Goal: Transaction & Acquisition: Purchase product/service

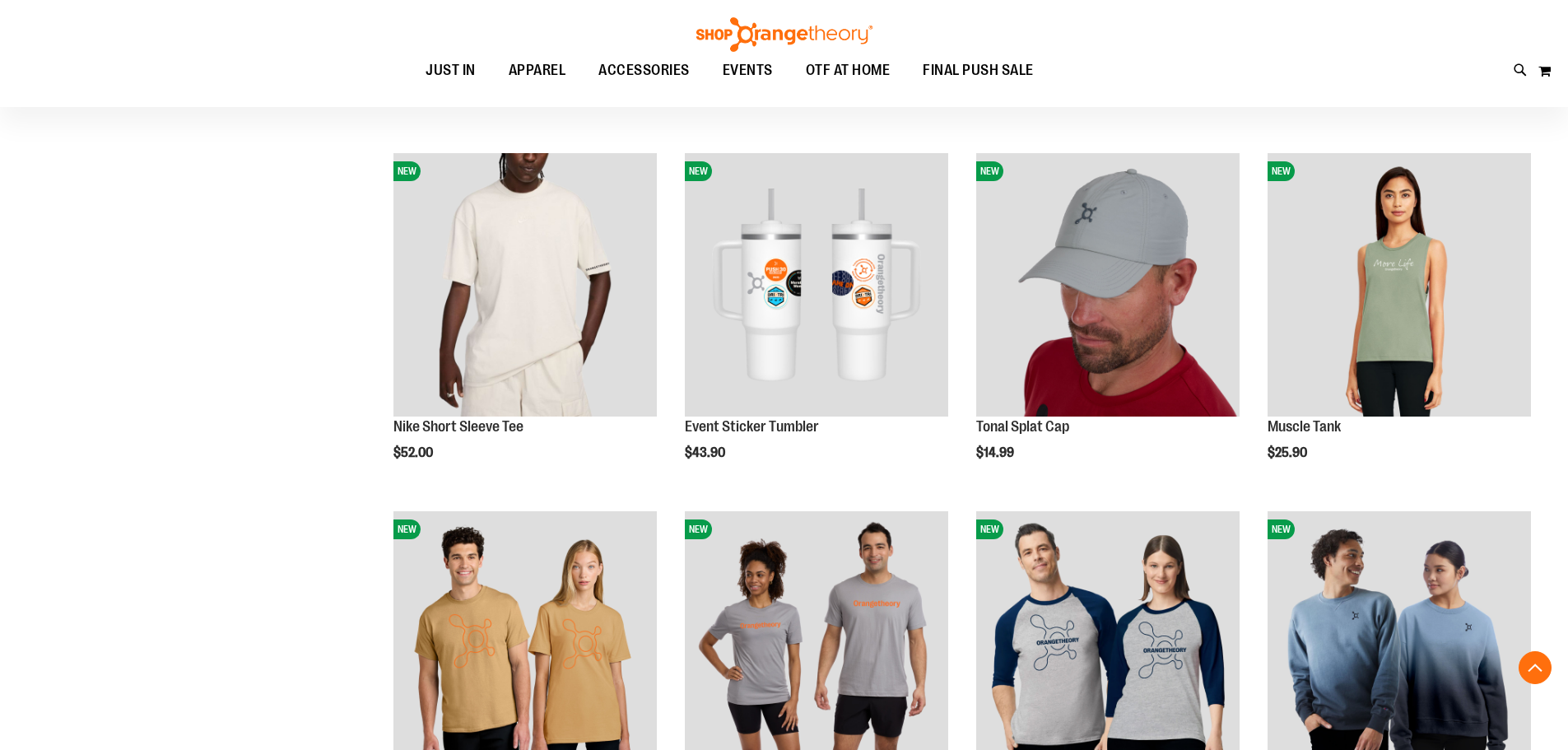
scroll to position [324, 0]
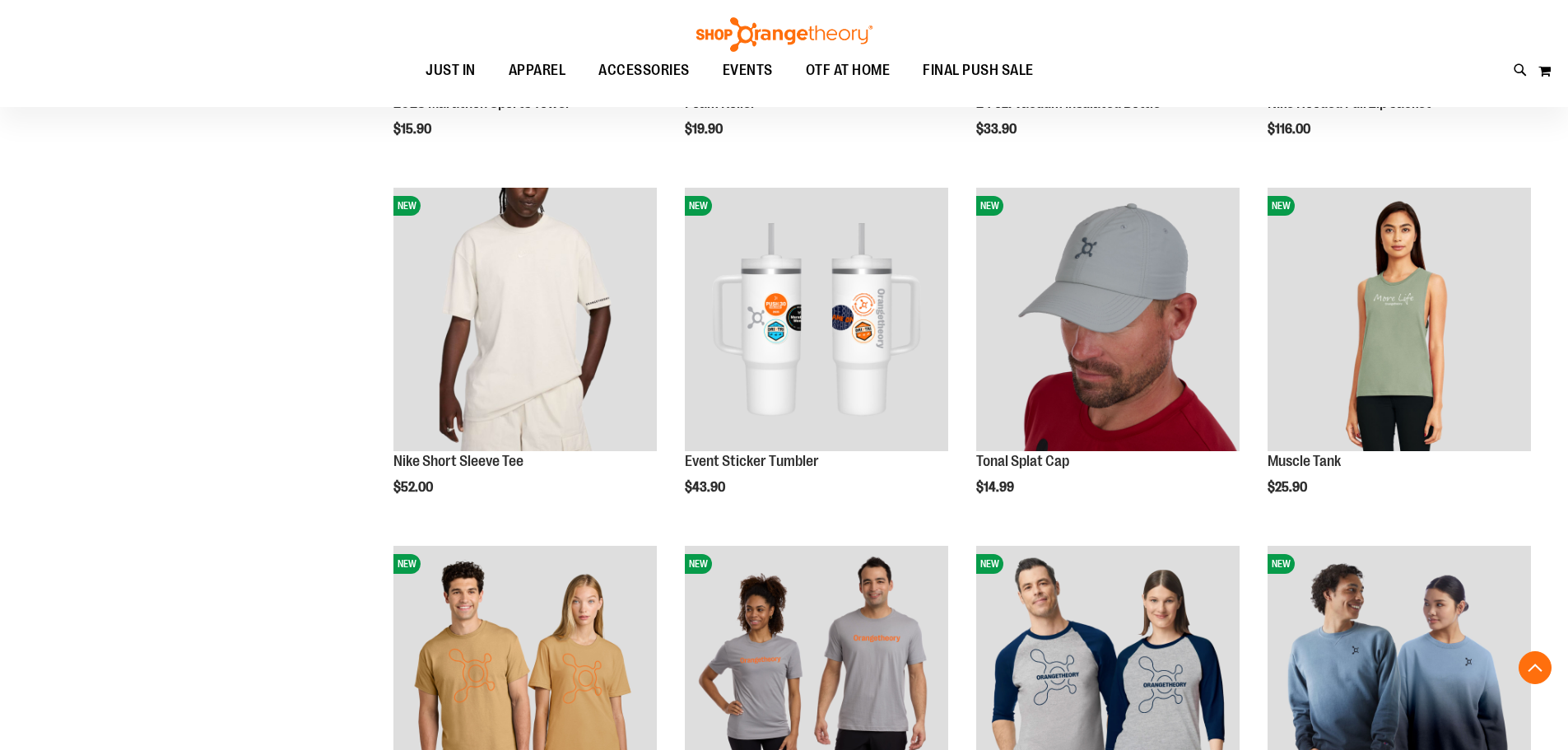
type input "**********"
drag, startPoint x: 479, startPoint y: 50, endPoint x: 460, endPoint y: 71, distance: 28.3
click at [467, 63] on div "Toggle Nav Search Popular Suggestions Advanced Search" at bounding box center [784, 54] width 1568 height 107
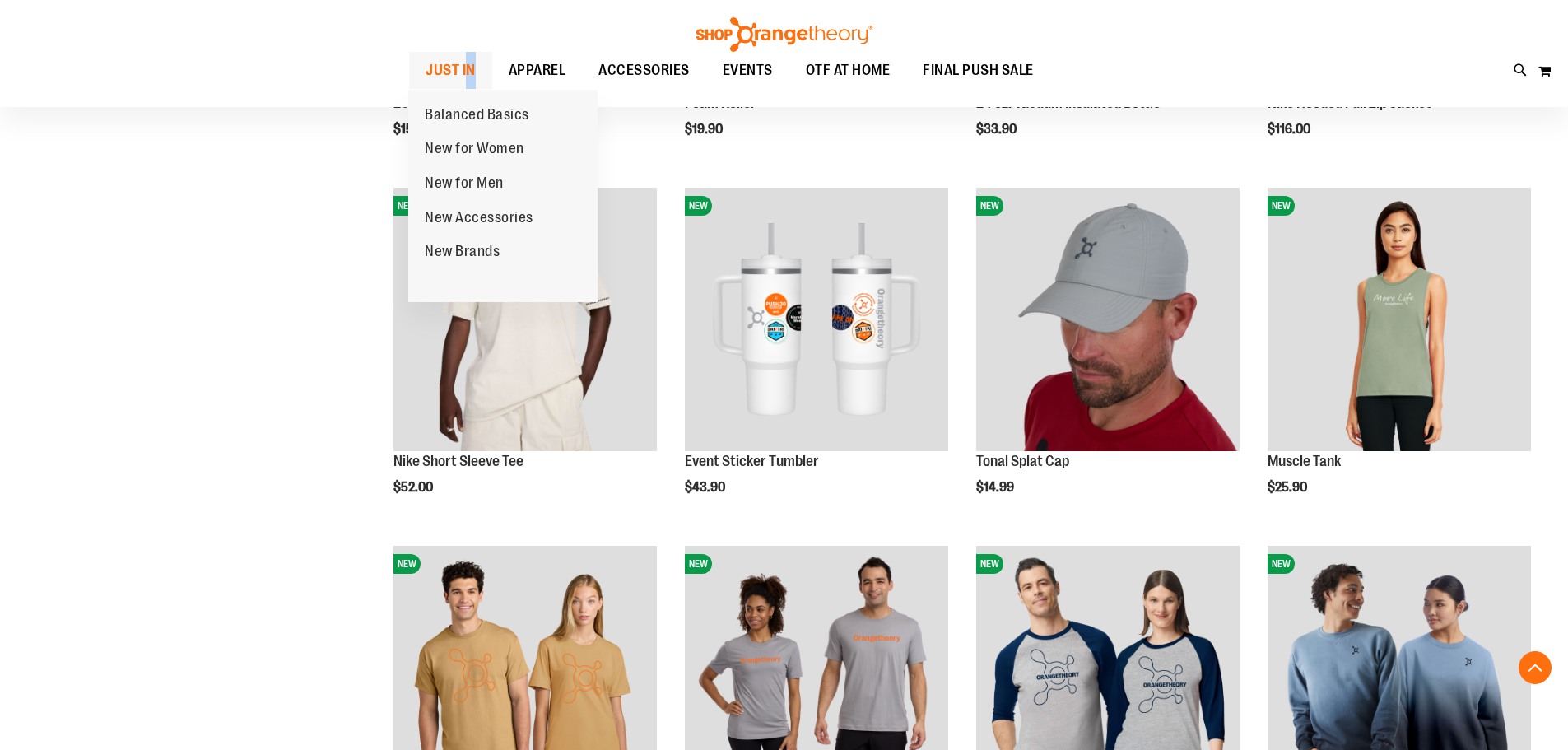
click at [460, 71] on span "JUST IN" at bounding box center [450, 70] width 50 height 37
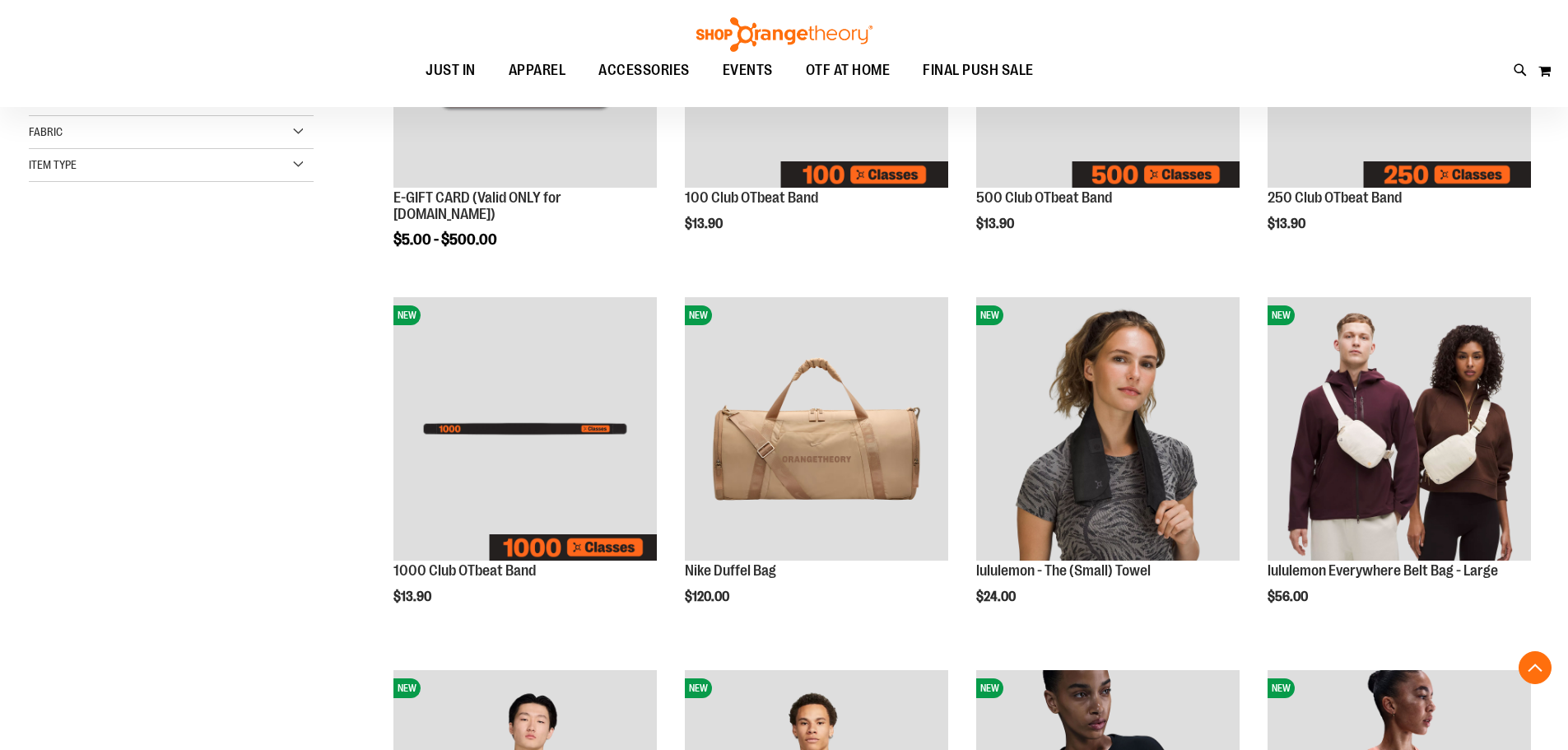
scroll to position [411, 0]
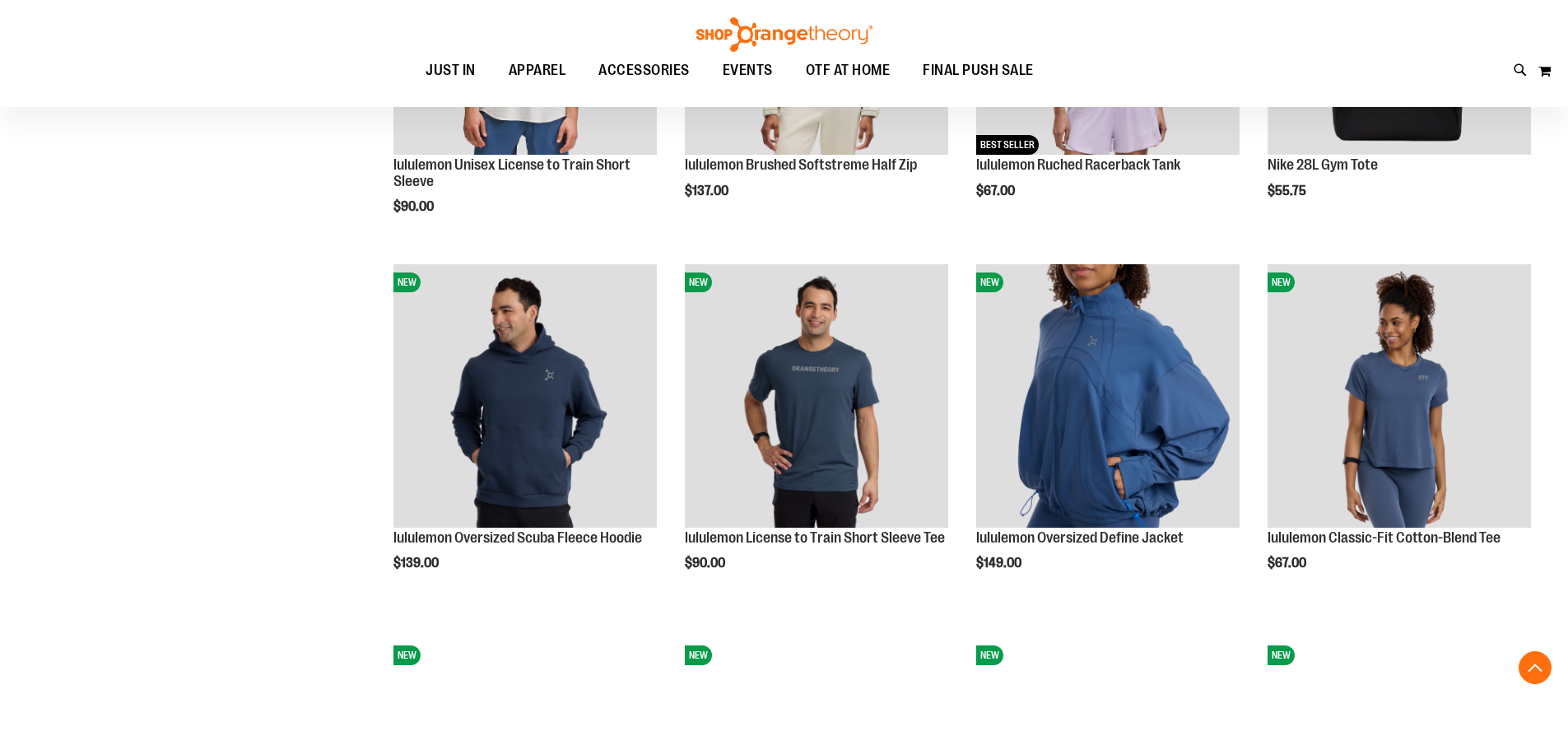
scroll to position [1564, 0]
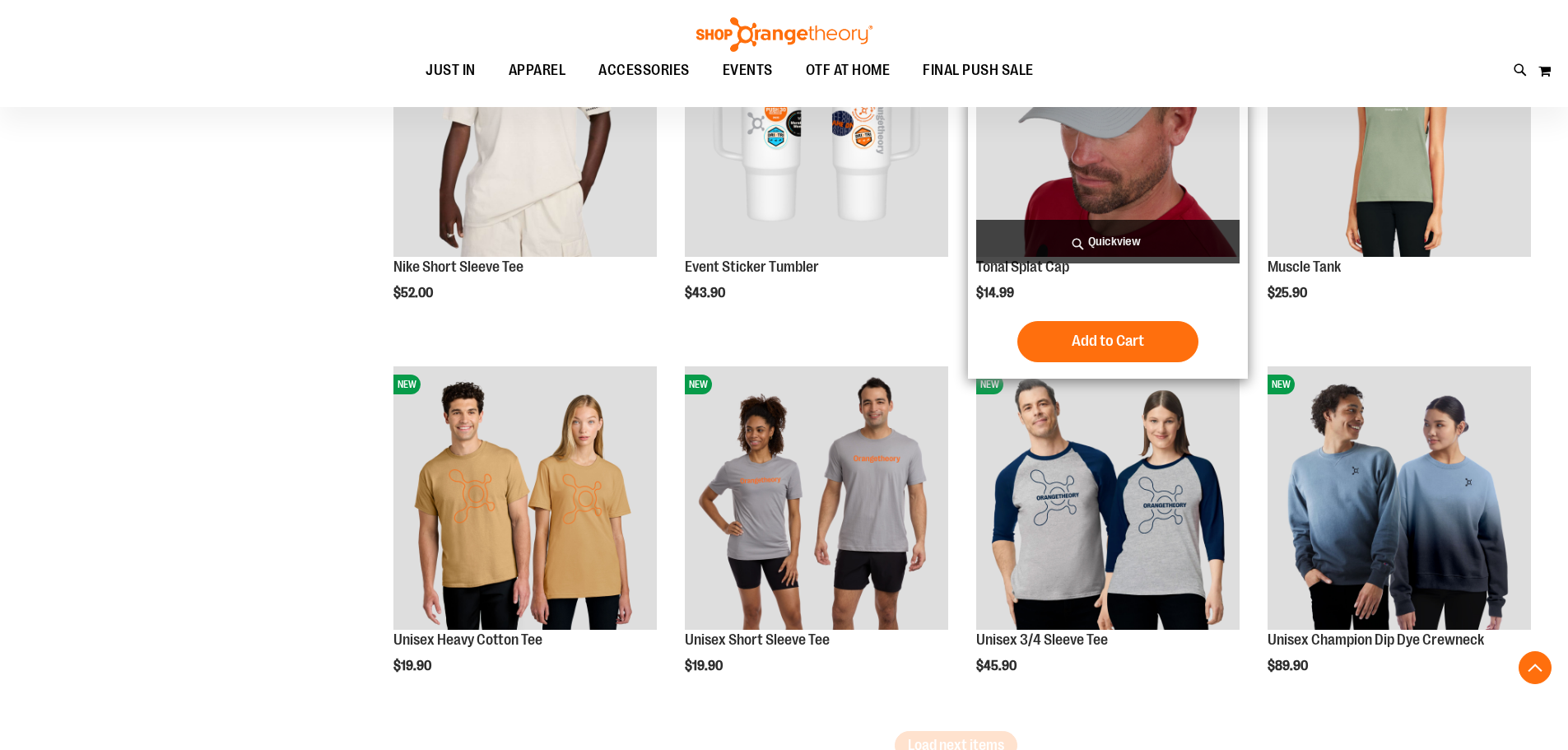
scroll to position [3210, 0]
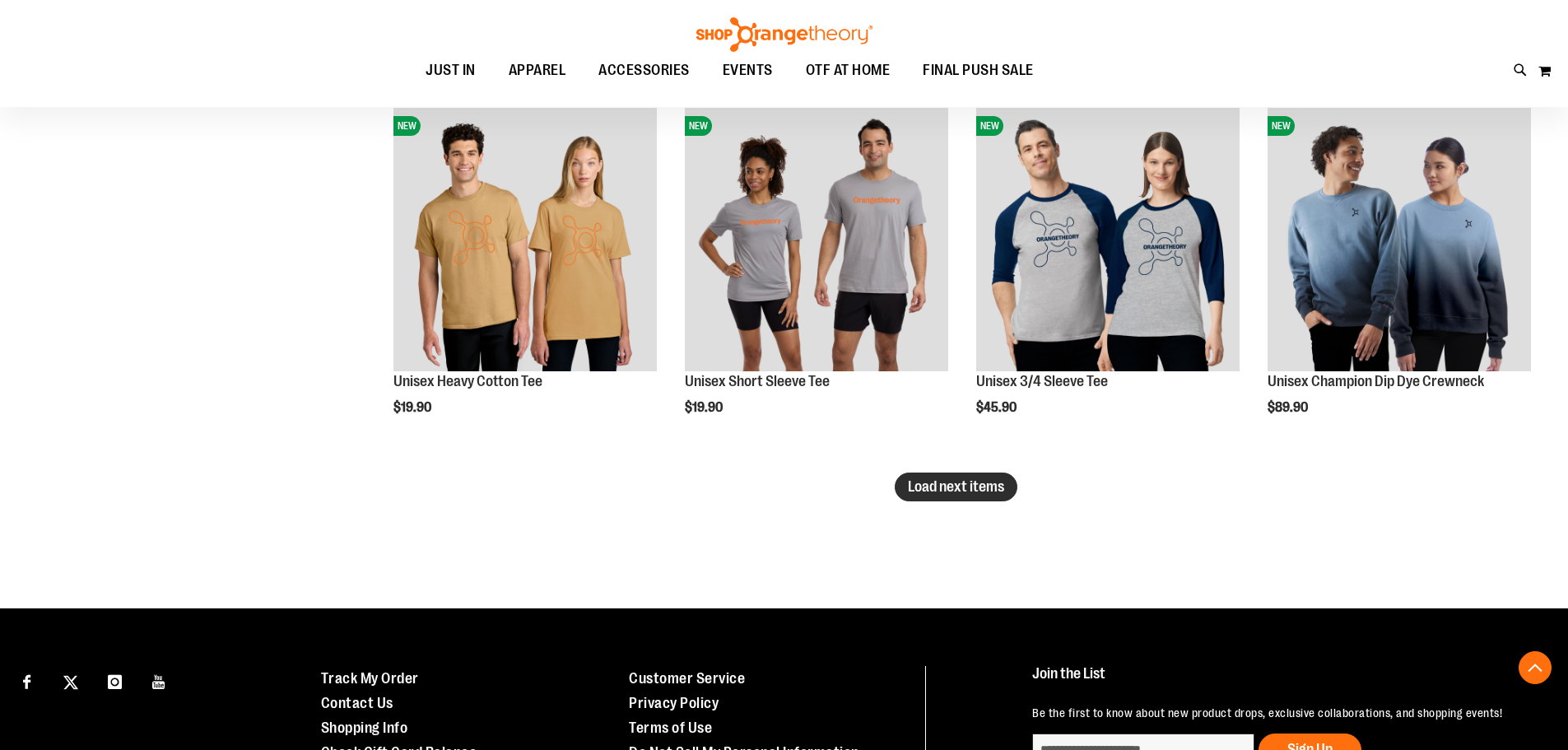
type input "**********"
click at [977, 487] on span "Load next items" at bounding box center [956, 486] width 96 height 16
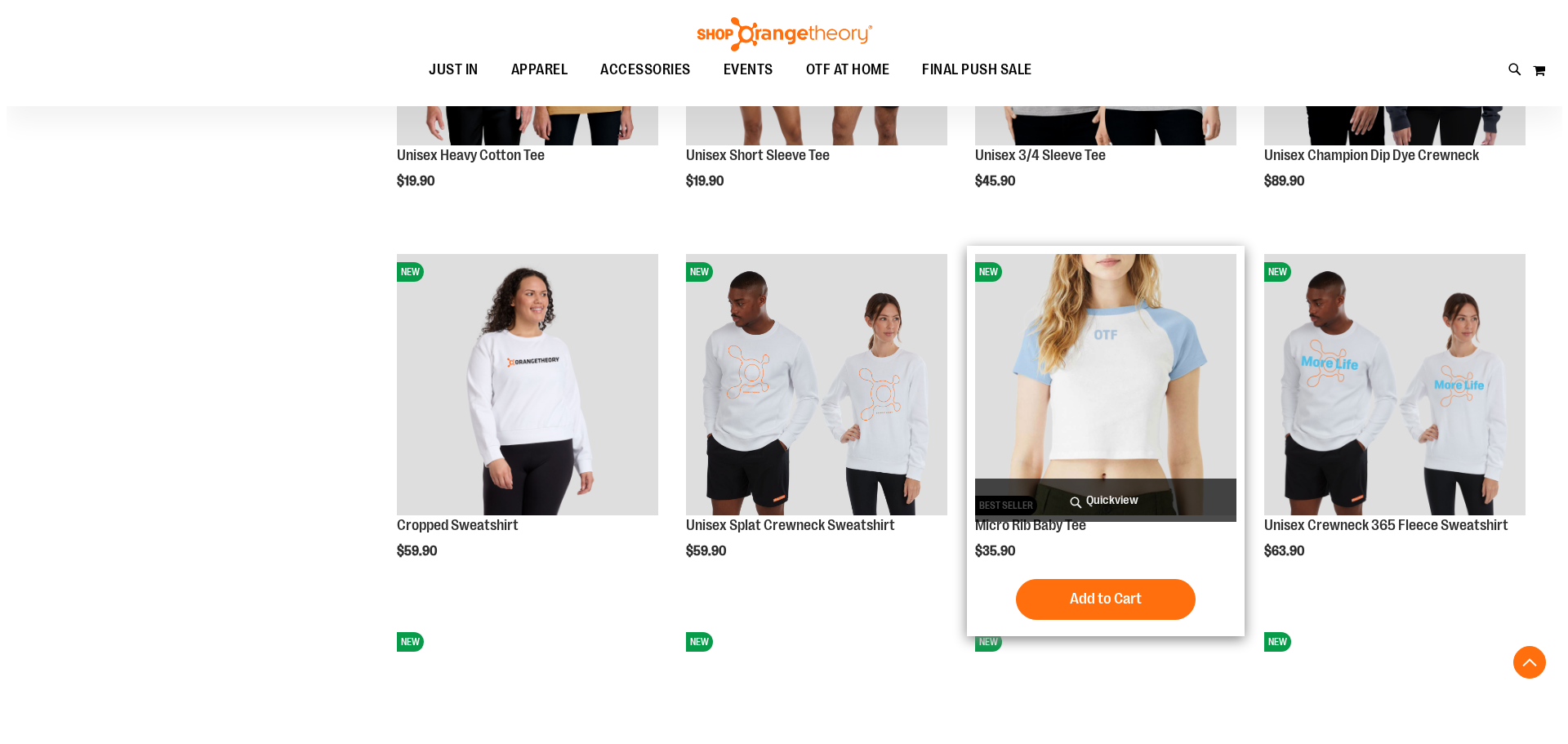
scroll to position [3429, 0]
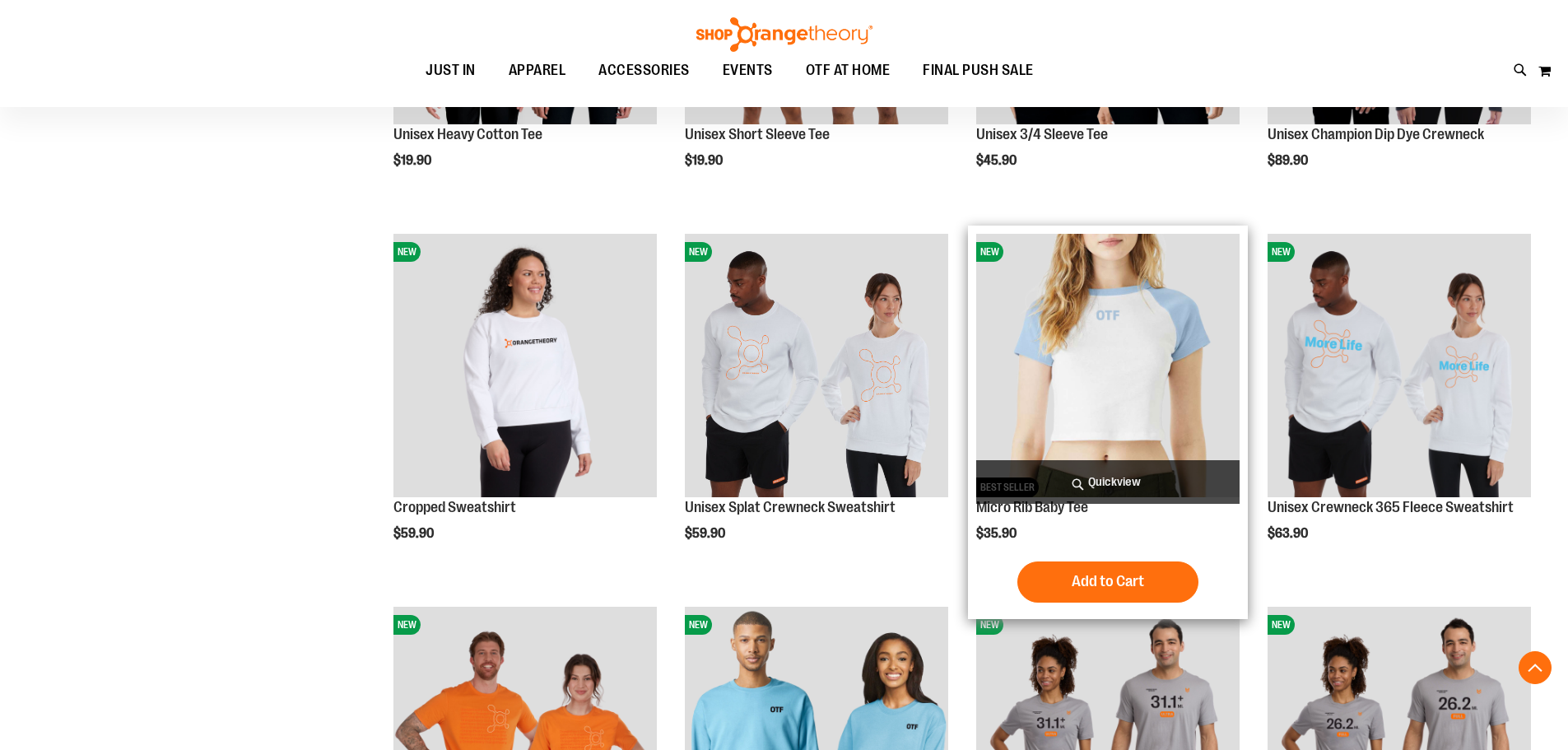
click at [1131, 480] on span "Quickview" at bounding box center [1108, 482] width 264 height 44
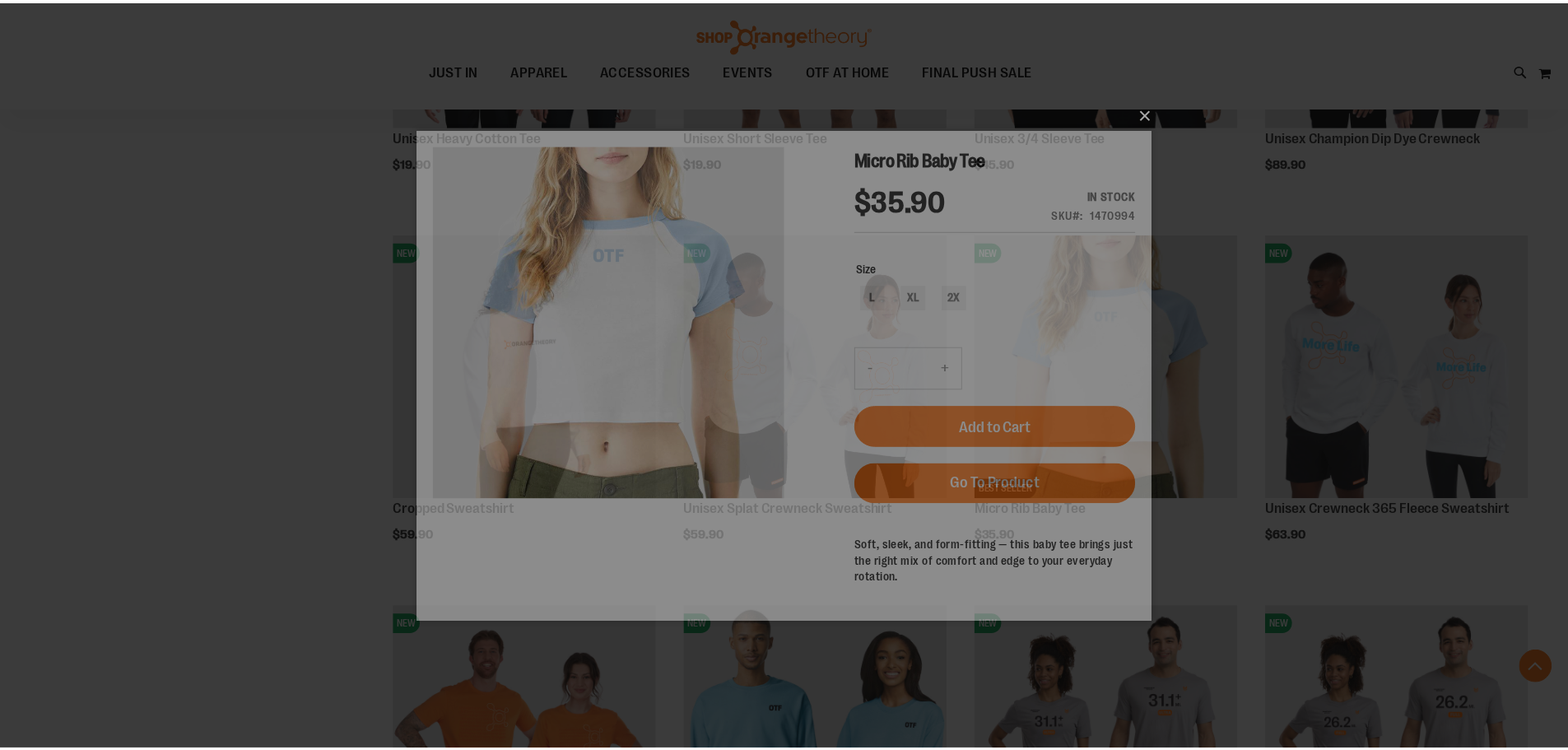
scroll to position [0, 0]
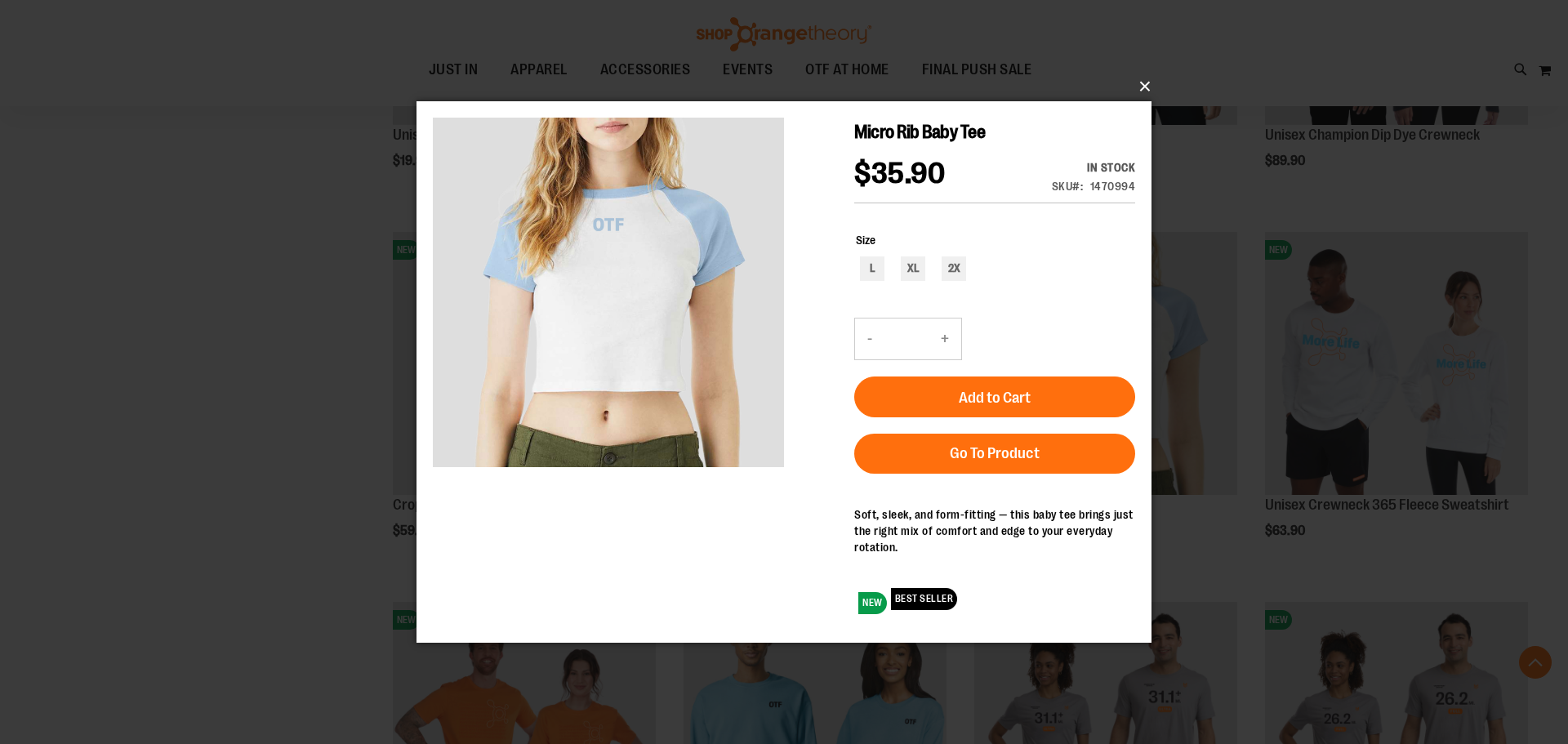
click at [1147, 73] on button "×" at bounding box center [788, 87] width 735 height 36
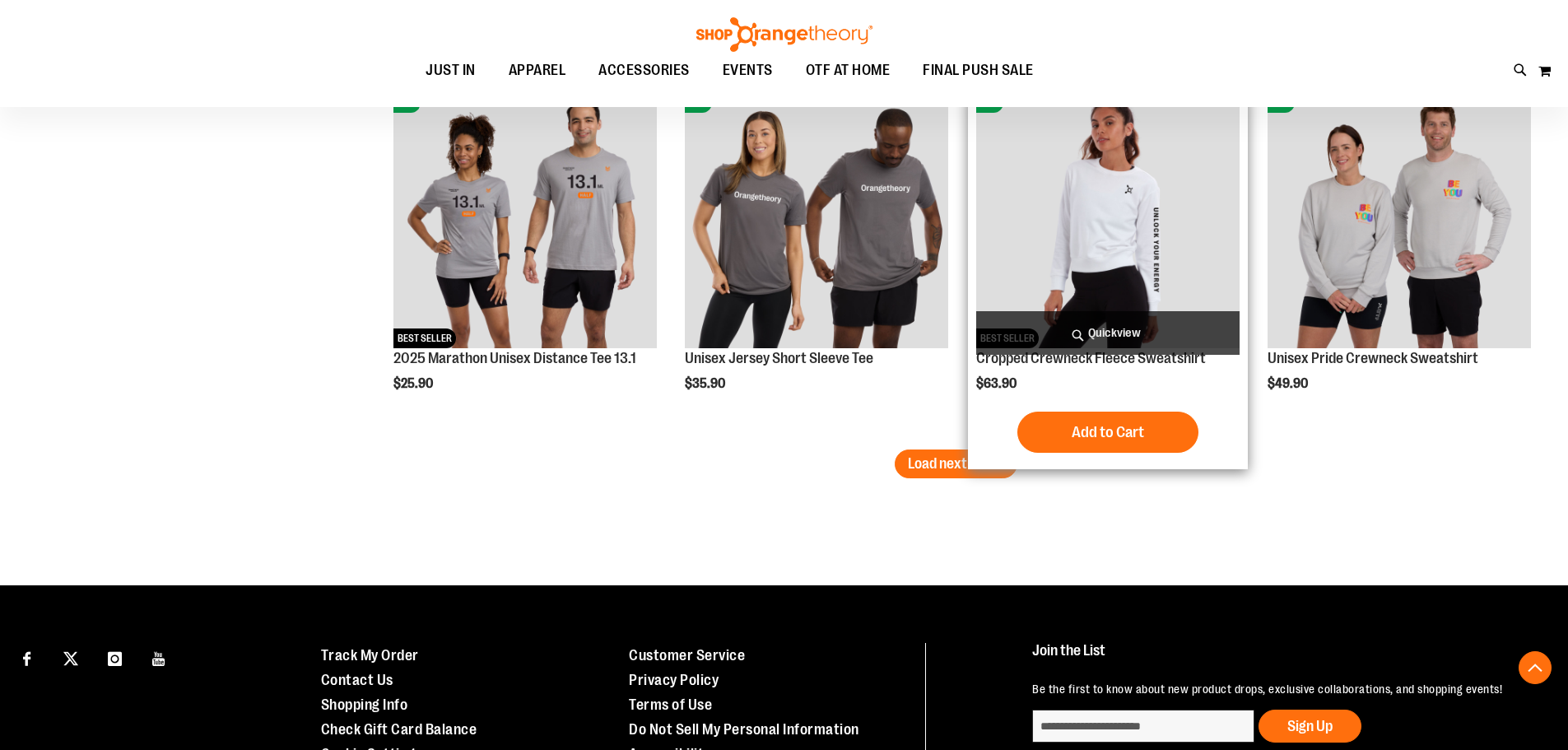
scroll to position [4445, 0]
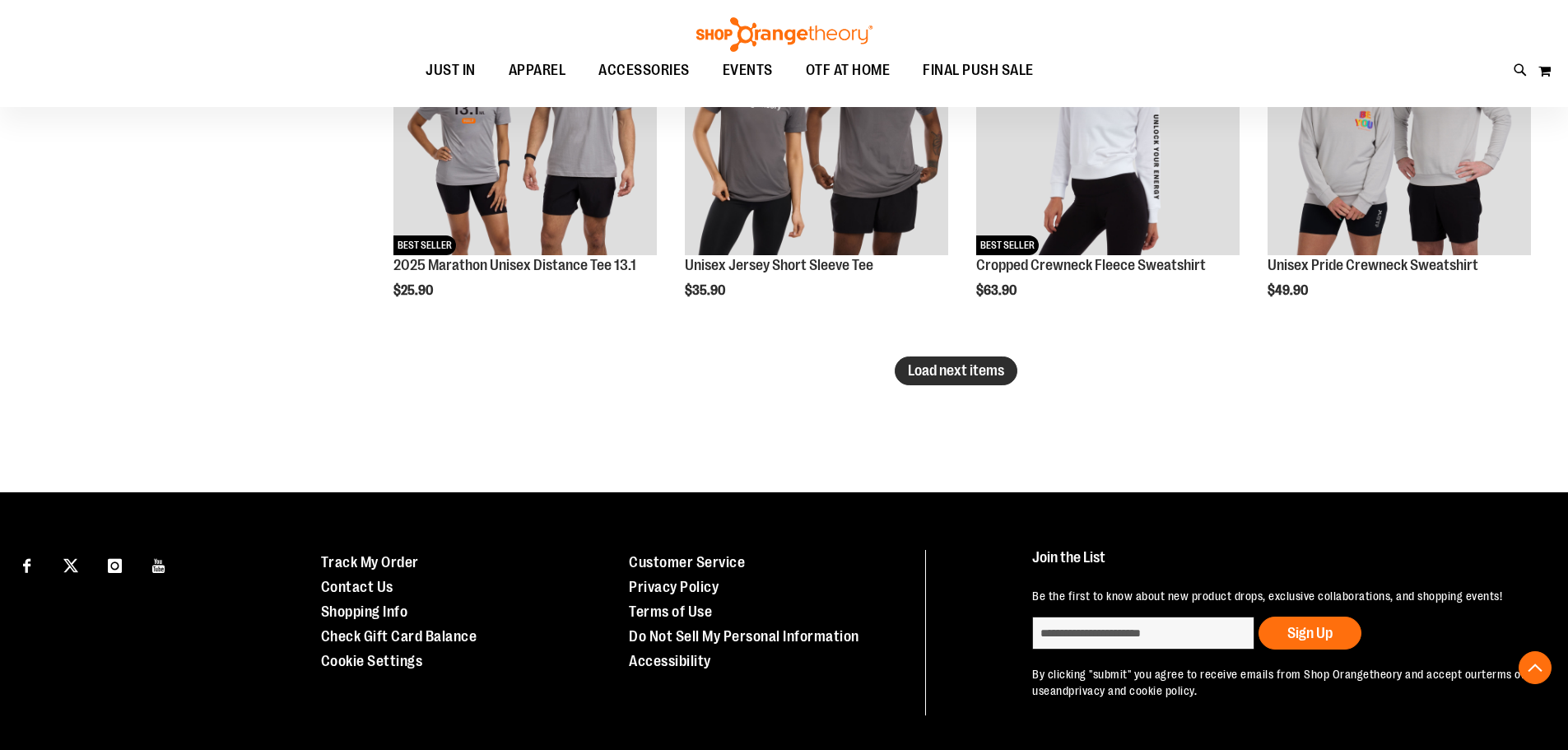
click at [939, 377] on span "Load next items" at bounding box center [956, 370] width 96 height 16
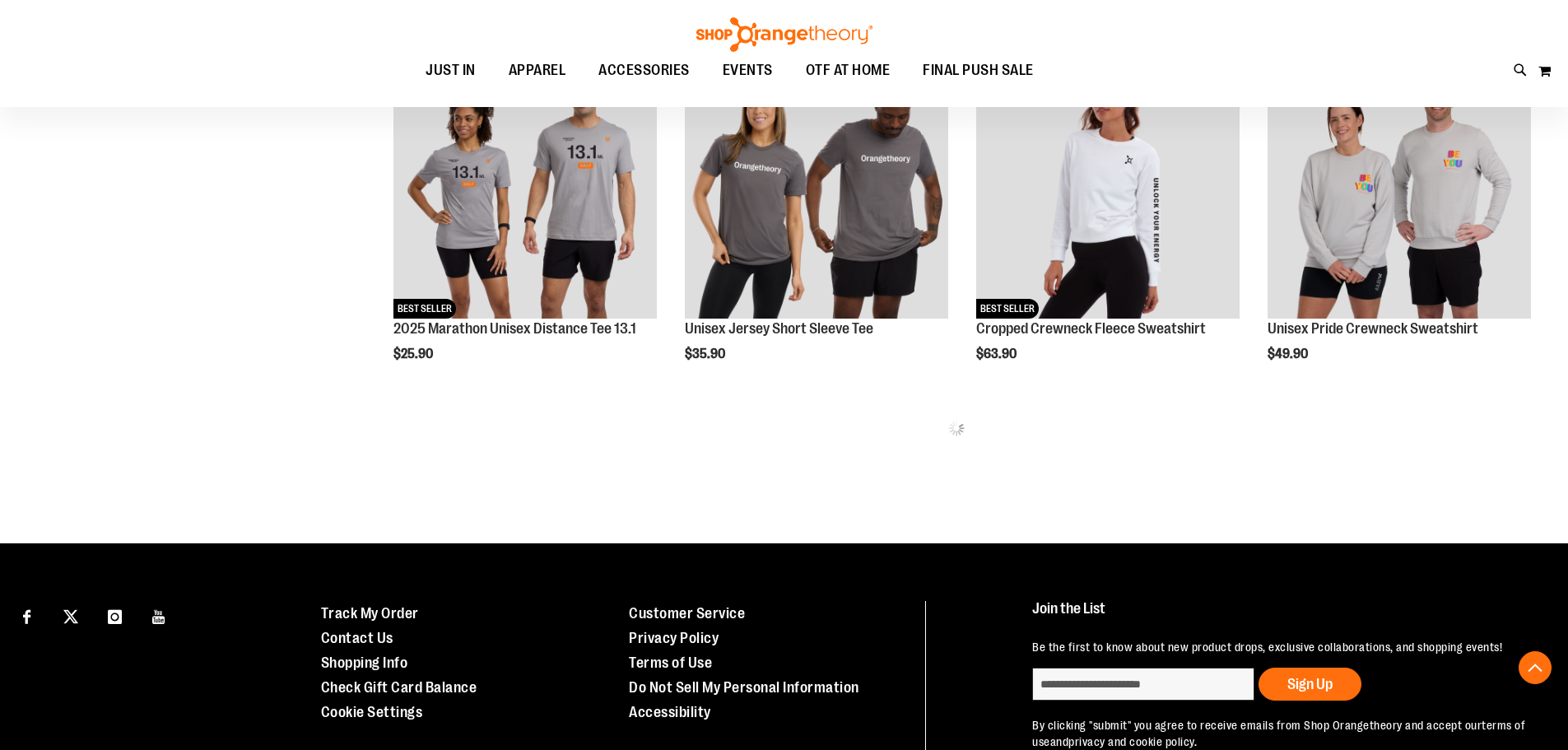
scroll to position [4399, 0]
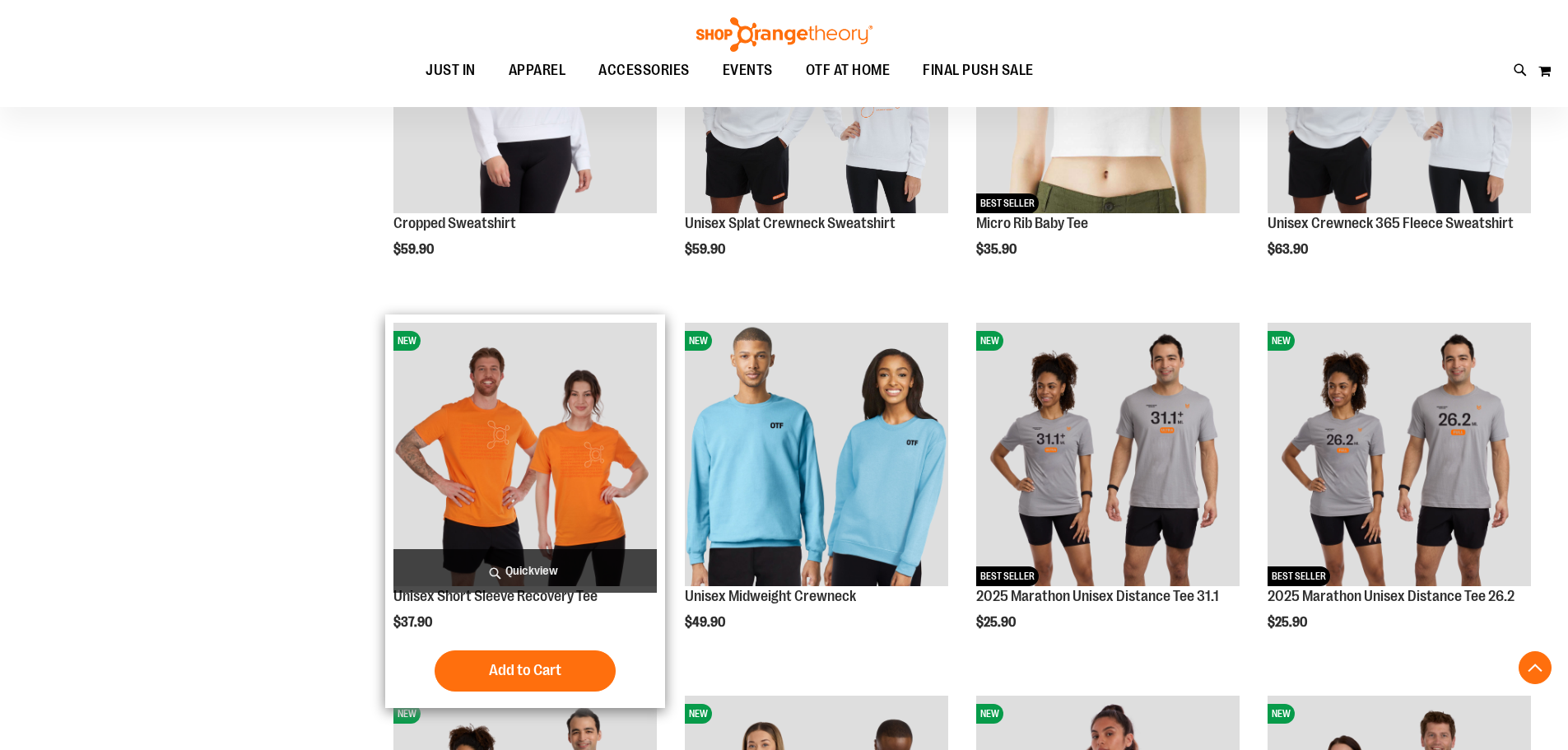
scroll to position [3329, 0]
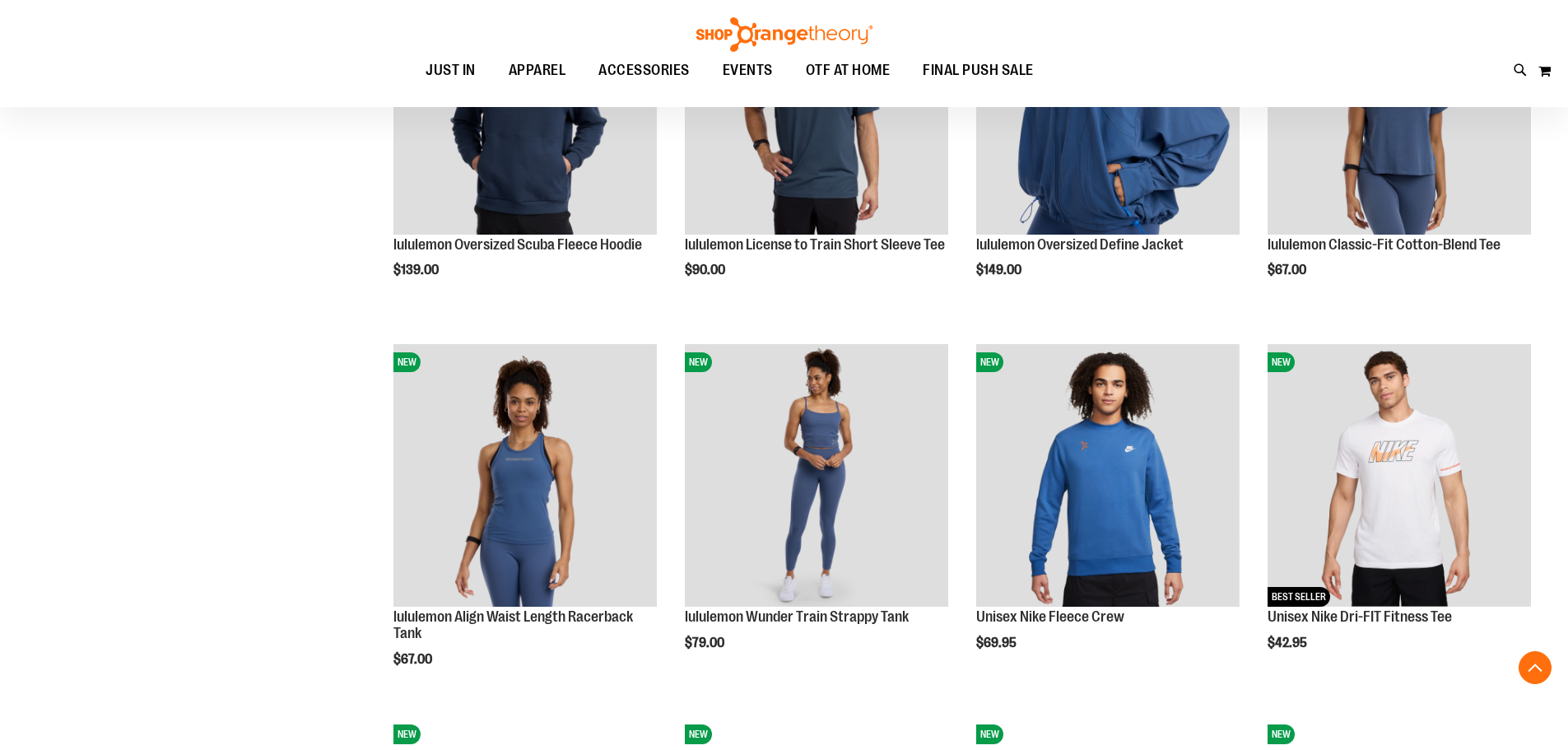
scroll to position [1847, 0]
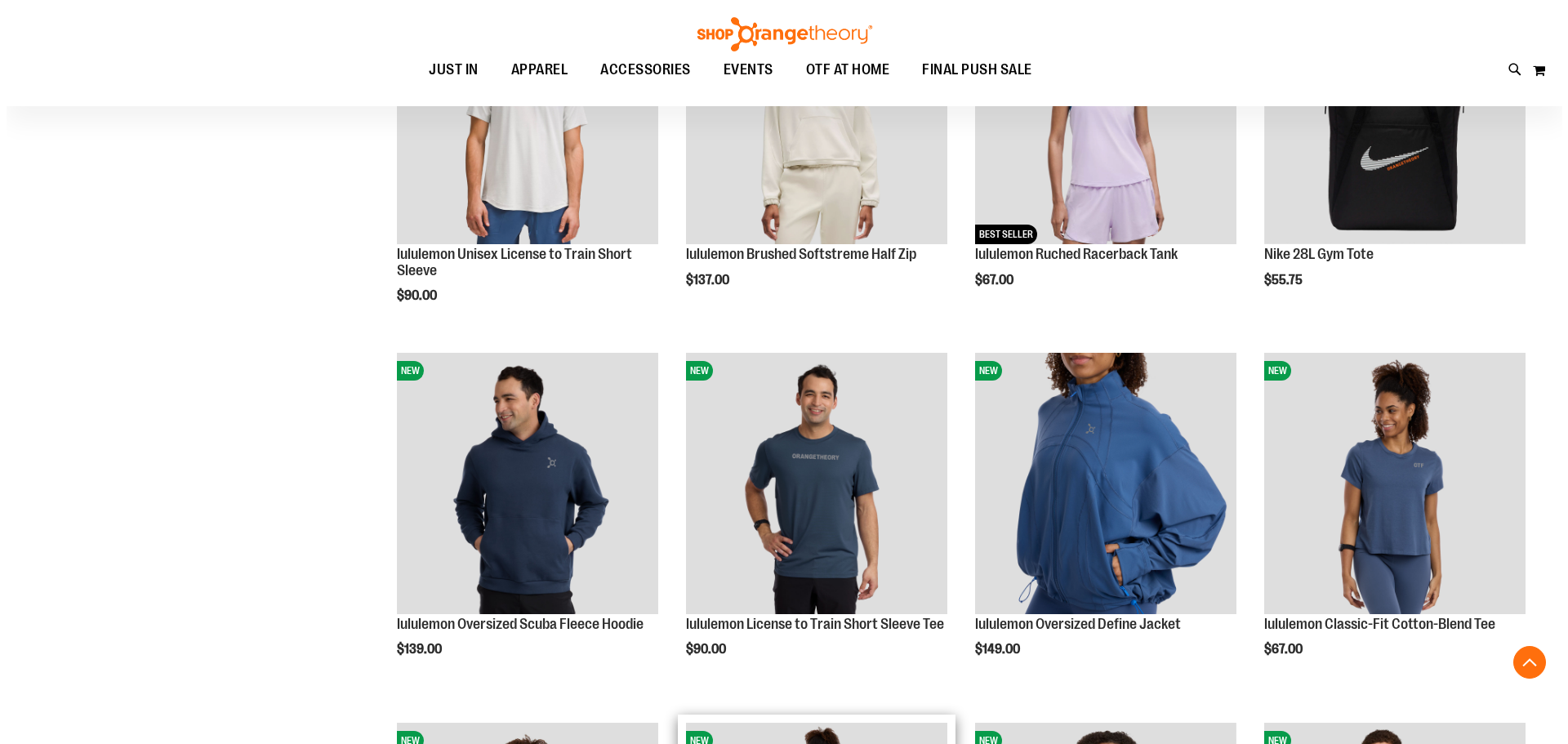
scroll to position [1424, 0]
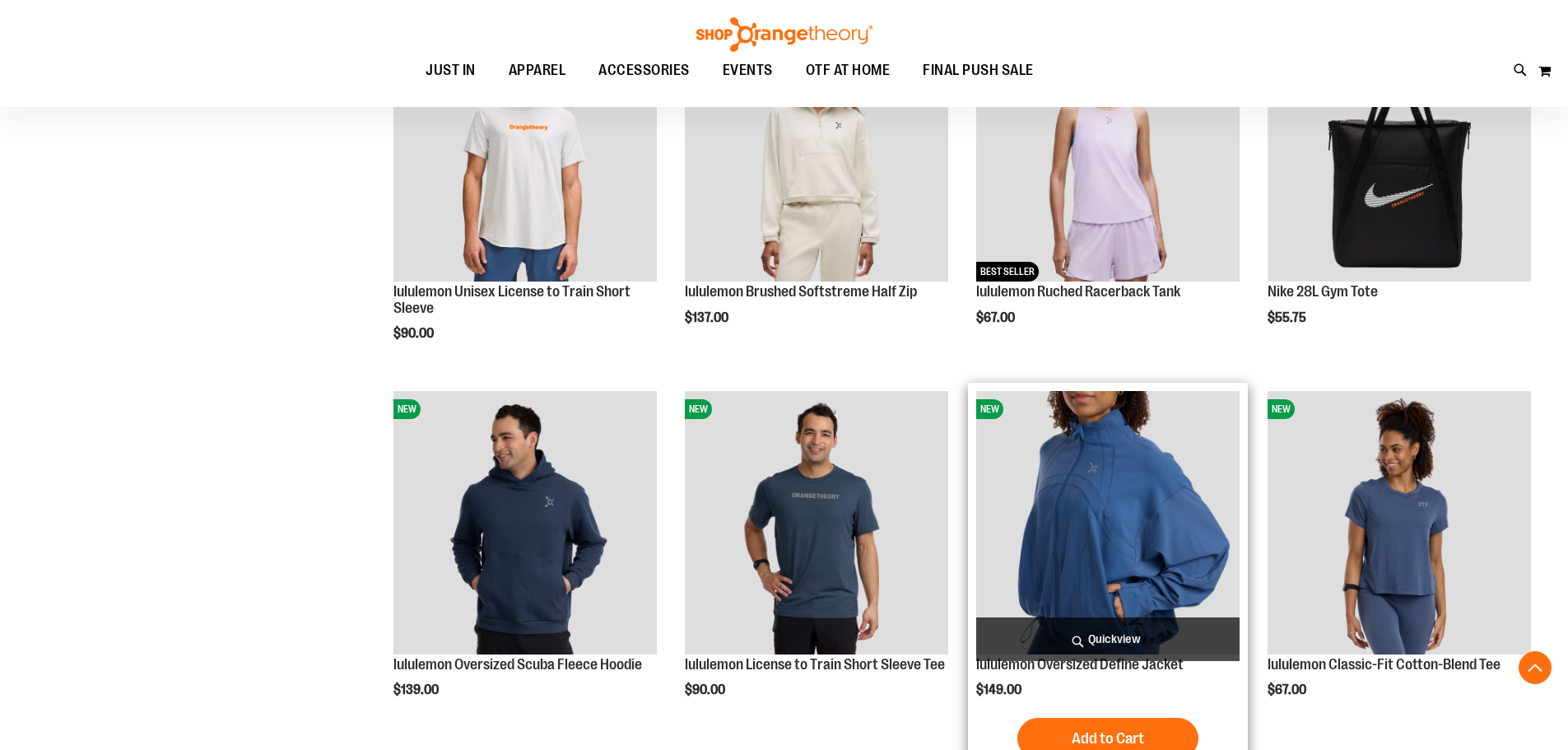
click at [1051, 632] on span "Quickview" at bounding box center [1108, 639] width 264 height 44
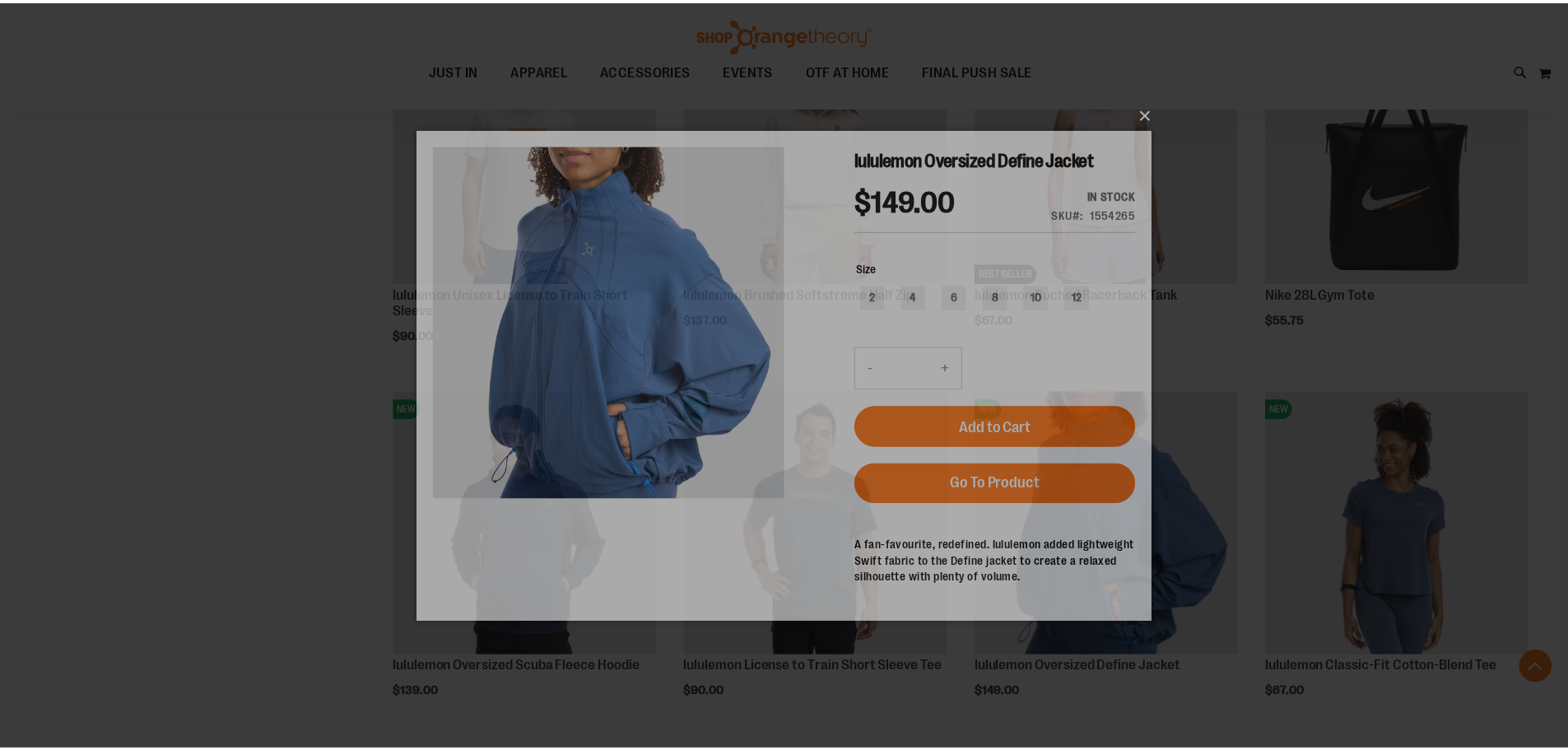
scroll to position [0, 0]
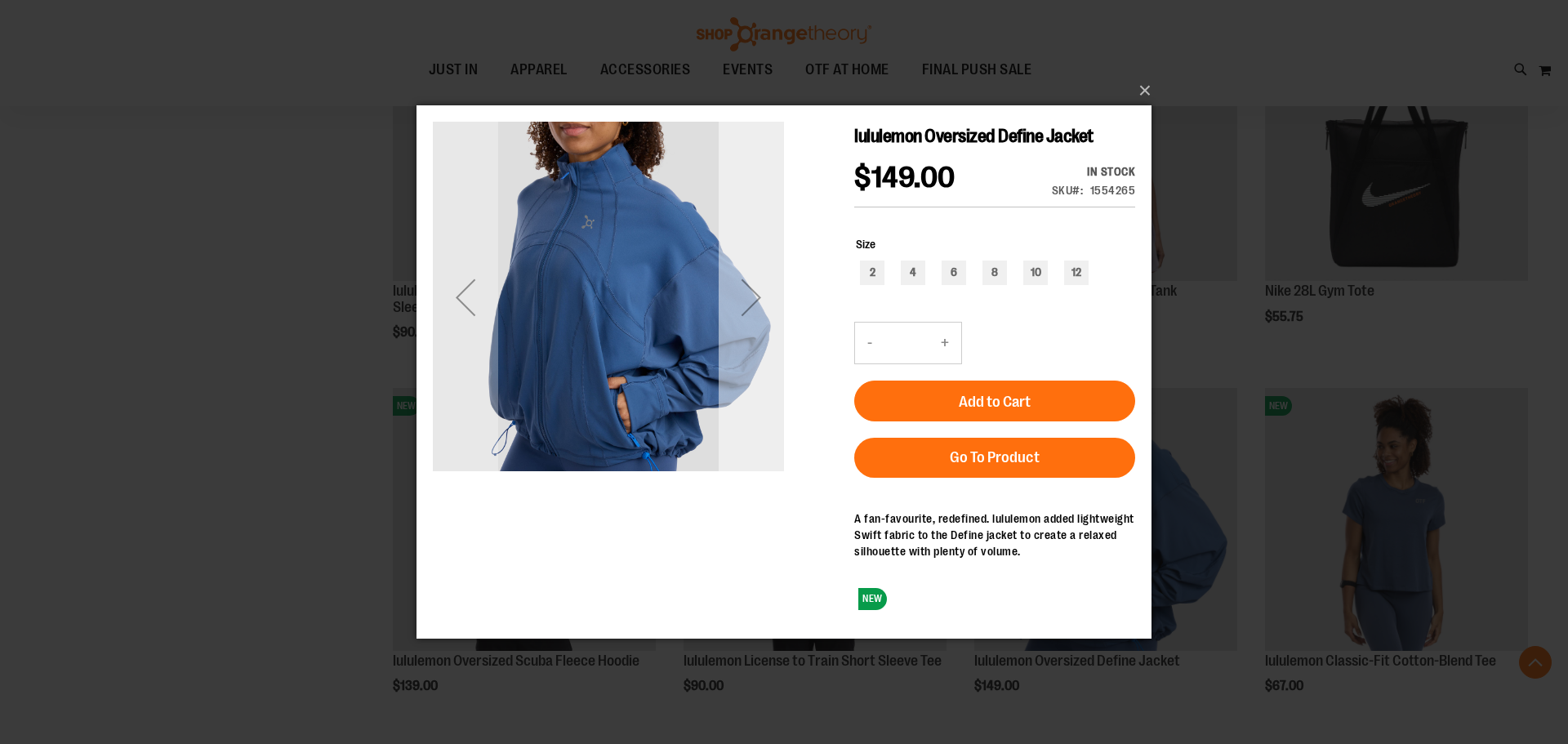
click at [757, 324] on div "Next" at bounding box center [751, 296] width 65 height 65
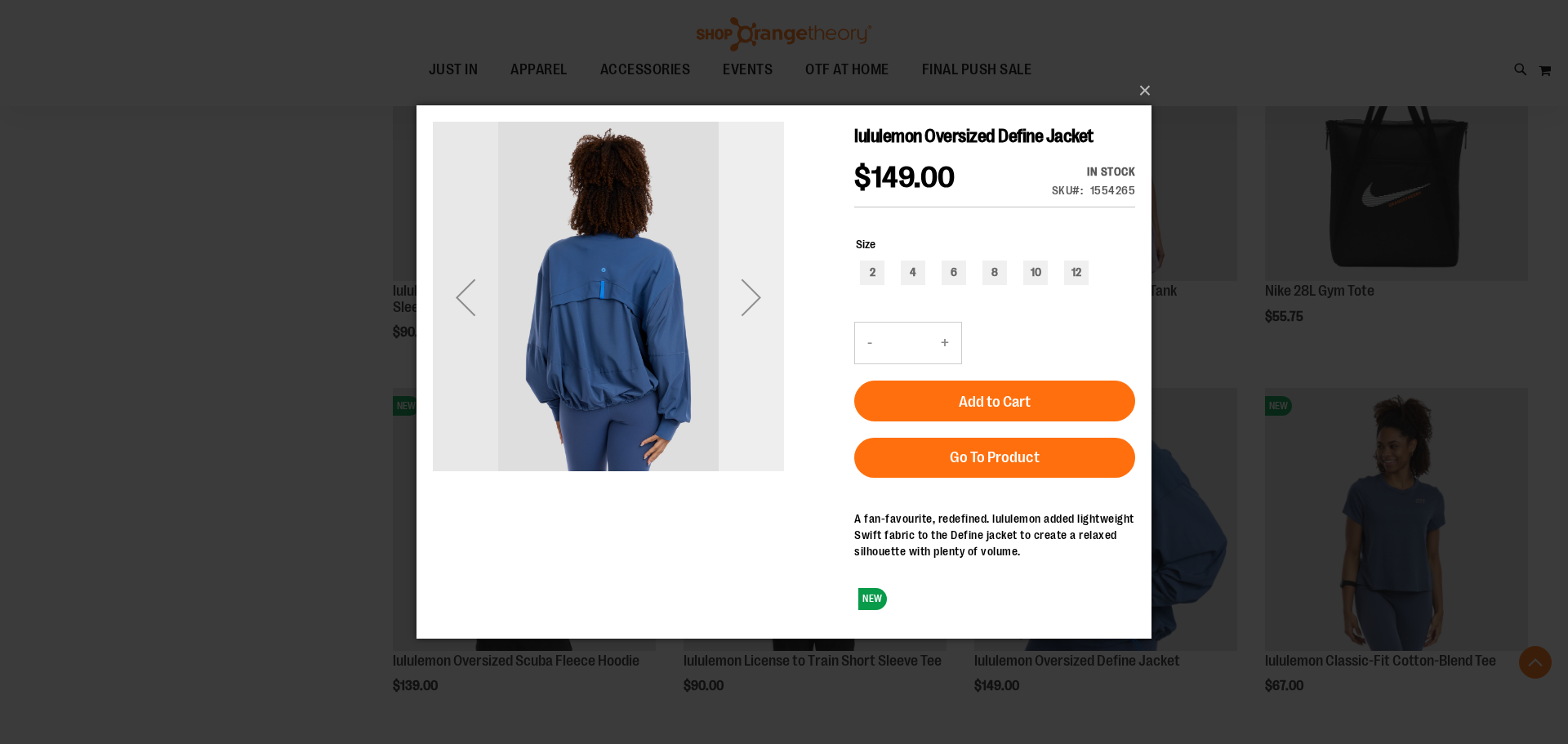
click at [764, 321] on div "Next" at bounding box center [751, 296] width 65 height 65
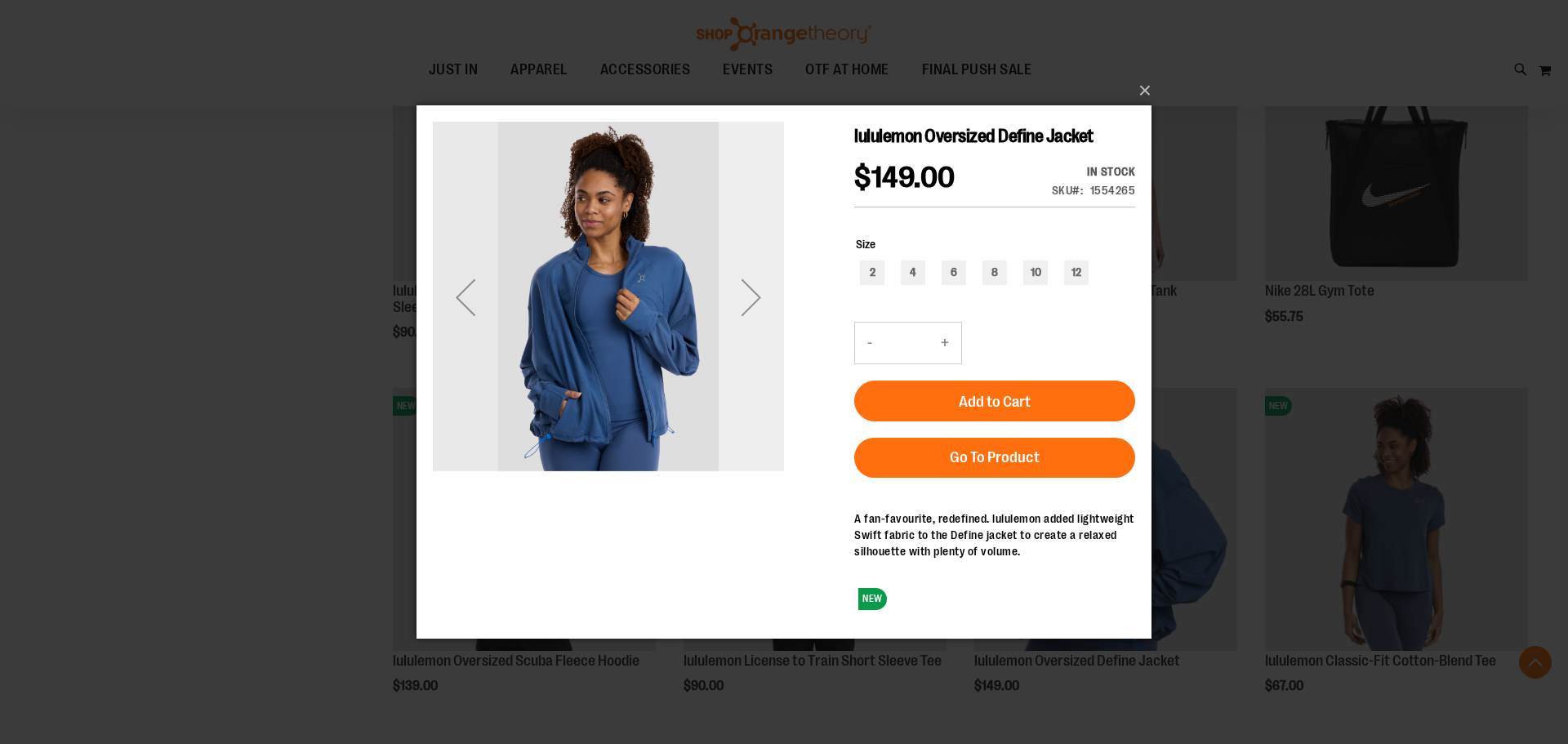
click at [764, 321] on div "Next" at bounding box center [751, 296] width 65 height 65
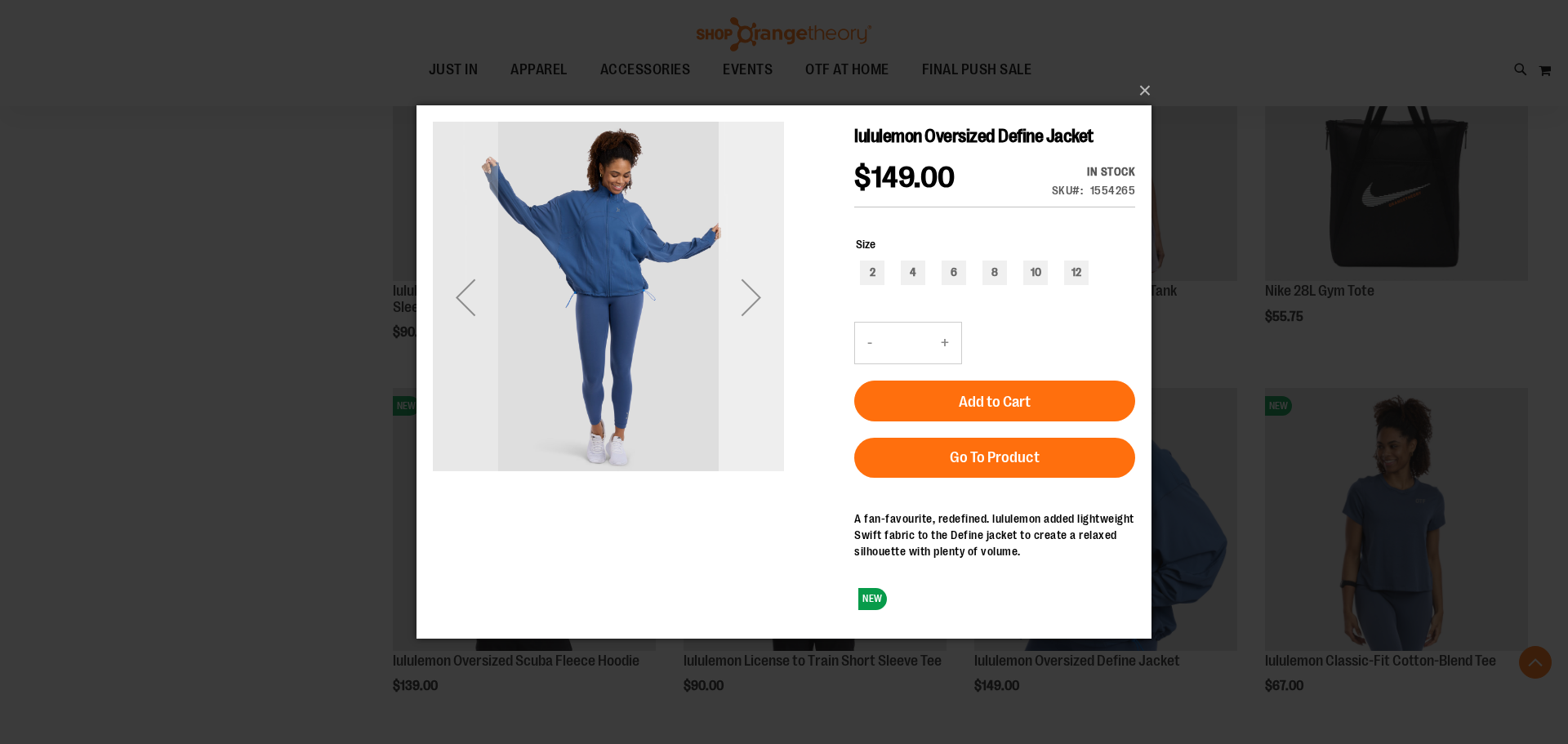
click at [764, 321] on div "Next" at bounding box center [751, 296] width 65 height 65
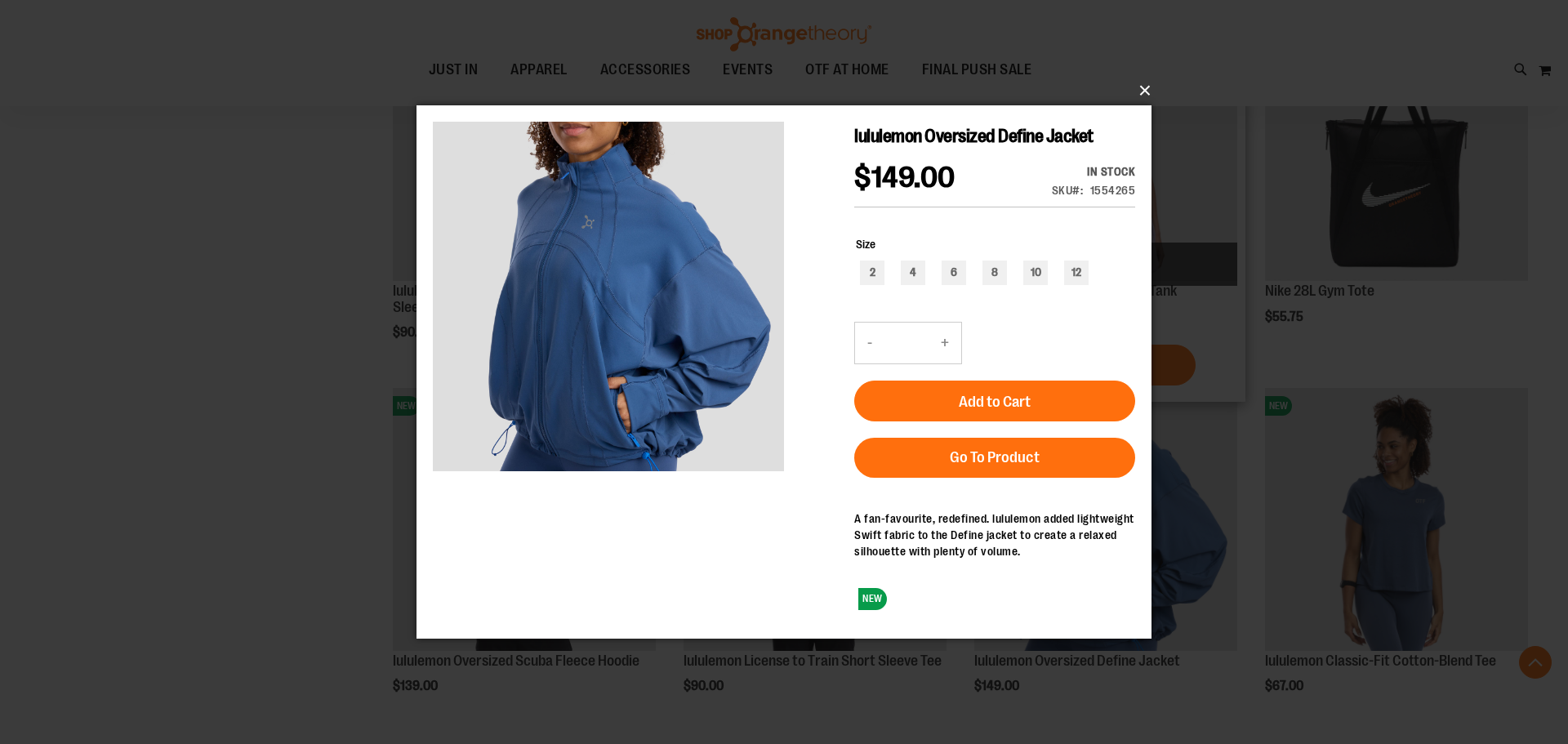
drag, startPoint x: 1146, startPoint y: 85, endPoint x: 1061, endPoint y: 125, distance: 93.9
click at [1137, 91] on button "×" at bounding box center [788, 91] width 735 height 36
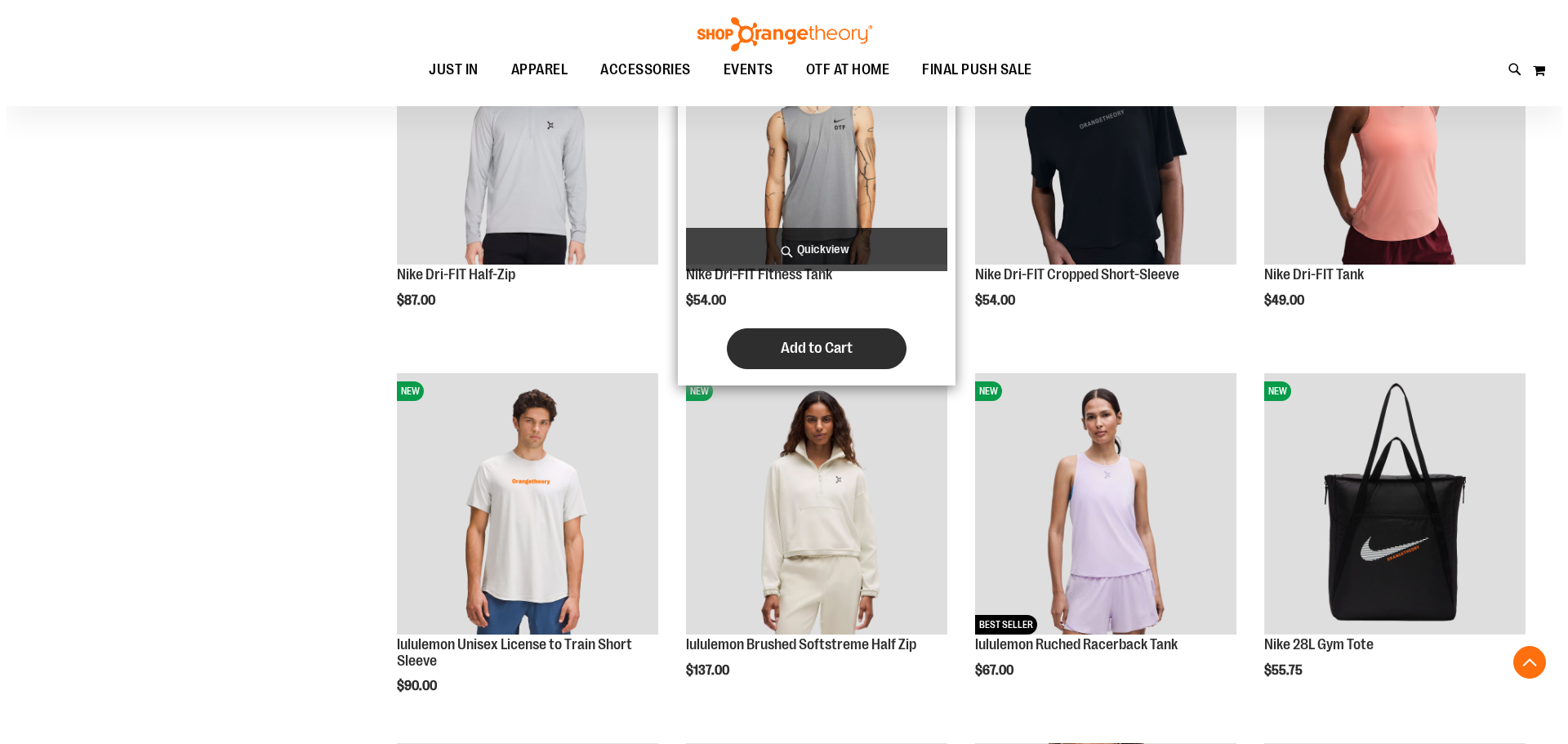
scroll to position [1098, 0]
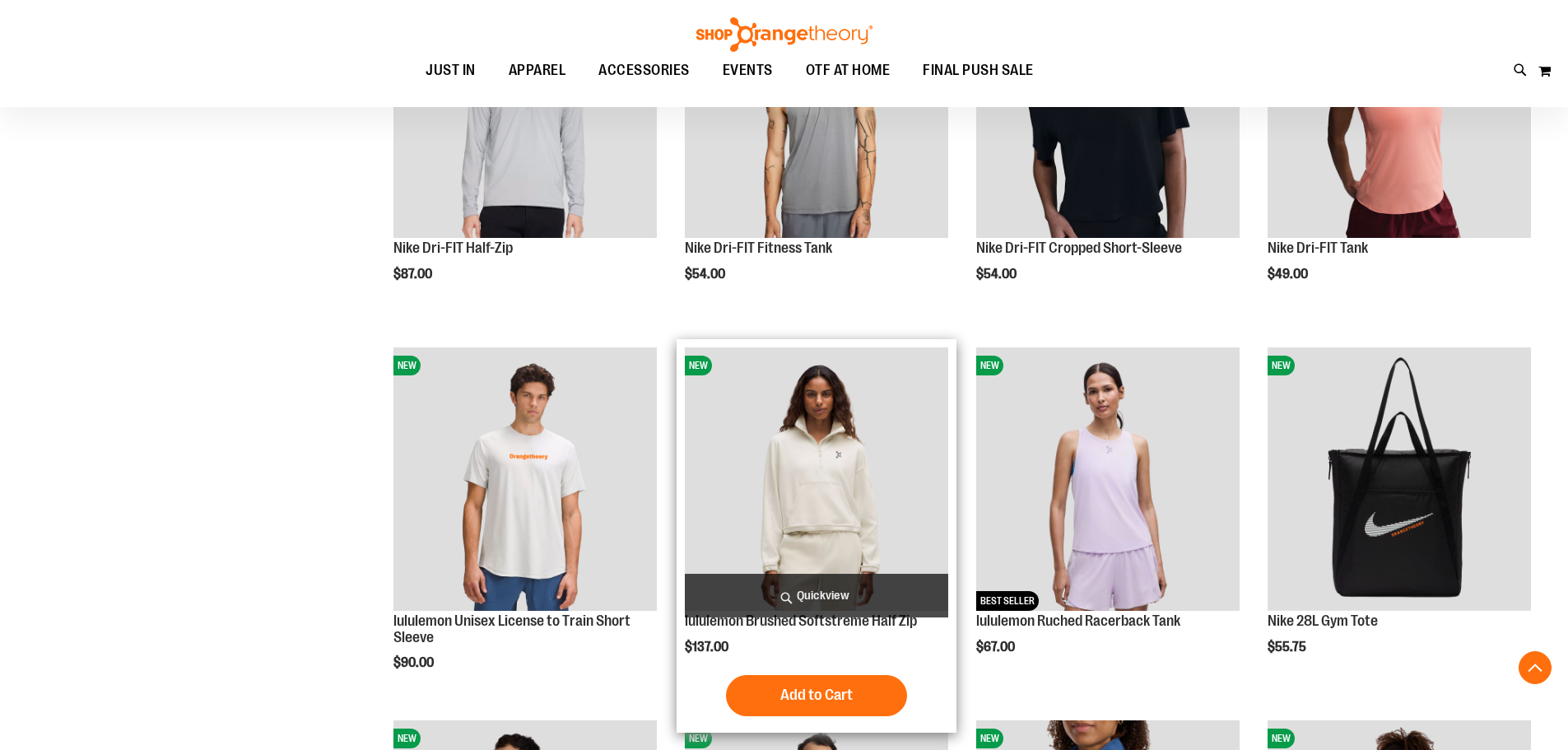
click at [779, 606] on span "Quickview" at bounding box center [816, 595] width 264 height 44
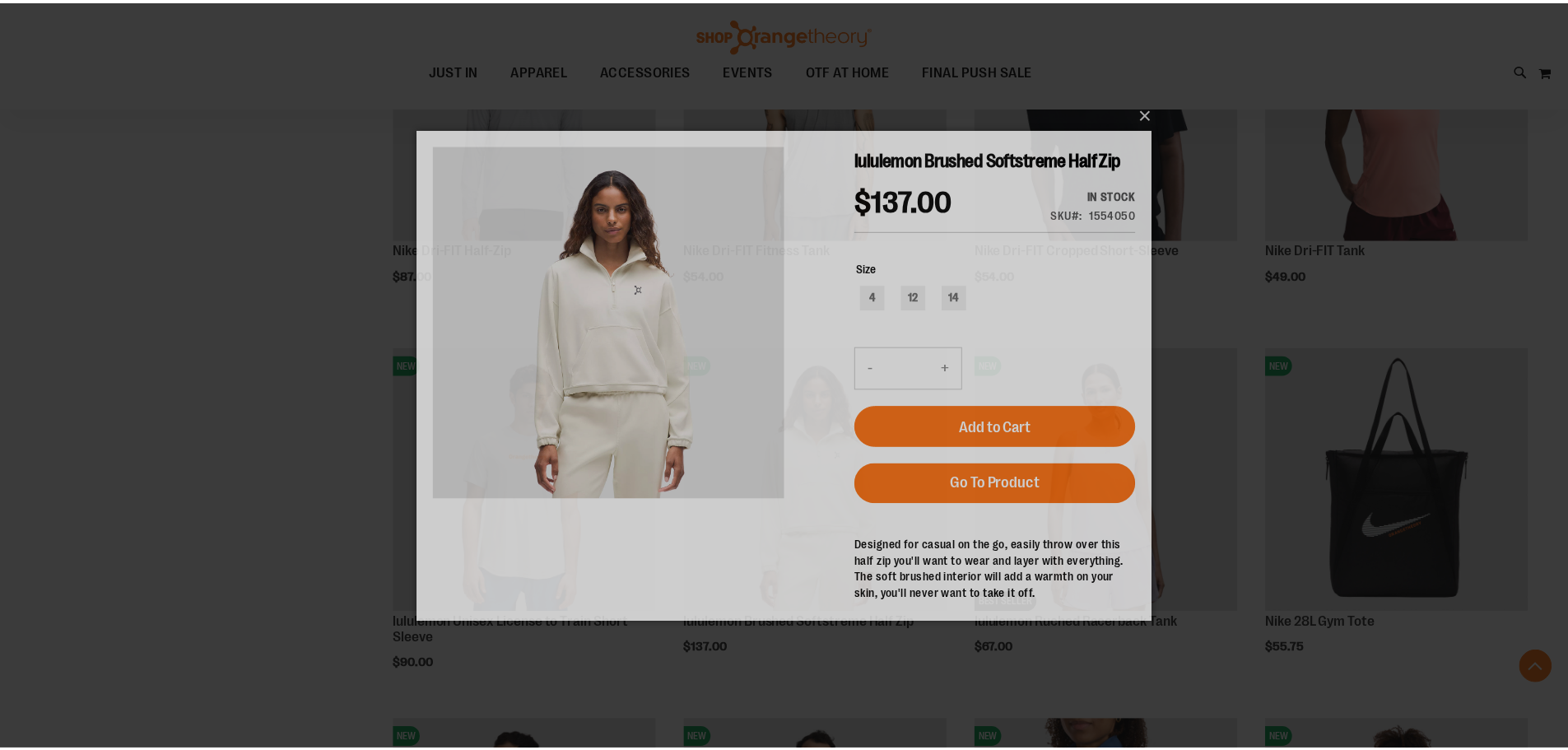
scroll to position [0, 0]
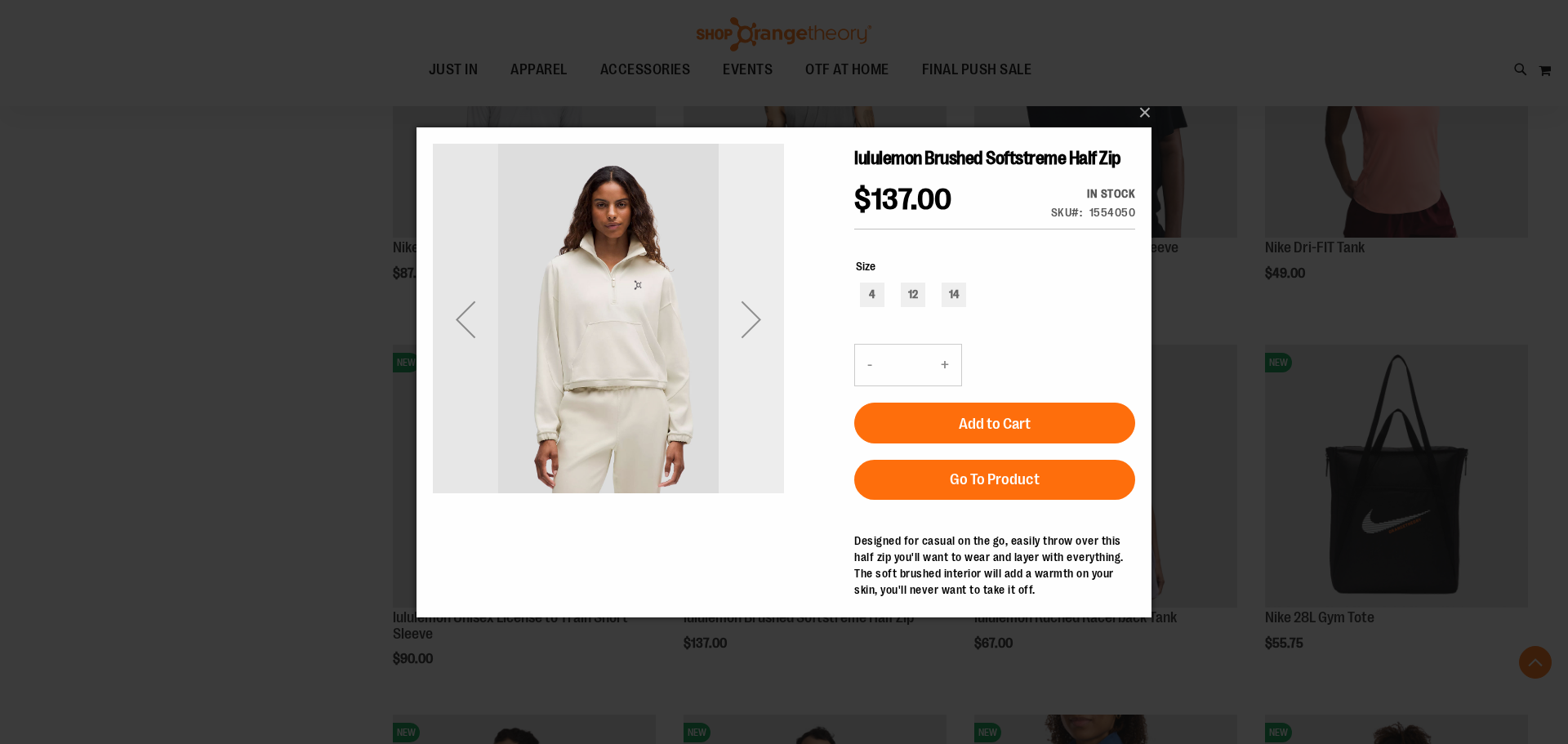
click at [723, 344] on div "Next" at bounding box center [751, 318] width 65 height 65
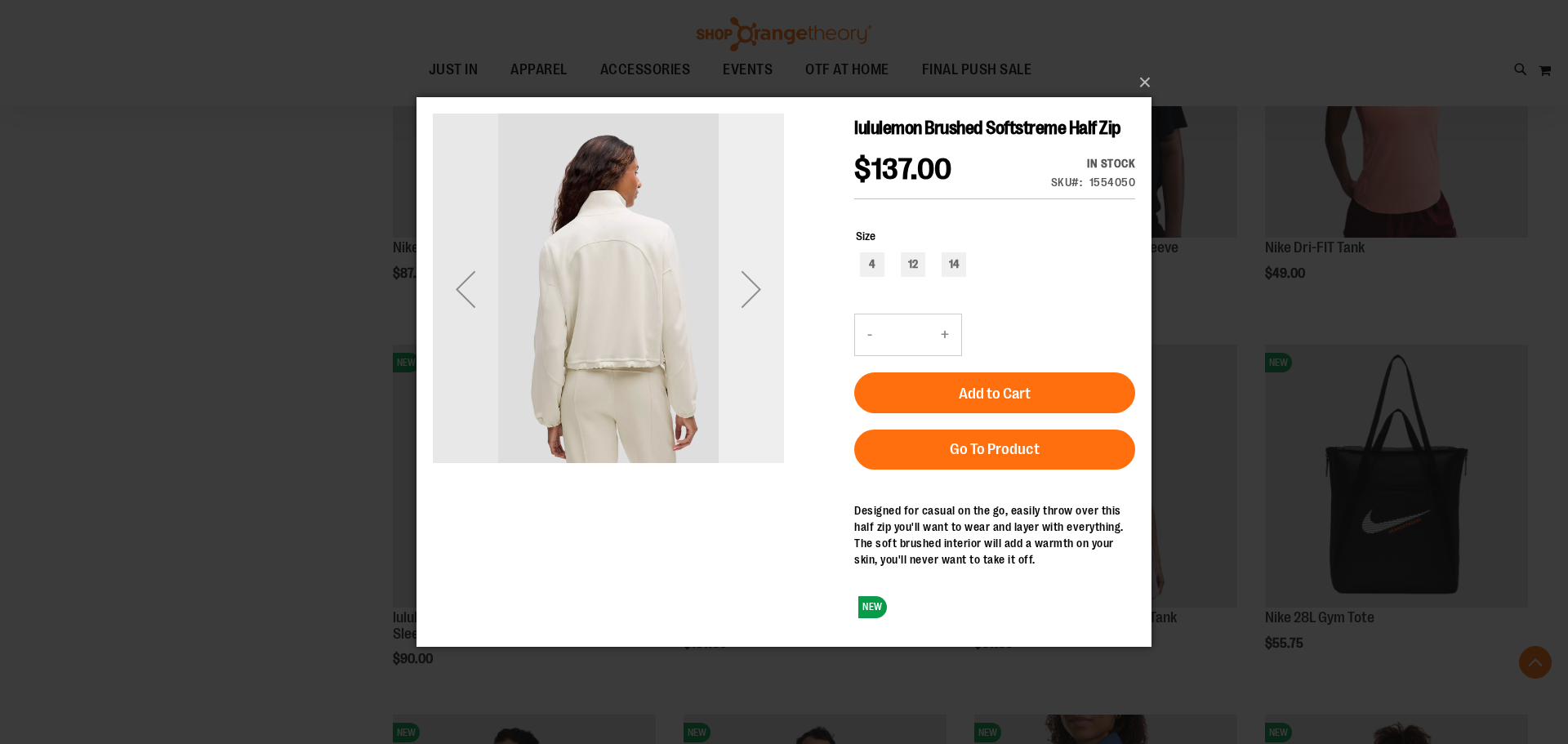
click at [741, 315] on div "Next" at bounding box center [751, 288] width 65 height 65
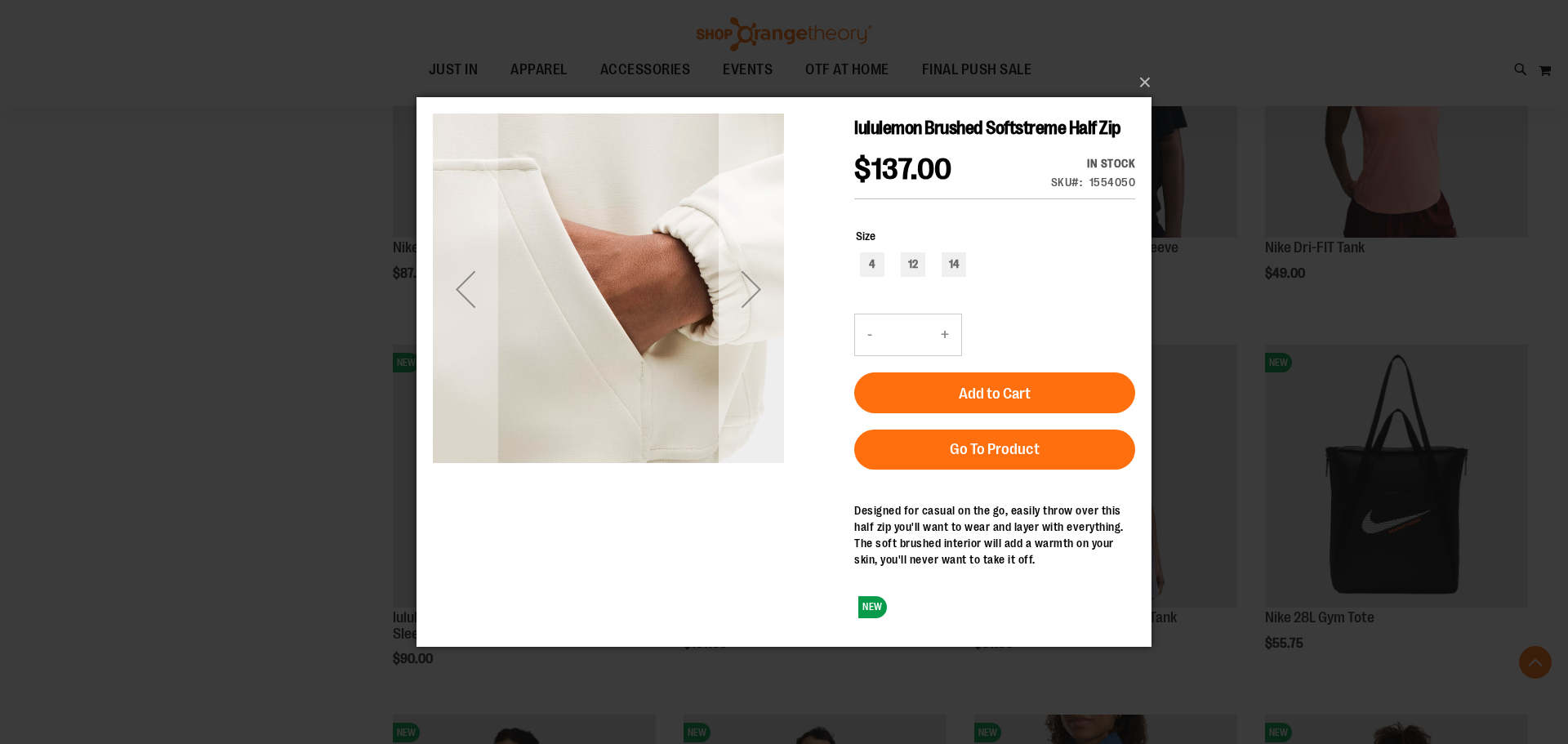
click at [746, 311] on div "Next" at bounding box center [751, 288] width 65 height 65
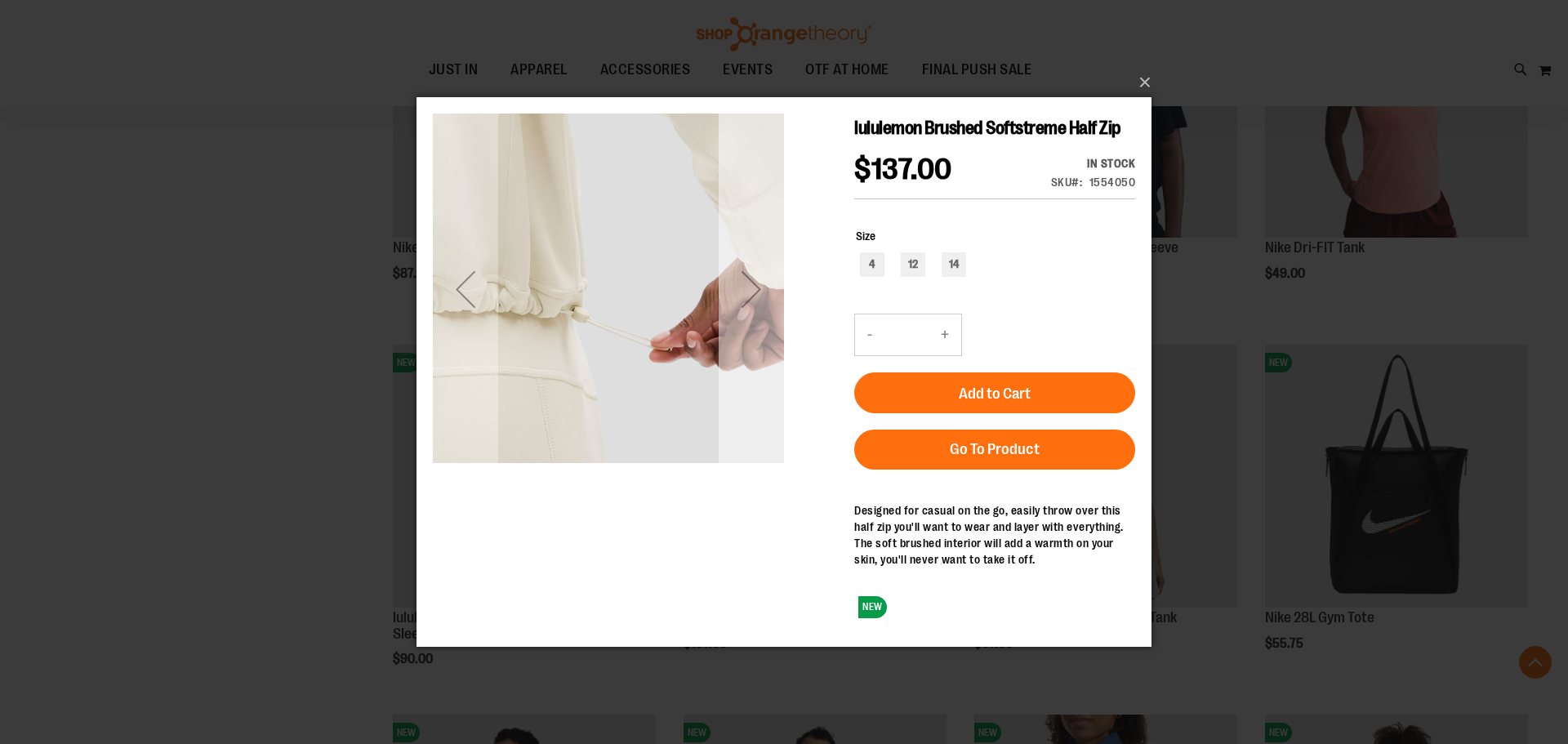
click at [752, 307] on div "Next" at bounding box center [751, 288] width 65 height 65
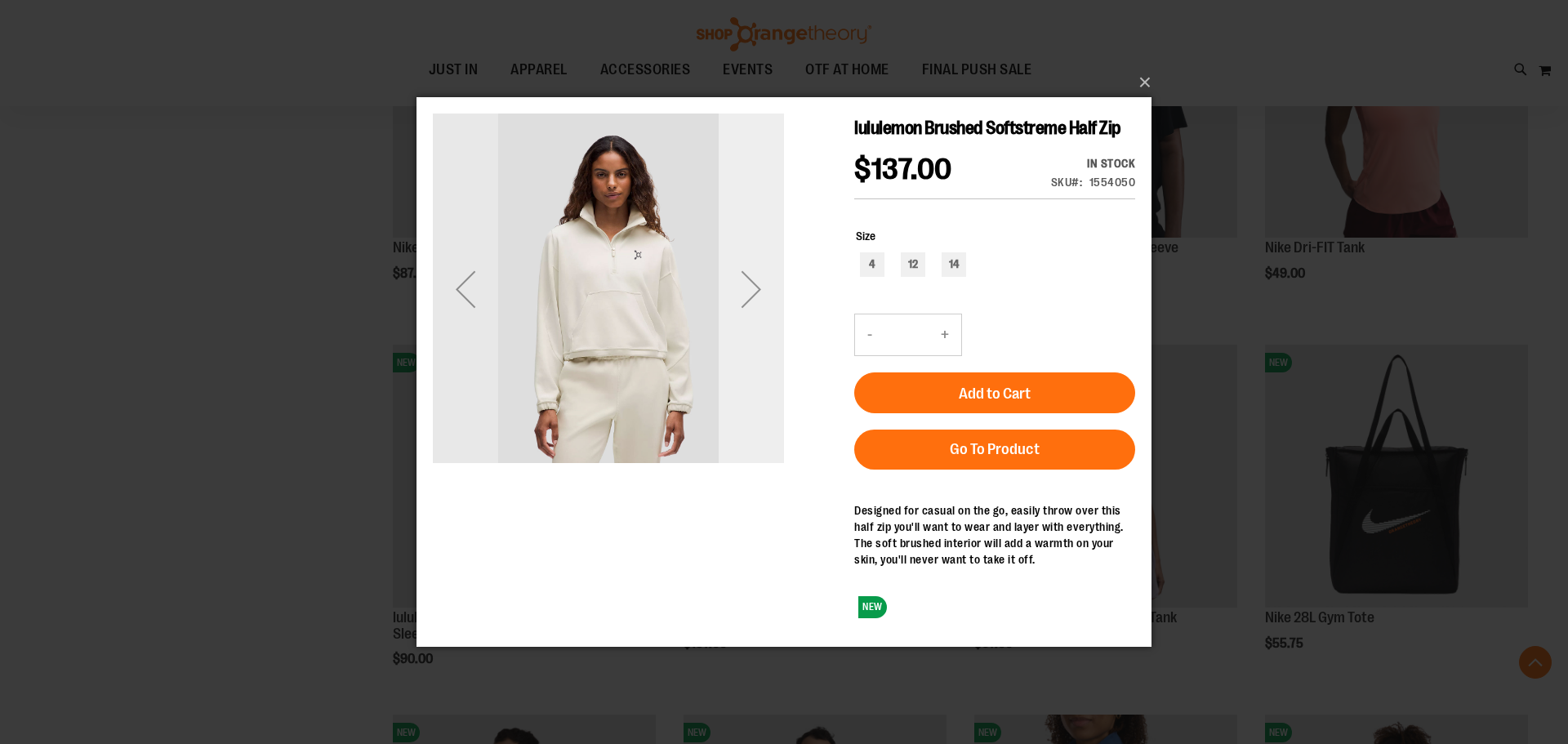
click at [760, 271] on div "Next" at bounding box center [751, 288] width 65 height 65
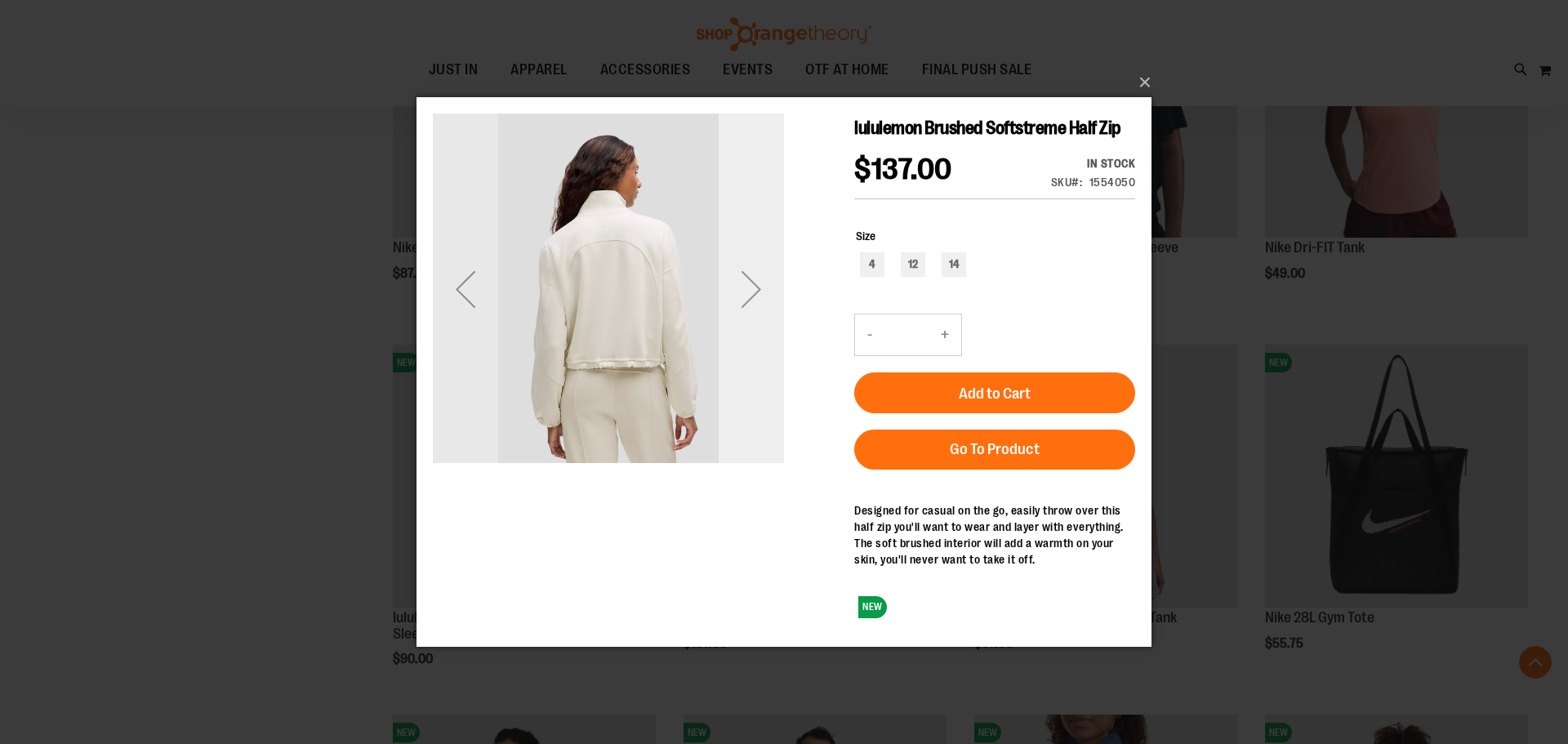
click at [762, 277] on div "Next" at bounding box center [751, 288] width 65 height 65
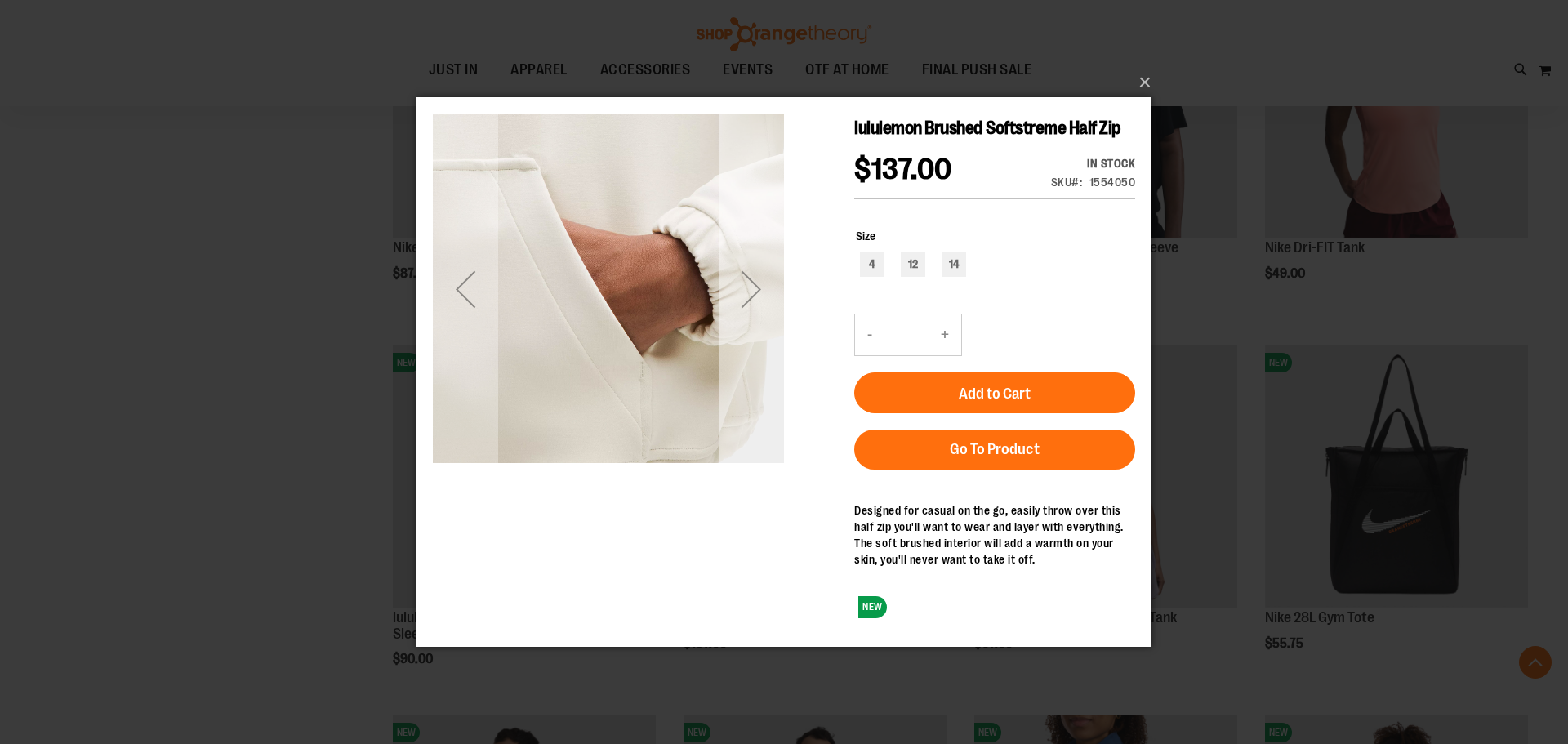
click at [766, 277] on div "Next" at bounding box center [751, 288] width 65 height 65
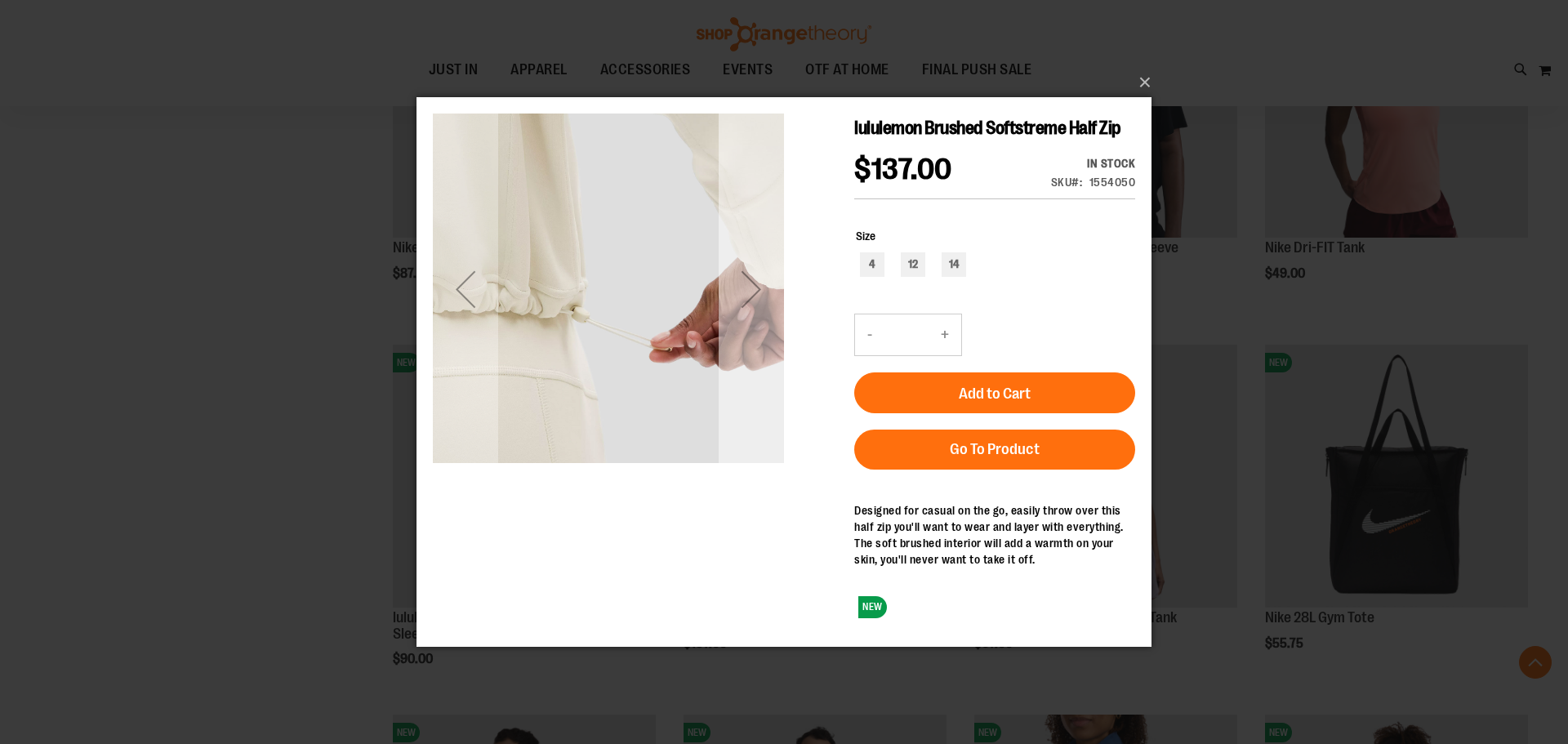
click at [756, 312] on div "Next" at bounding box center [751, 288] width 65 height 65
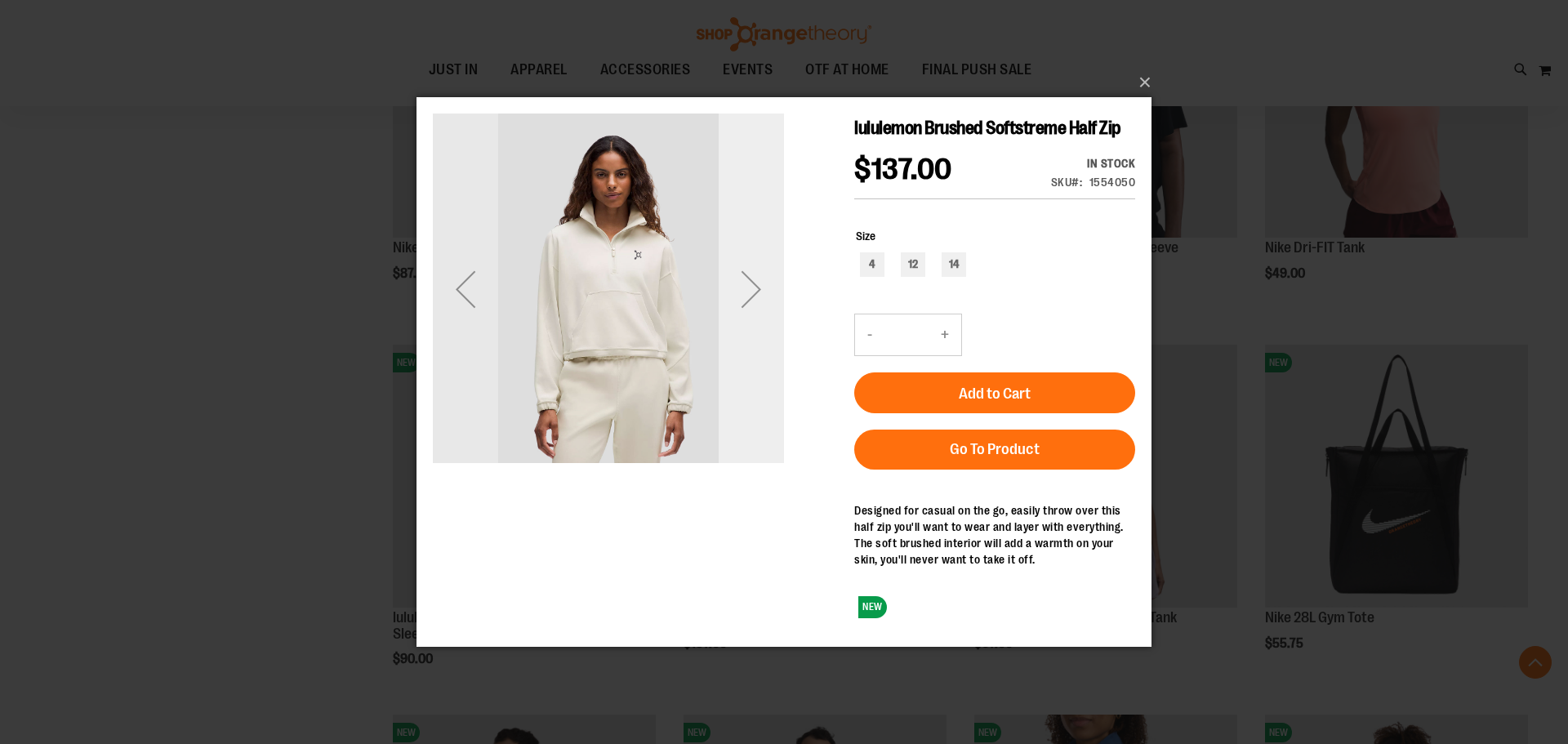
click at [758, 340] on div "Next" at bounding box center [751, 288] width 65 height 351
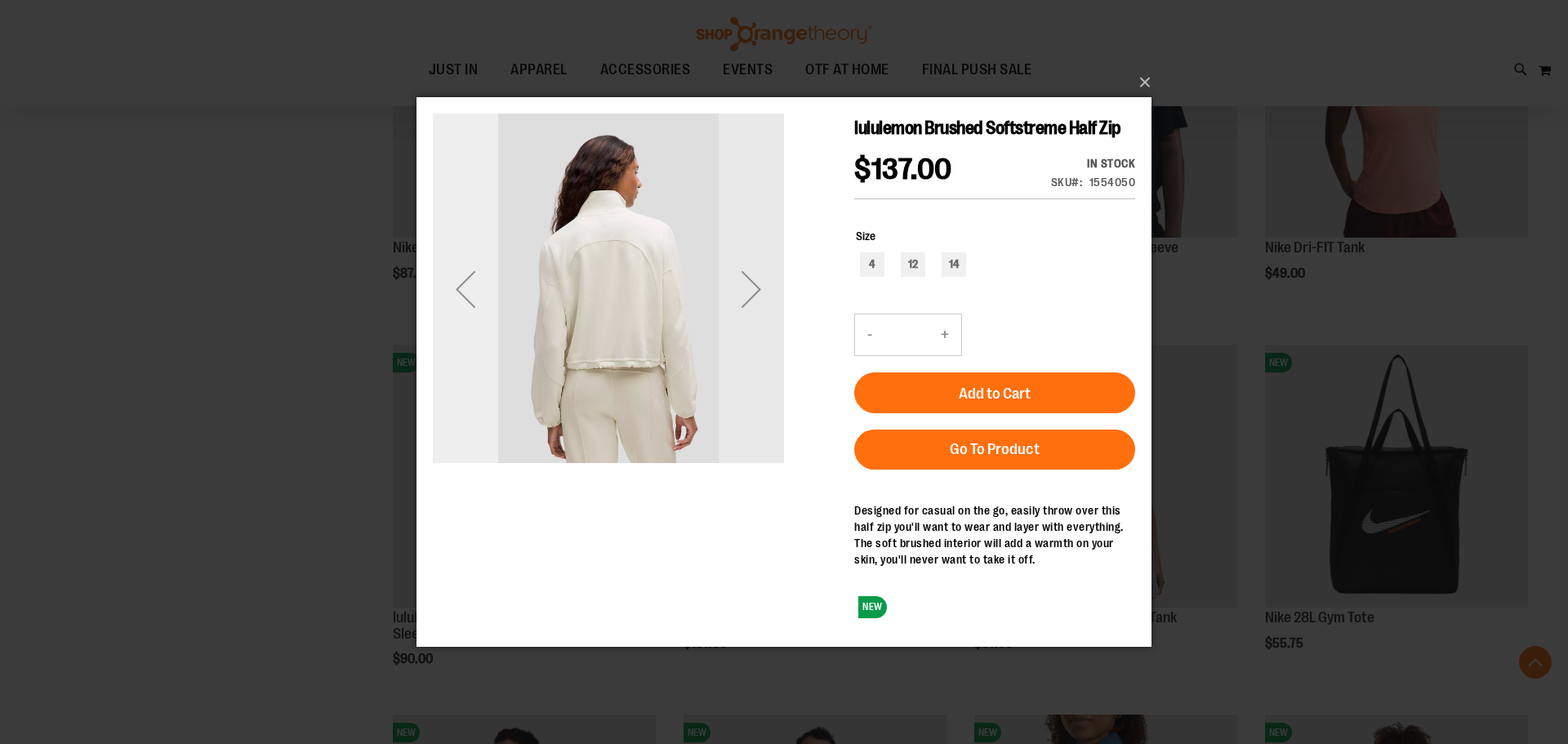
click at [452, 266] on div "Previous" at bounding box center [465, 288] width 65 height 65
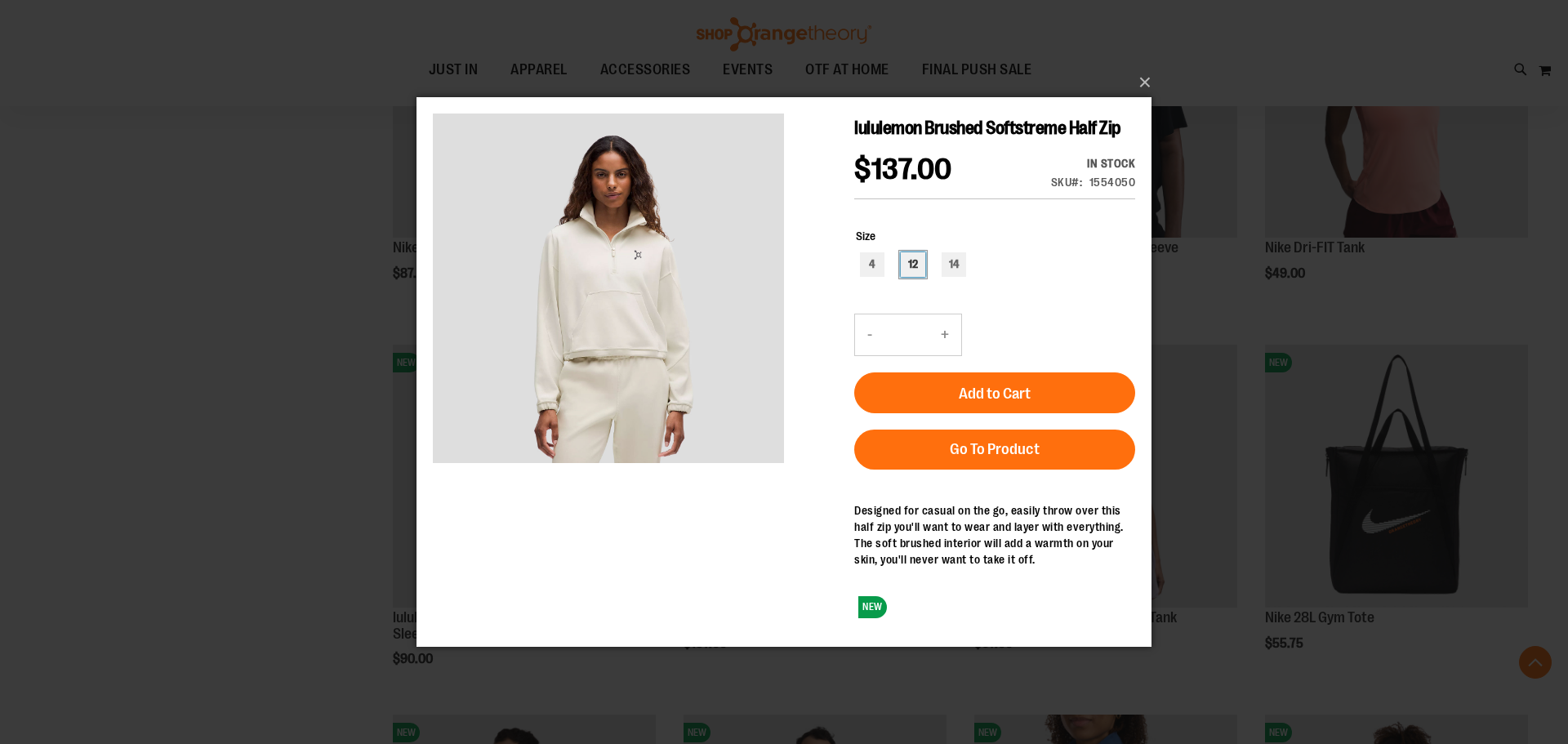
click at [903, 254] on div "12" at bounding box center [912, 263] width 24 height 24
type input "***"
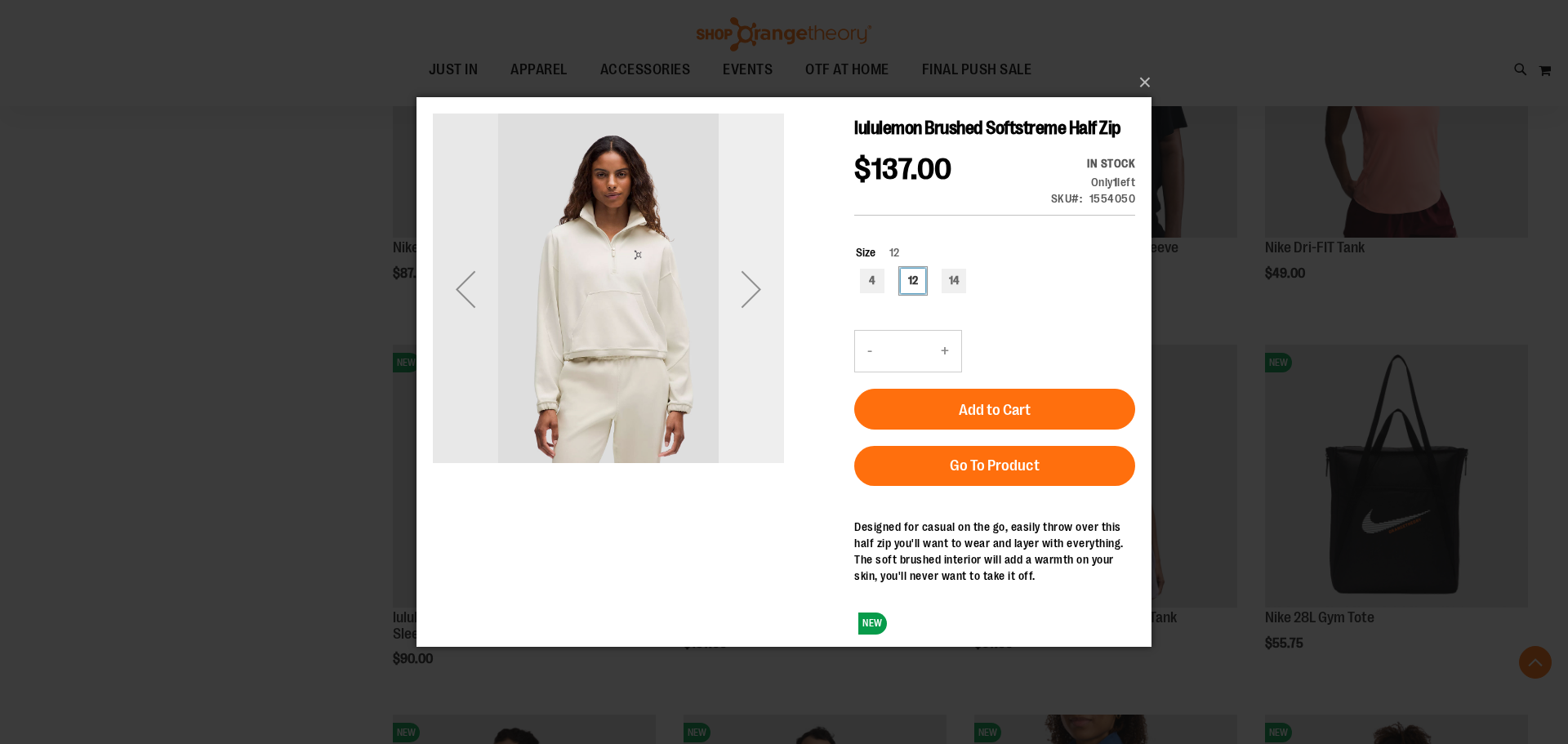
click at [763, 283] on div "Next" at bounding box center [751, 288] width 65 height 65
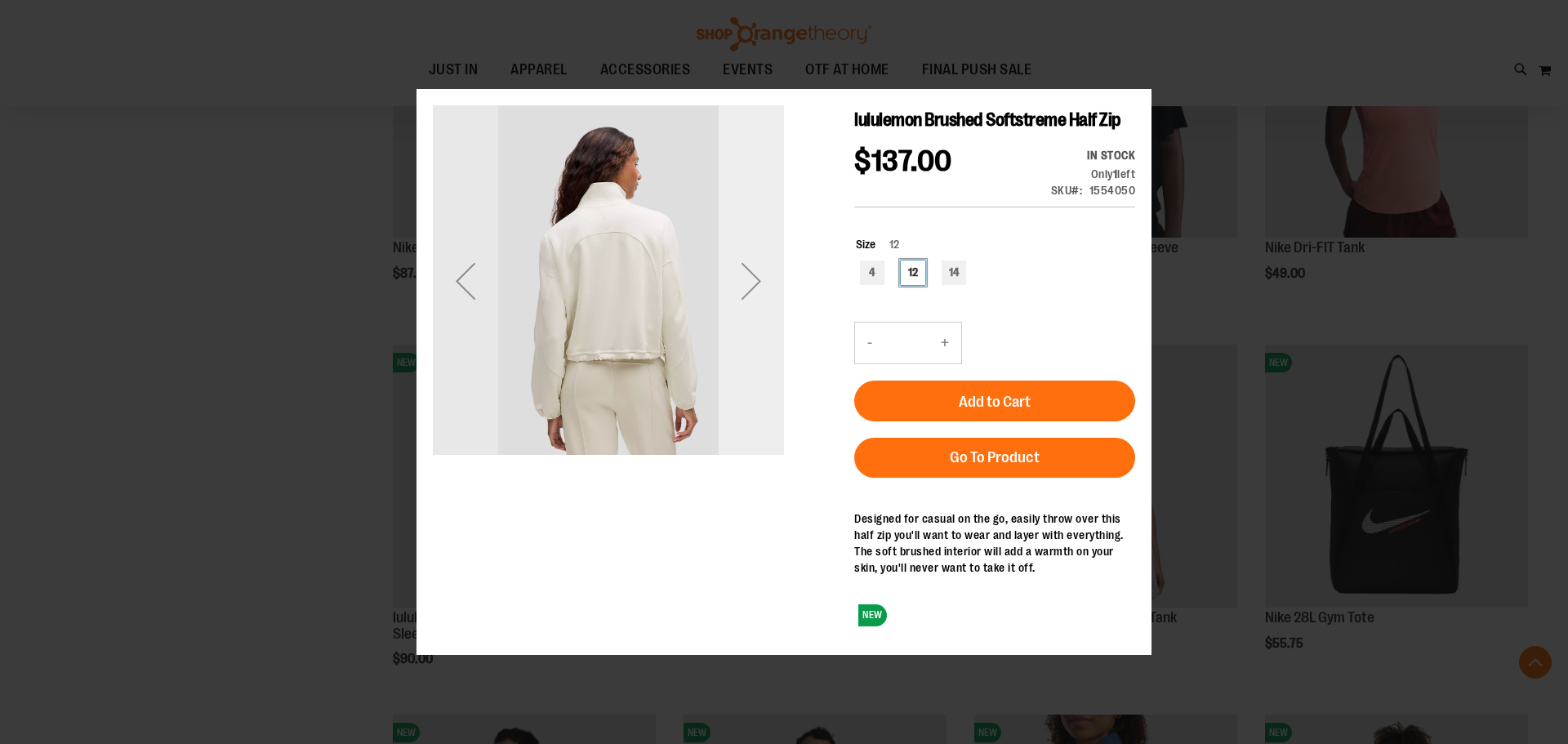
click at [763, 284] on div "Next" at bounding box center [751, 280] width 65 height 65
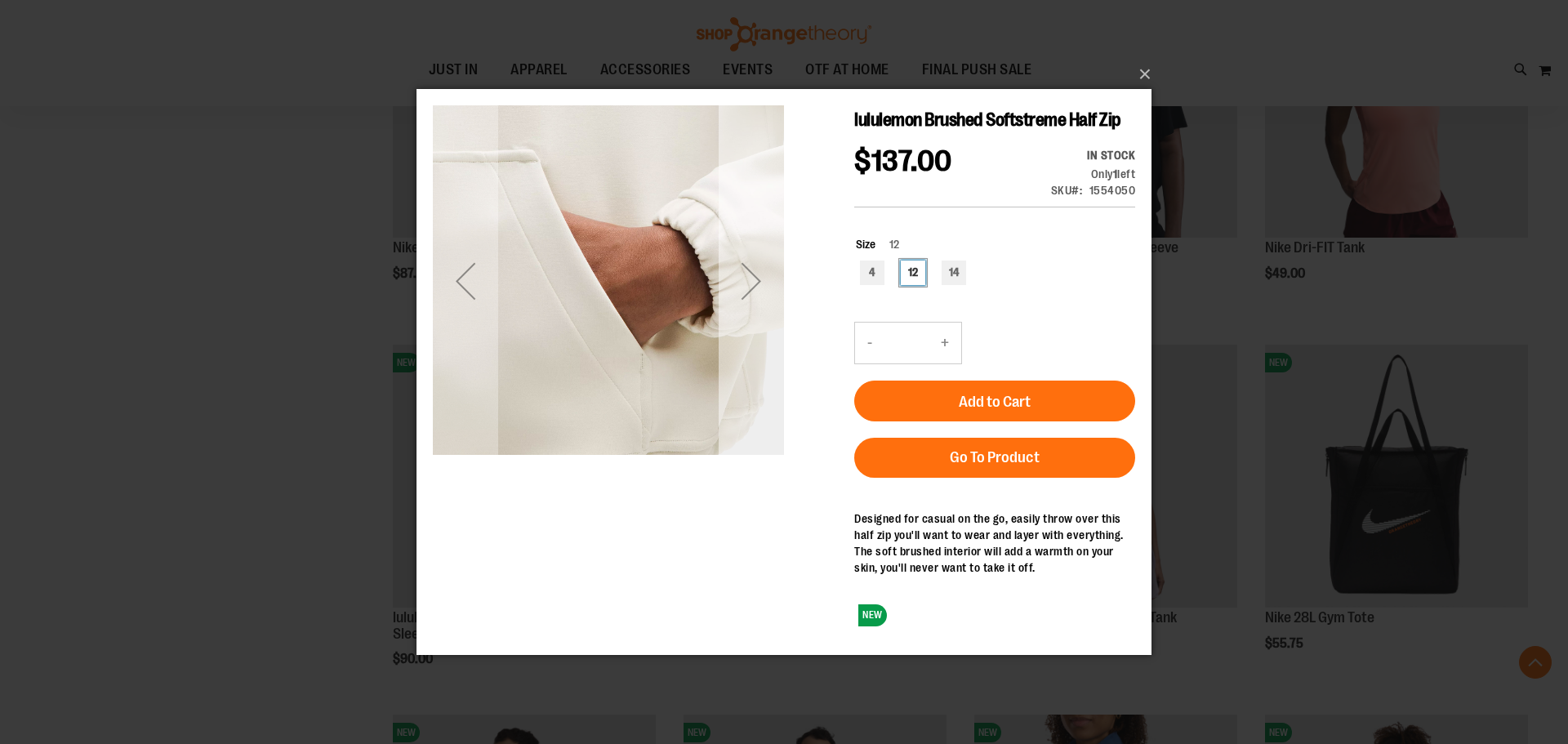
click at [776, 283] on div "Next" at bounding box center [751, 280] width 65 height 65
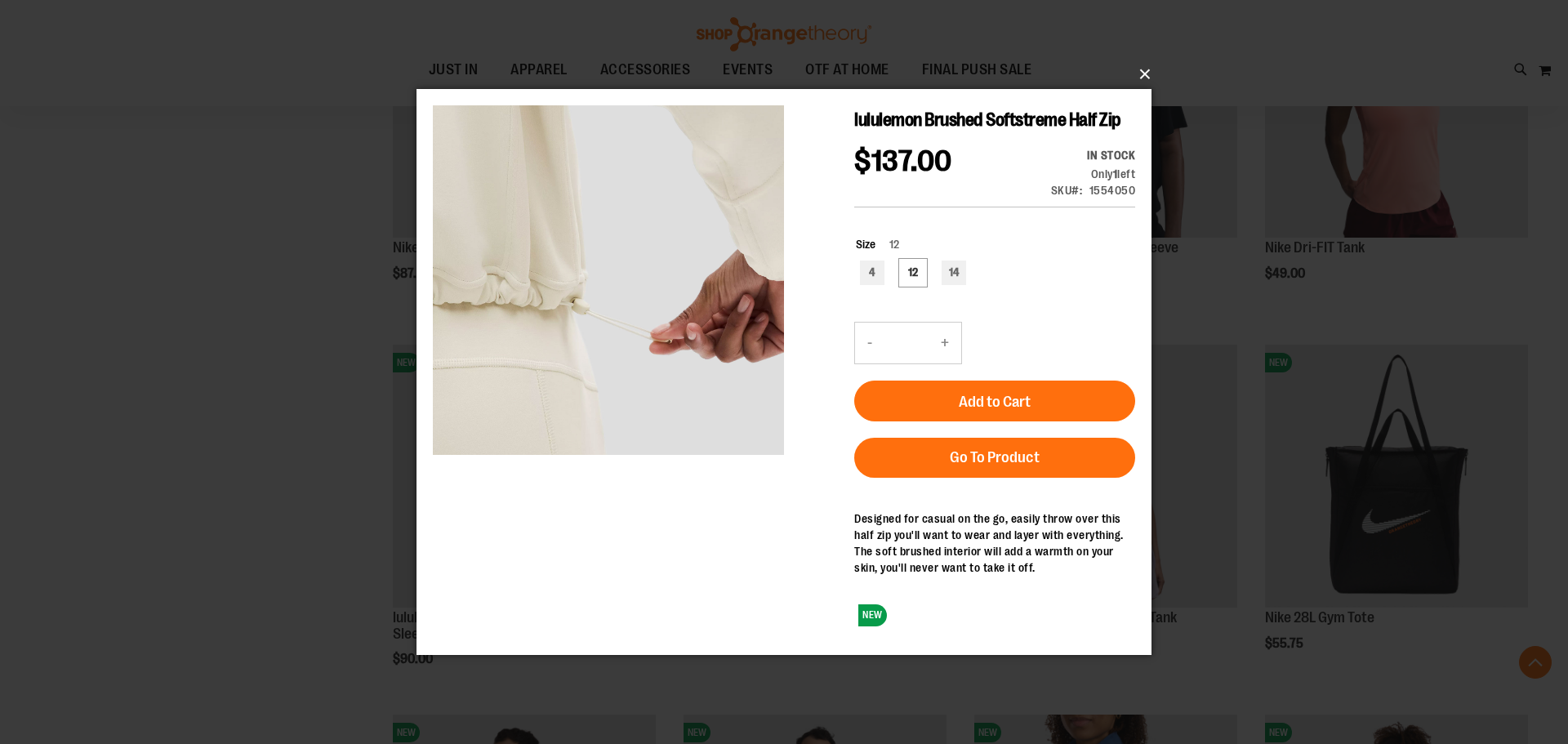
click at [1134, 66] on button "×" at bounding box center [788, 74] width 735 height 36
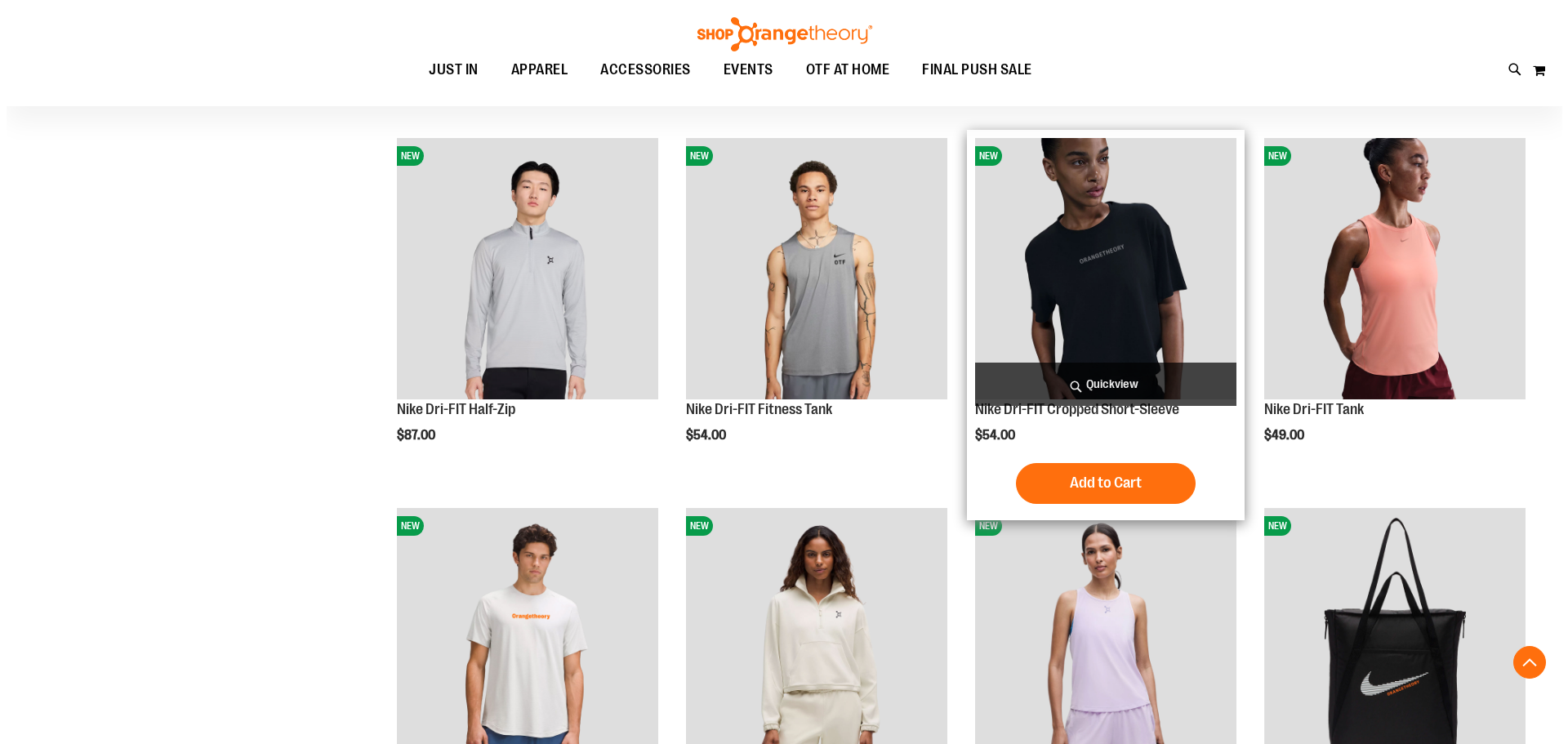
scroll to position [771, 0]
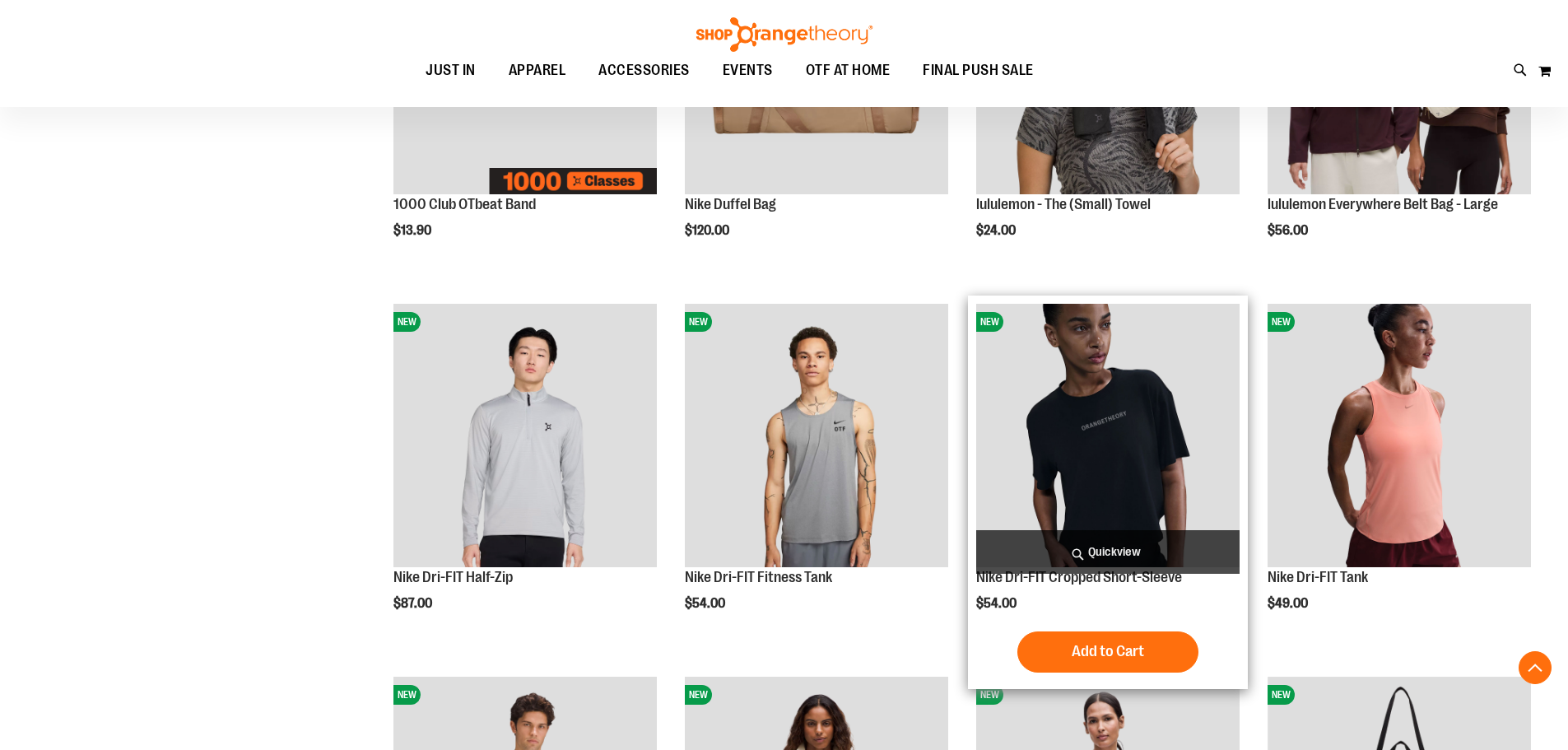
click at [1020, 535] on span "Quickview" at bounding box center [1108, 552] width 264 height 44
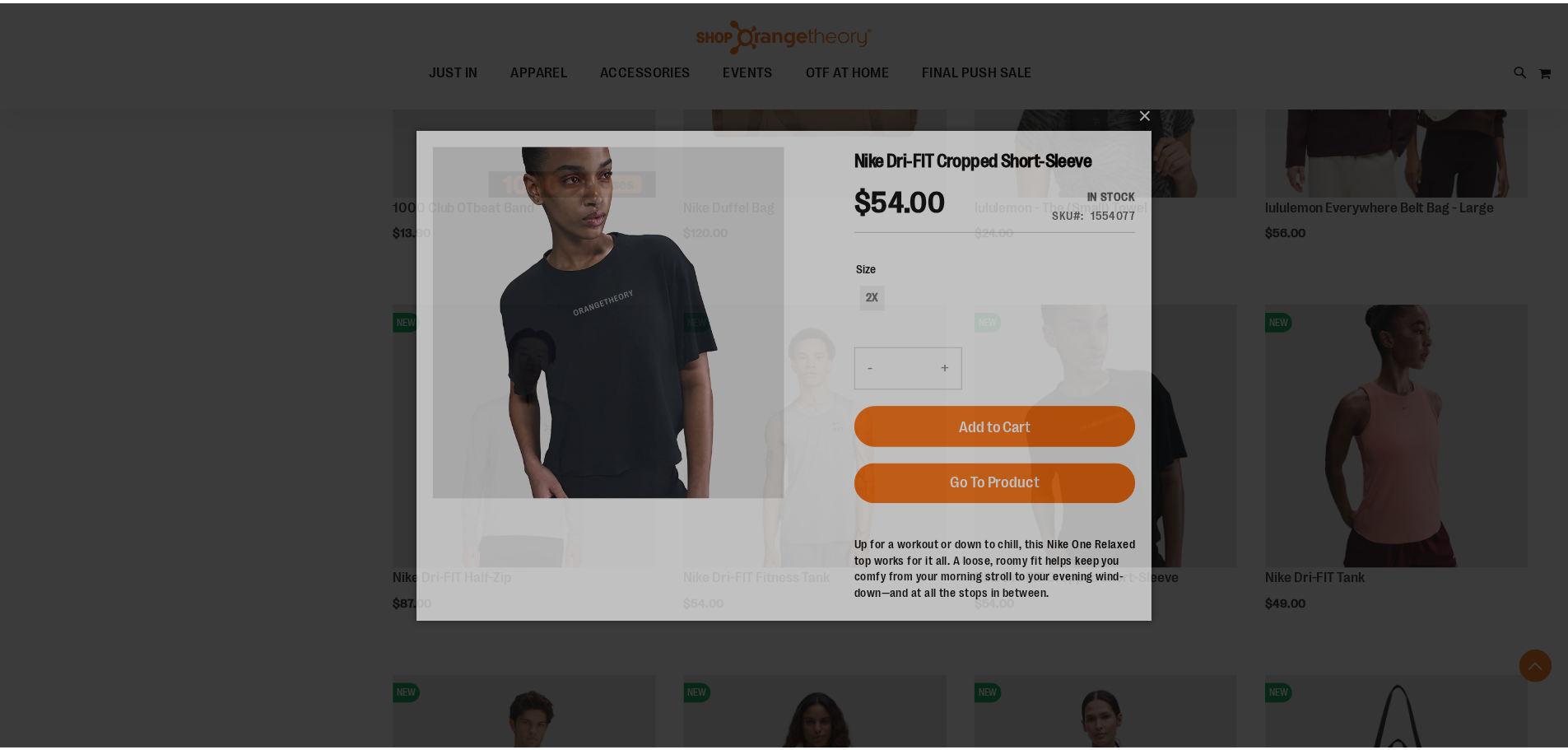
scroll to position [0, 0]
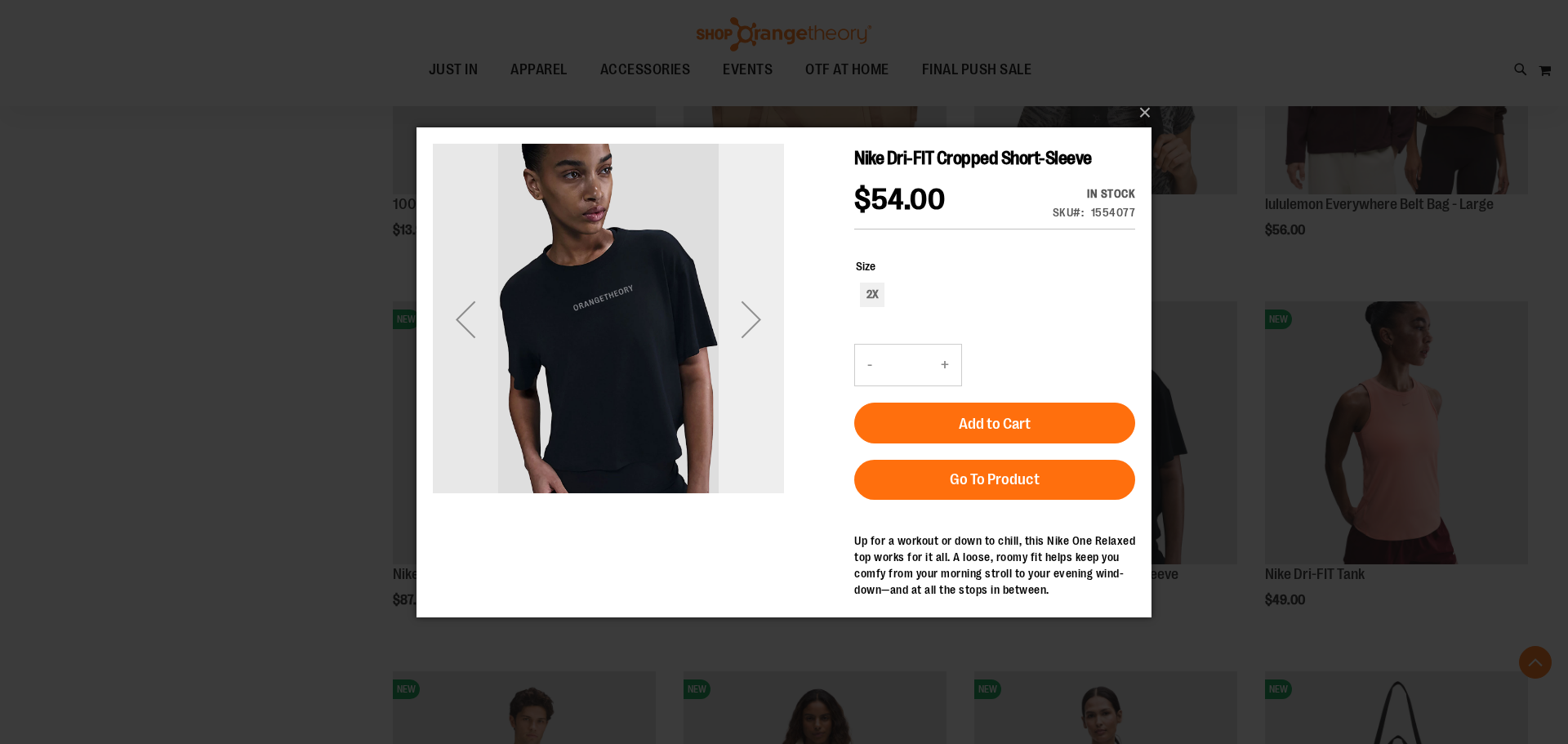
click at [743, 355] on div "Next" at bounding box center [751, 317] width 65 height 351
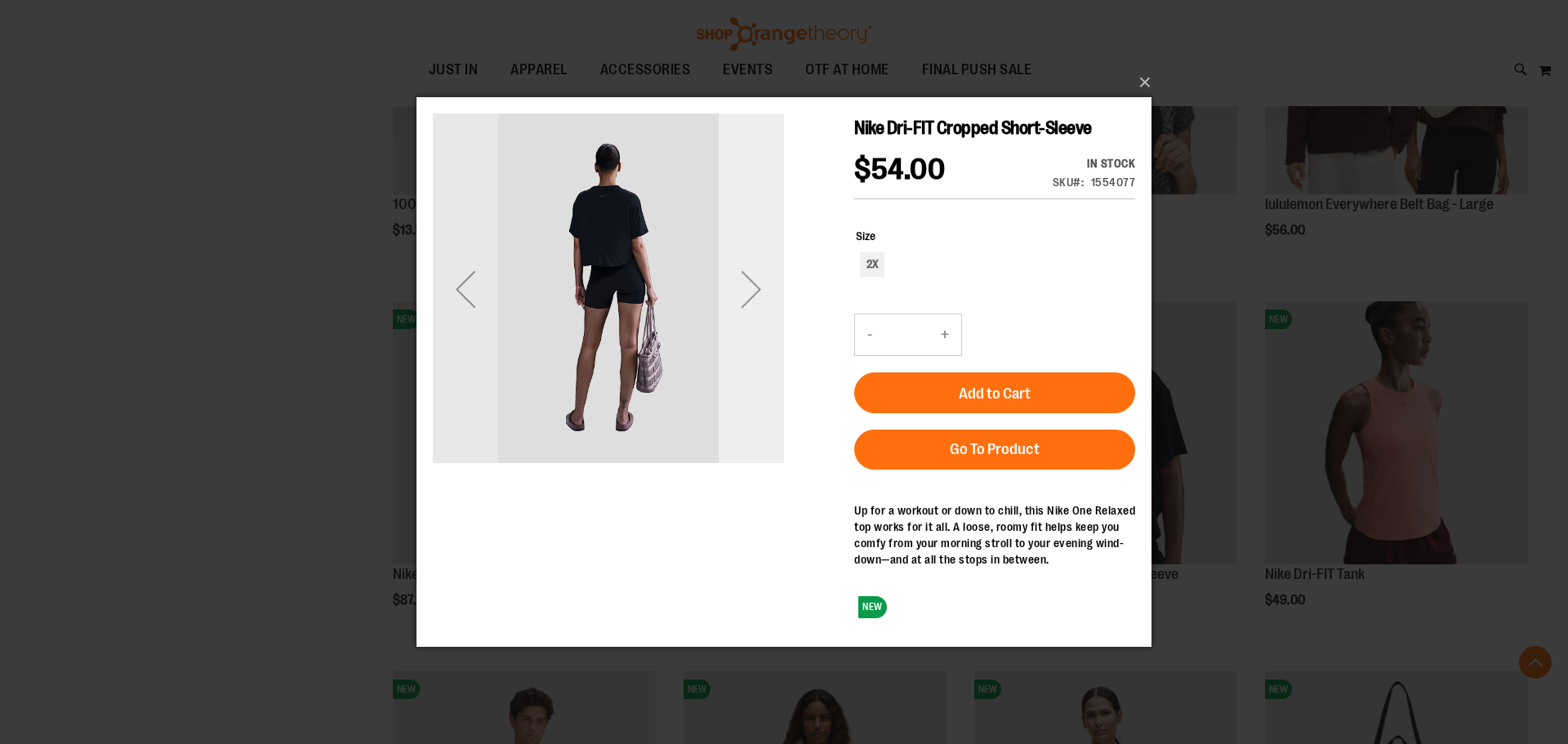
click at [743, 335] on div "Next" at bounding box center [751, 288] width 65 height 351
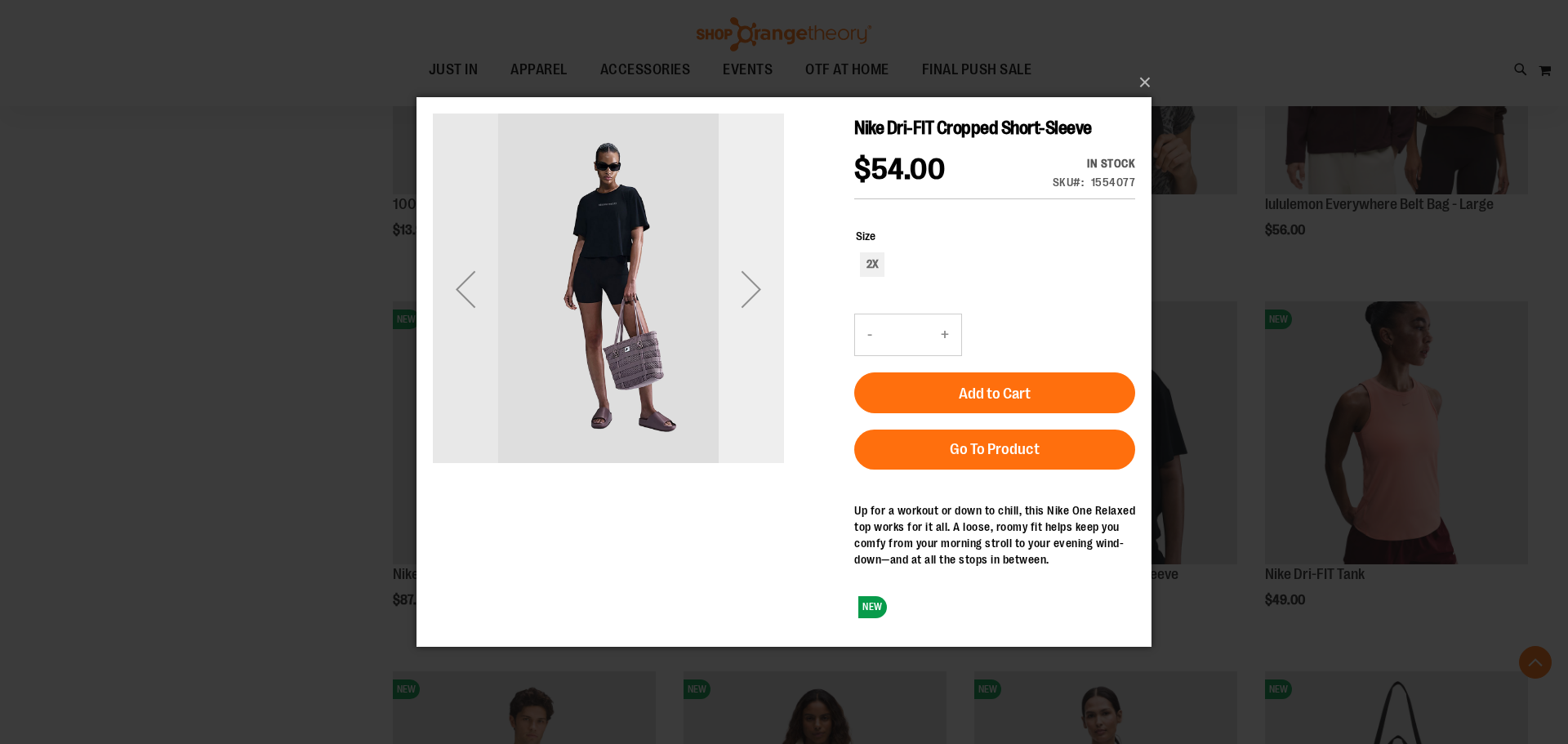
click at [750, 332] on div "Next" at bounding box center [751, 288] width 65 height 351
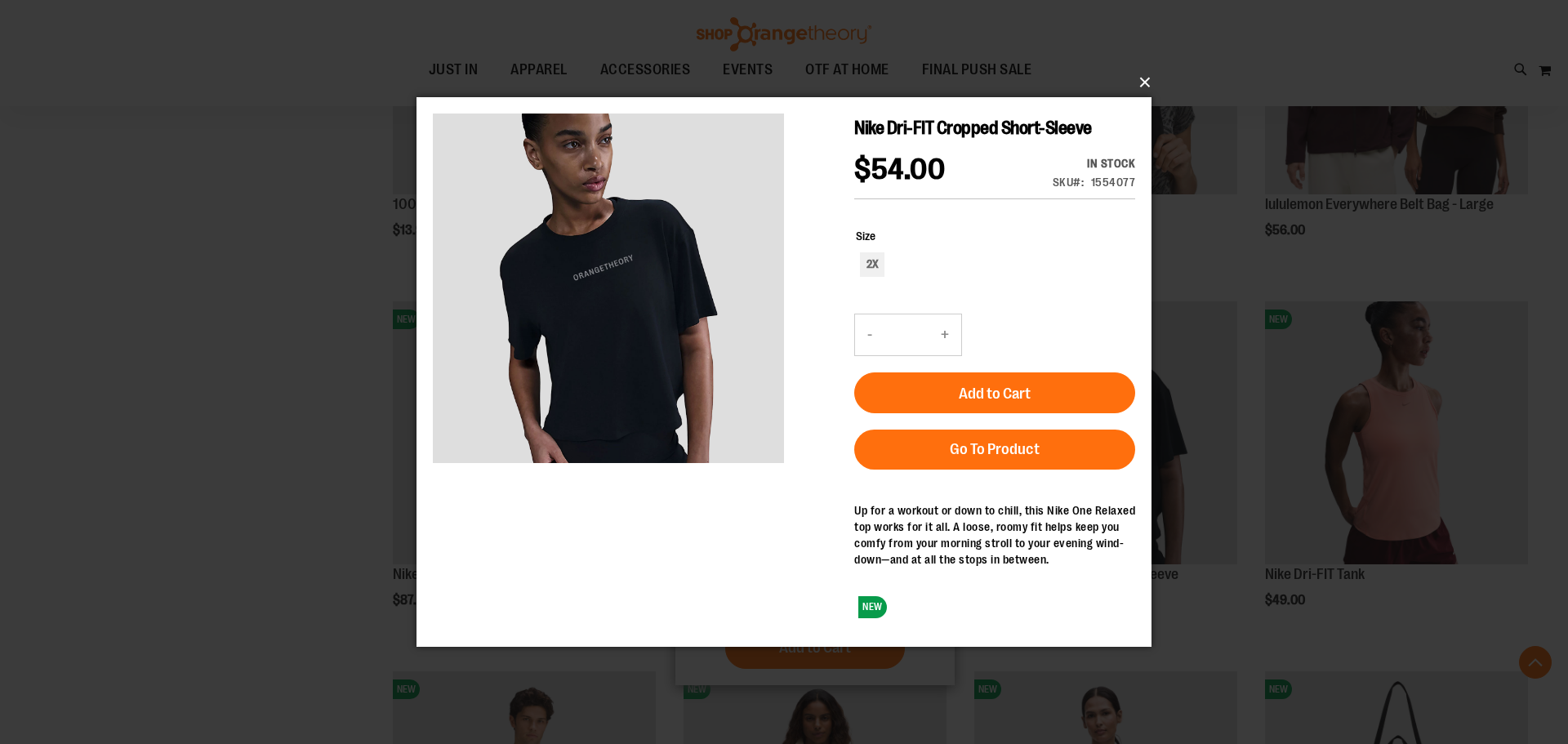
drag, startPoint x: 1139, startPoint y: 80, endPoint x: 812, endPoint y: 517, distance: 545.8
click at [1139, 82] on button "×" at bounding box center [788, 83] width 735 height 36
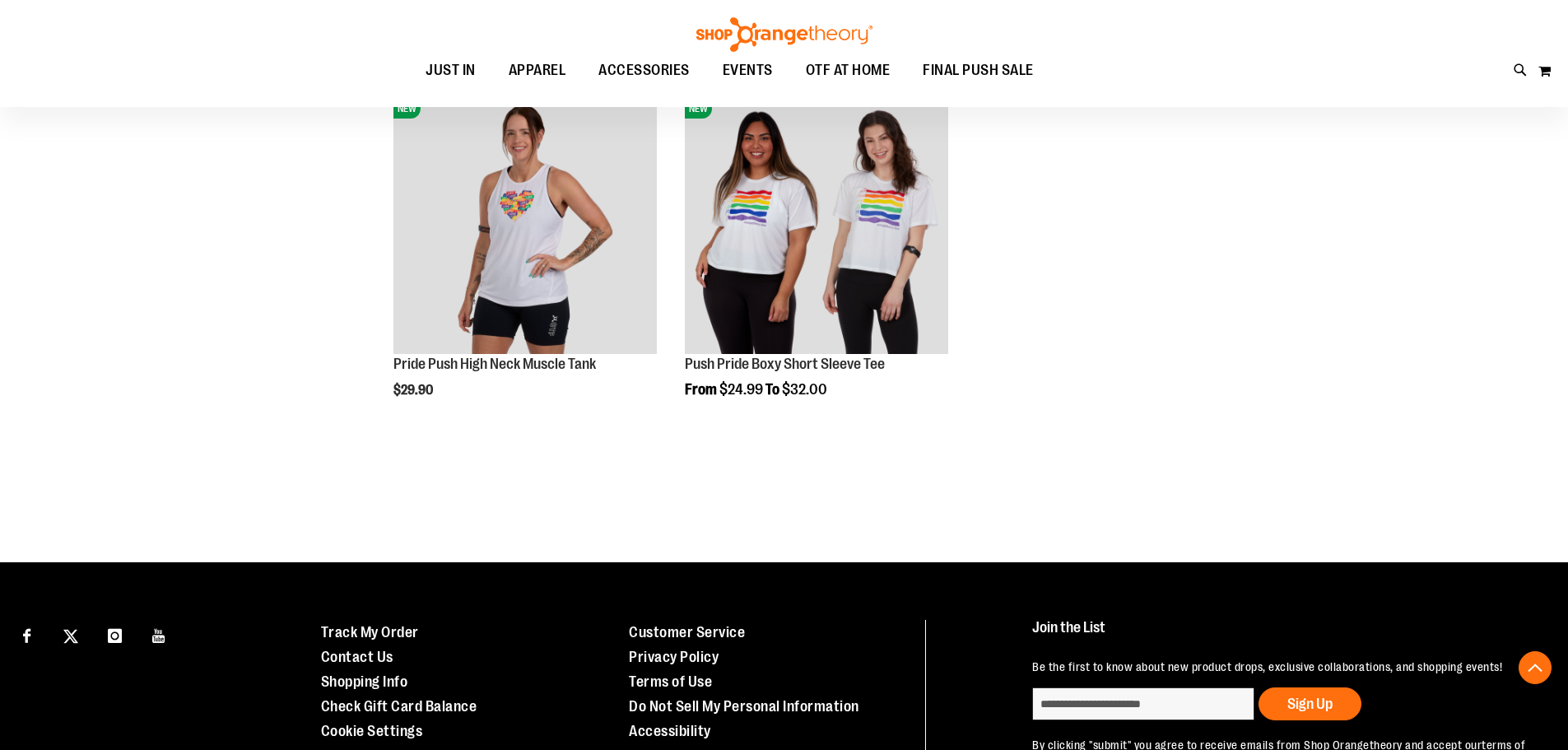
scroll to position [5103, 0]
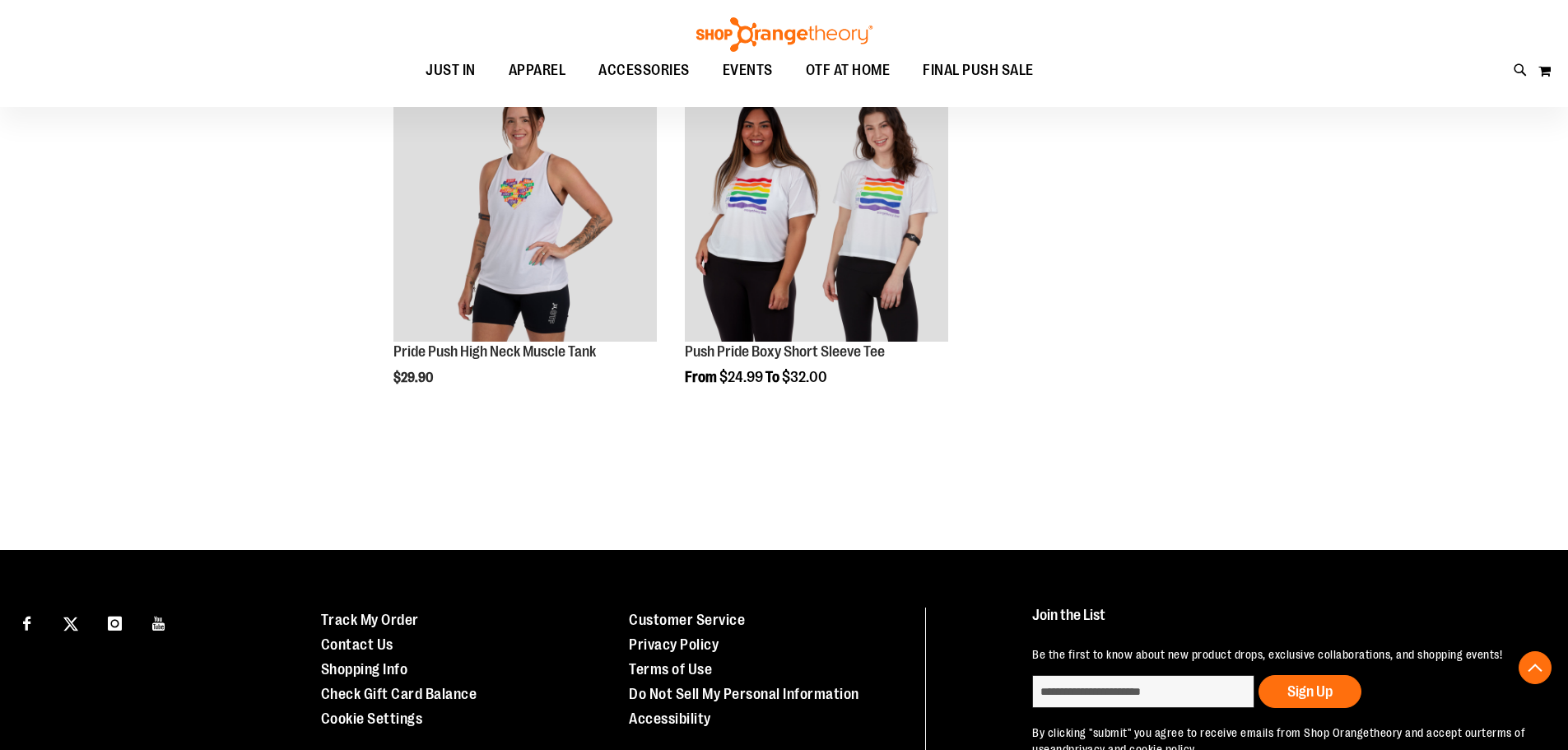
click at [438, 40] on div "Toggle Nav Search Popular Suggestions Advanced Search" at bounding box center [784, 54] width 1568 height 107
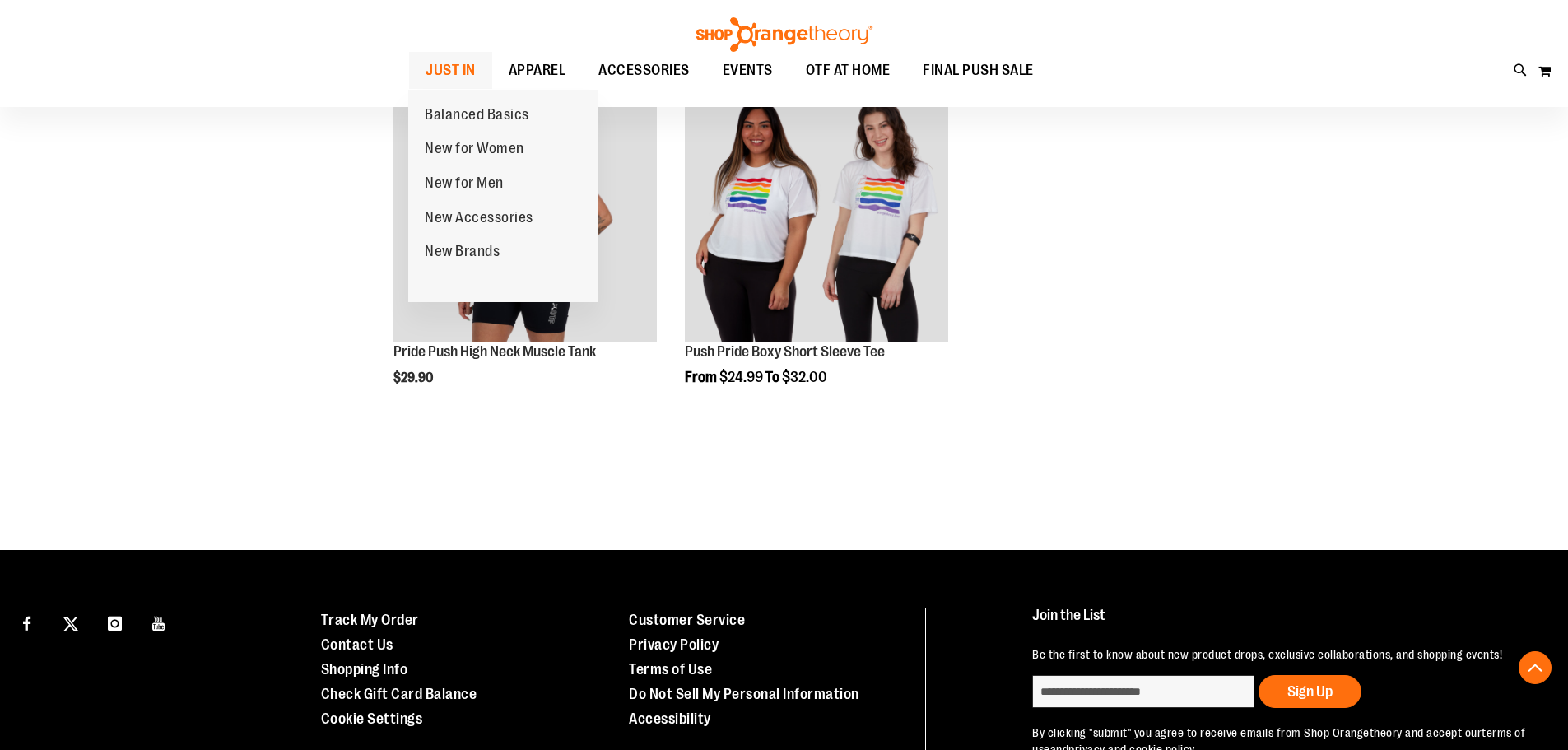
click at [437, 52] on span "JUST IN" at bounding box center [450, 70] width 50 height 37
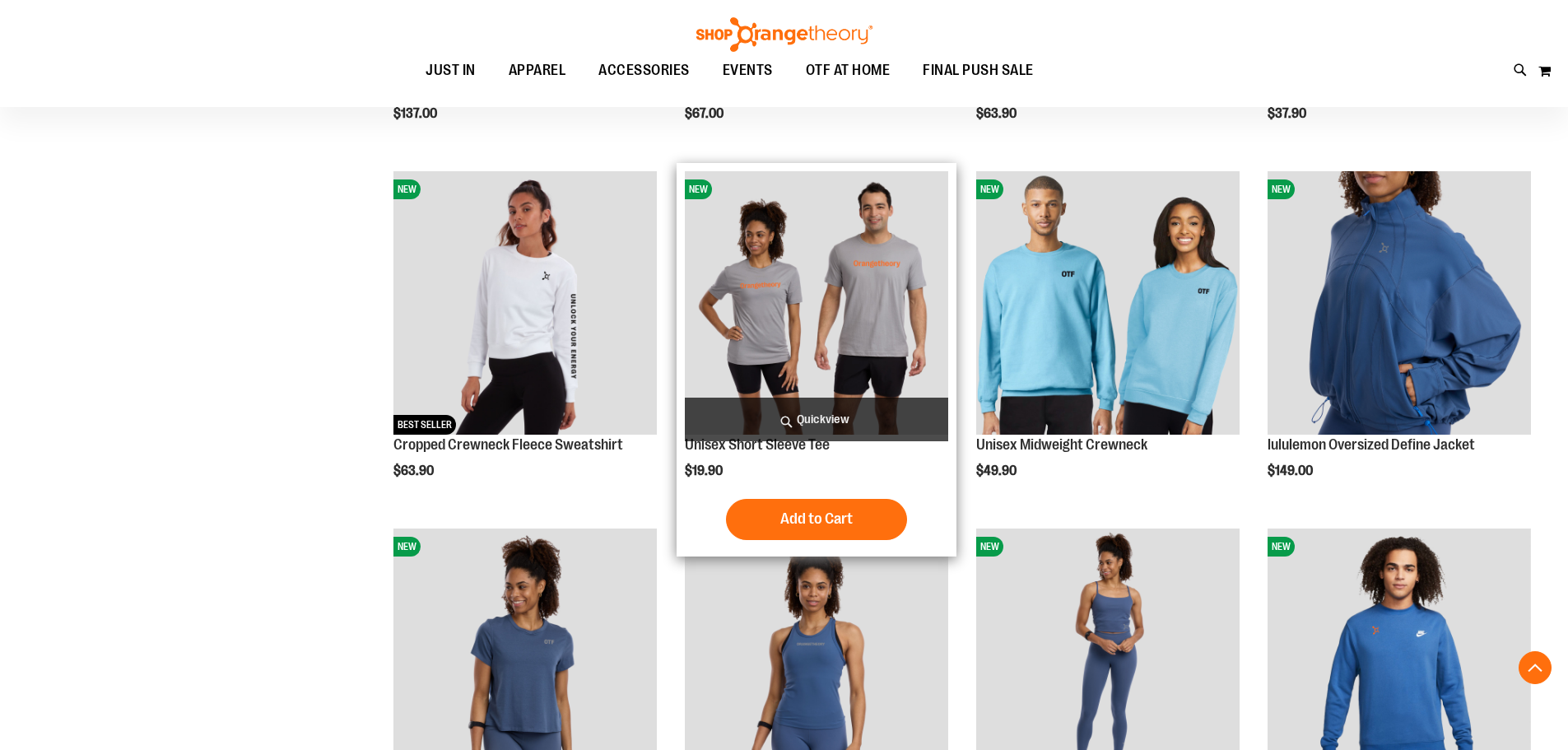
scroll to position [1299, 0]
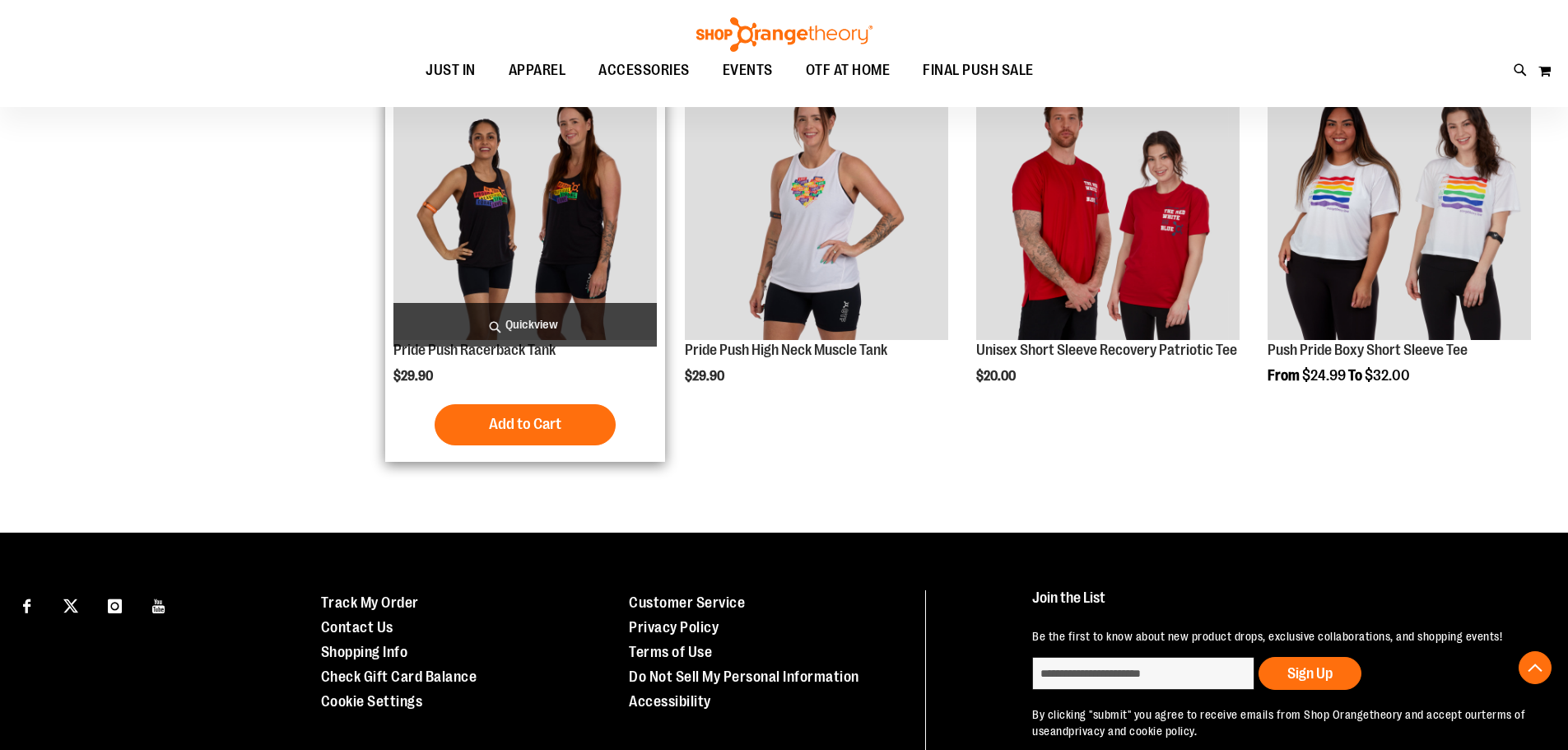
scroll to position [2254, 0]
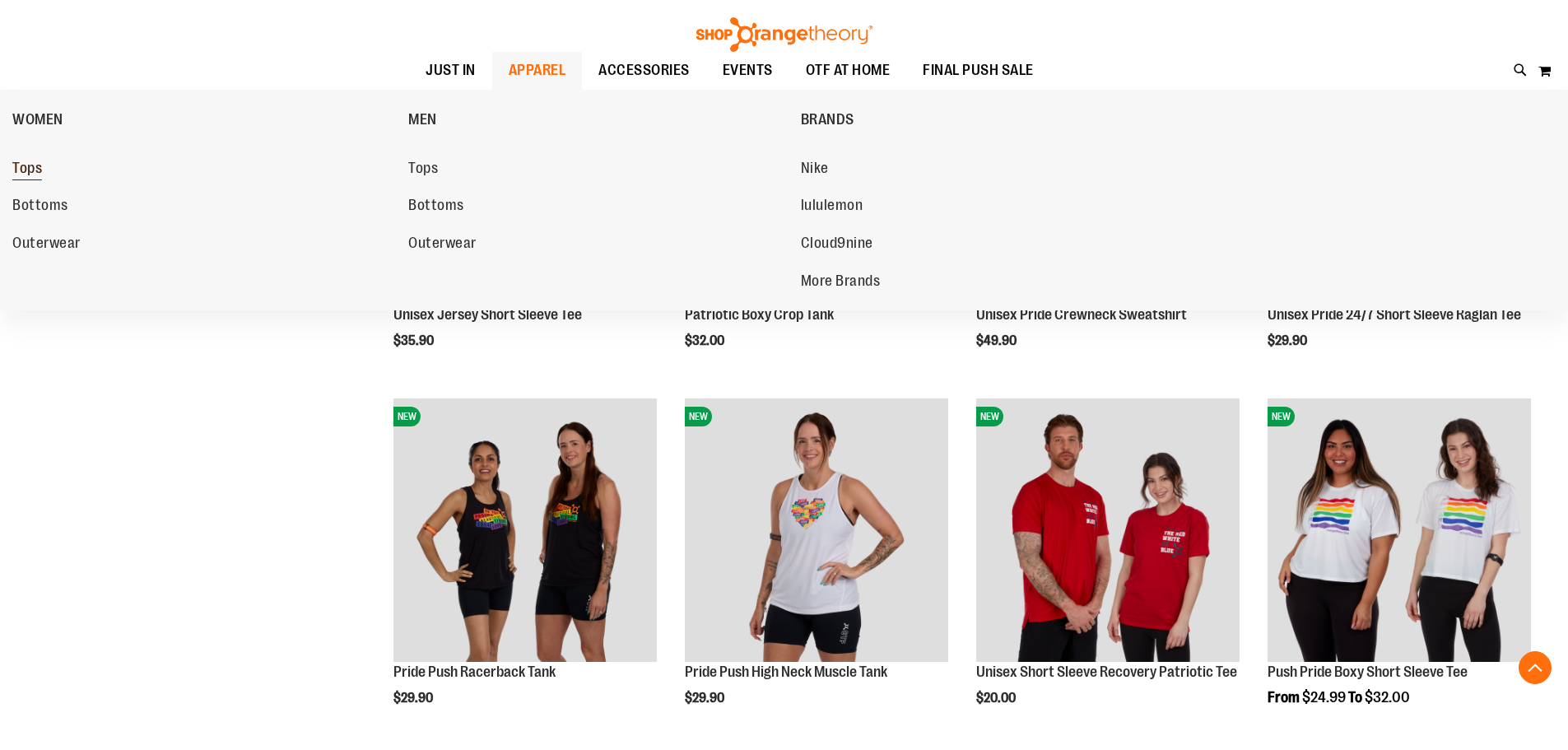
type input "**********"
click at [15, 169] on span "Tops" at bounding box center [27, 170] width 30 height 21
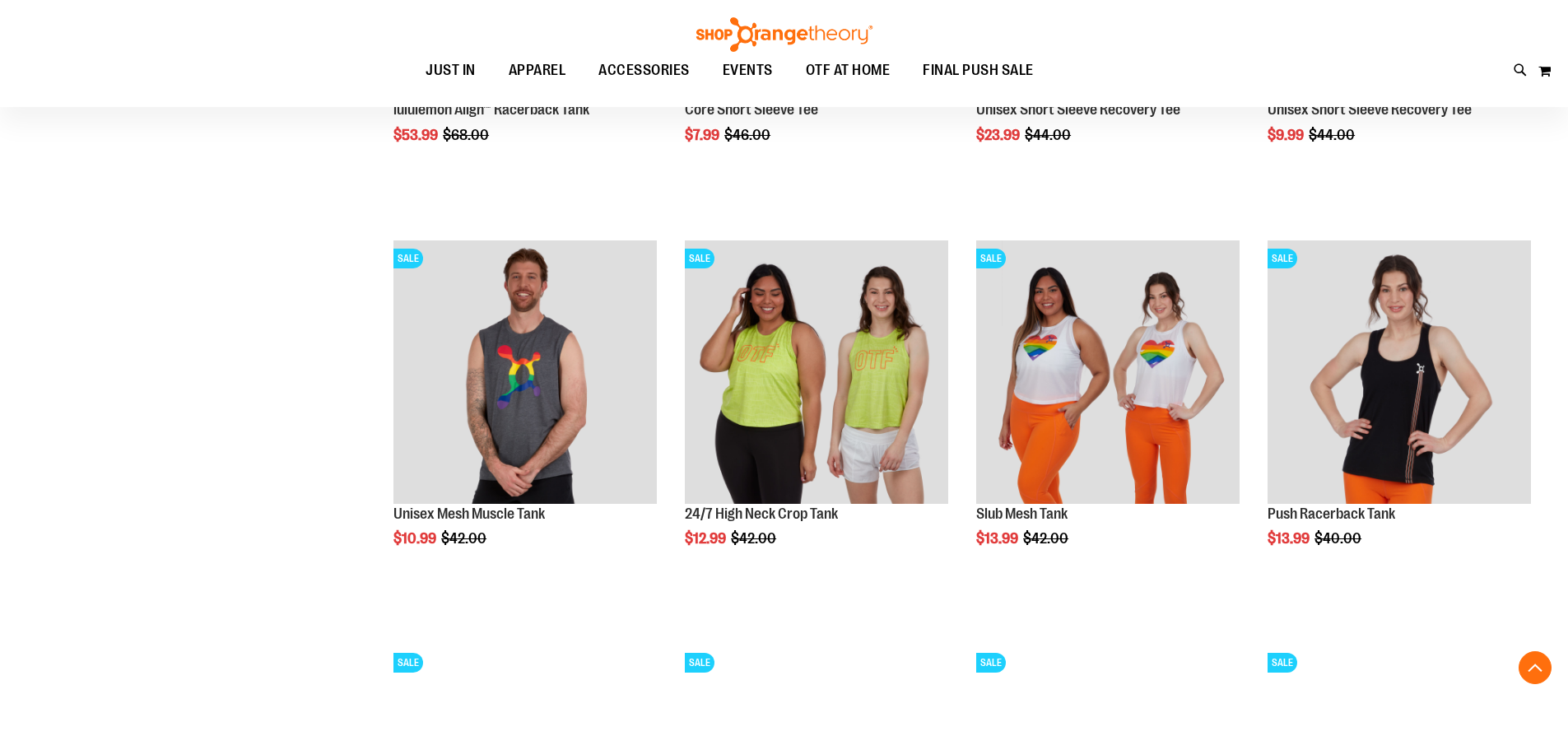
scroll to position [1628, 0]
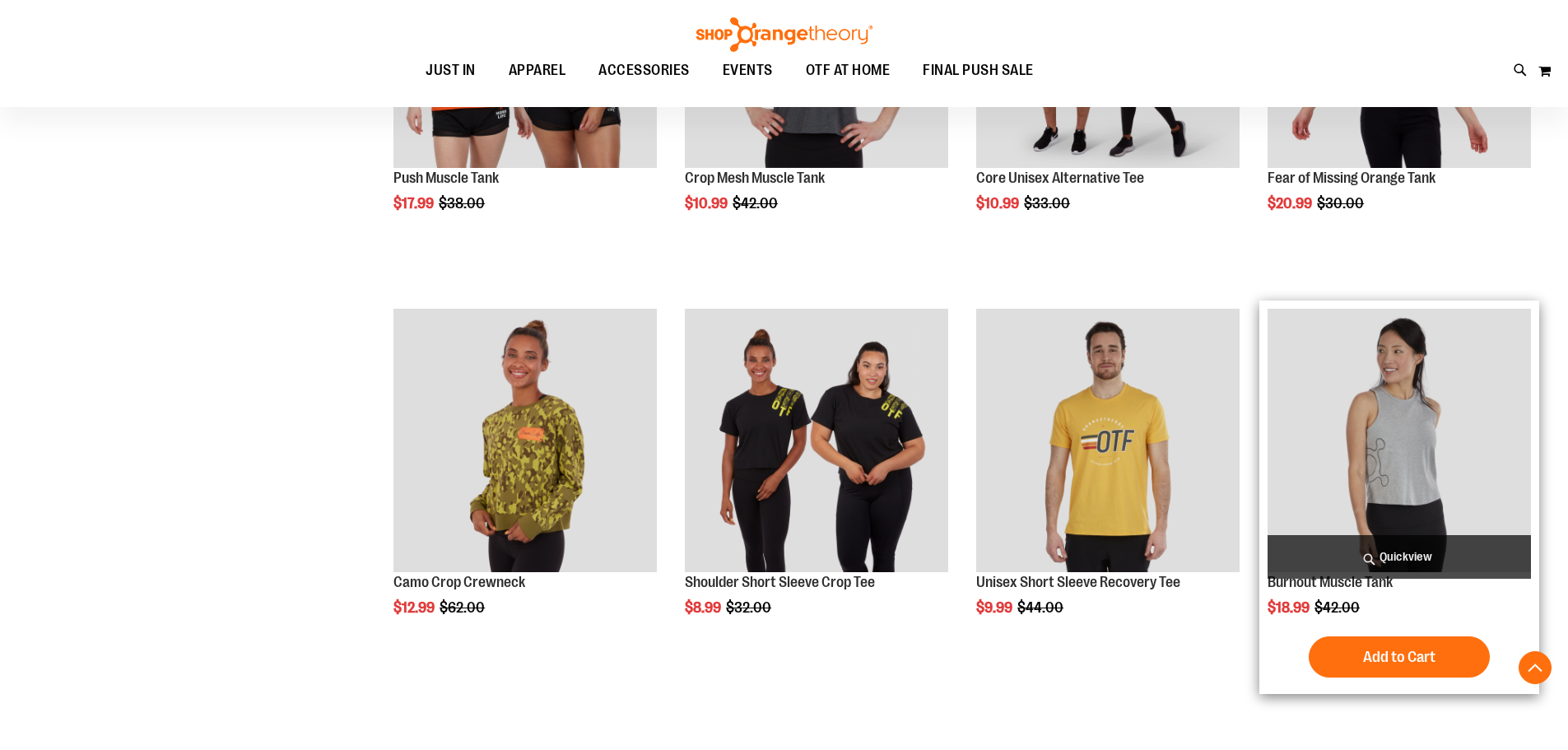
scroll to position [2452, 0]
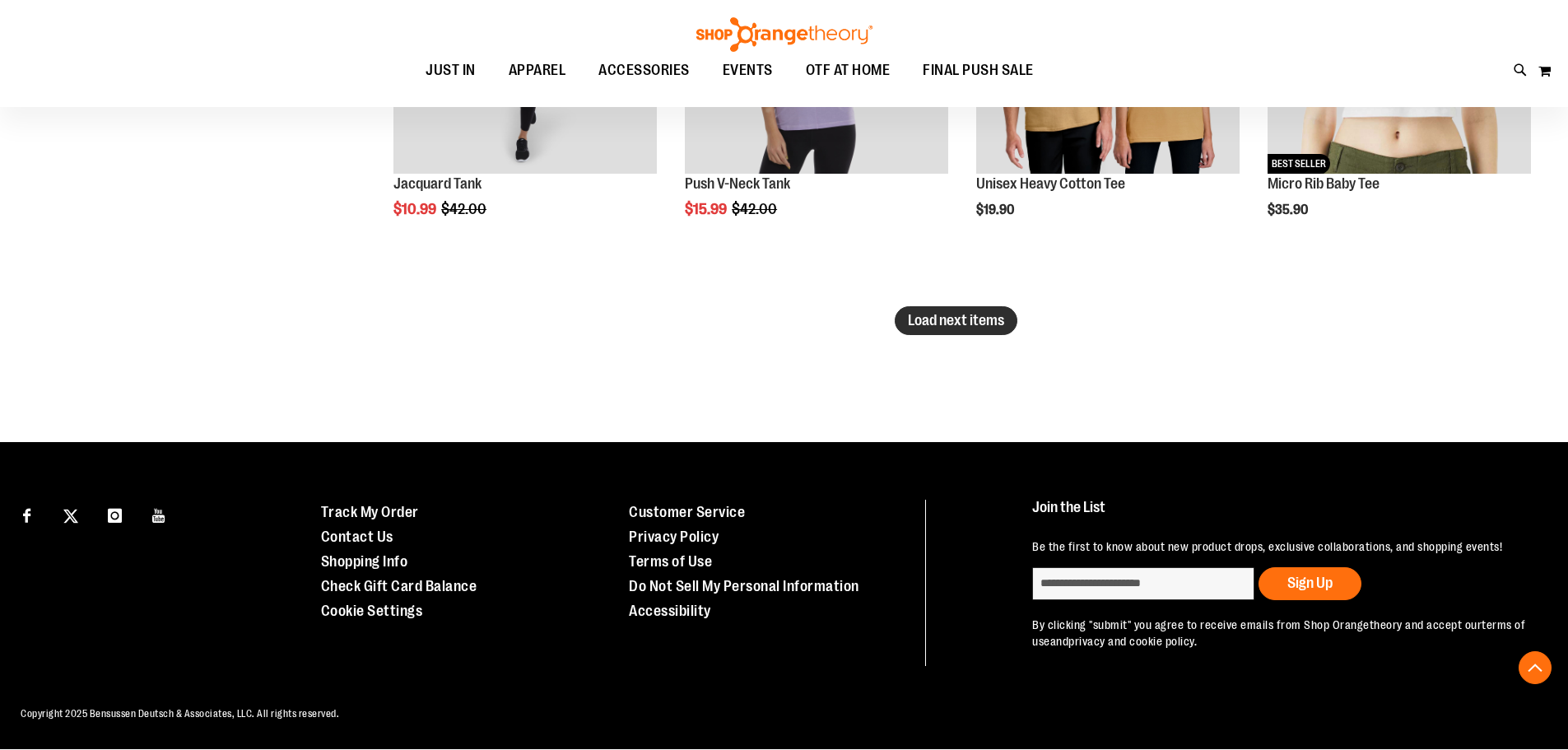
type input "**********"
click at [978, 326] on span "Load next items" at bounding box center [956, 320] width 96 height 16
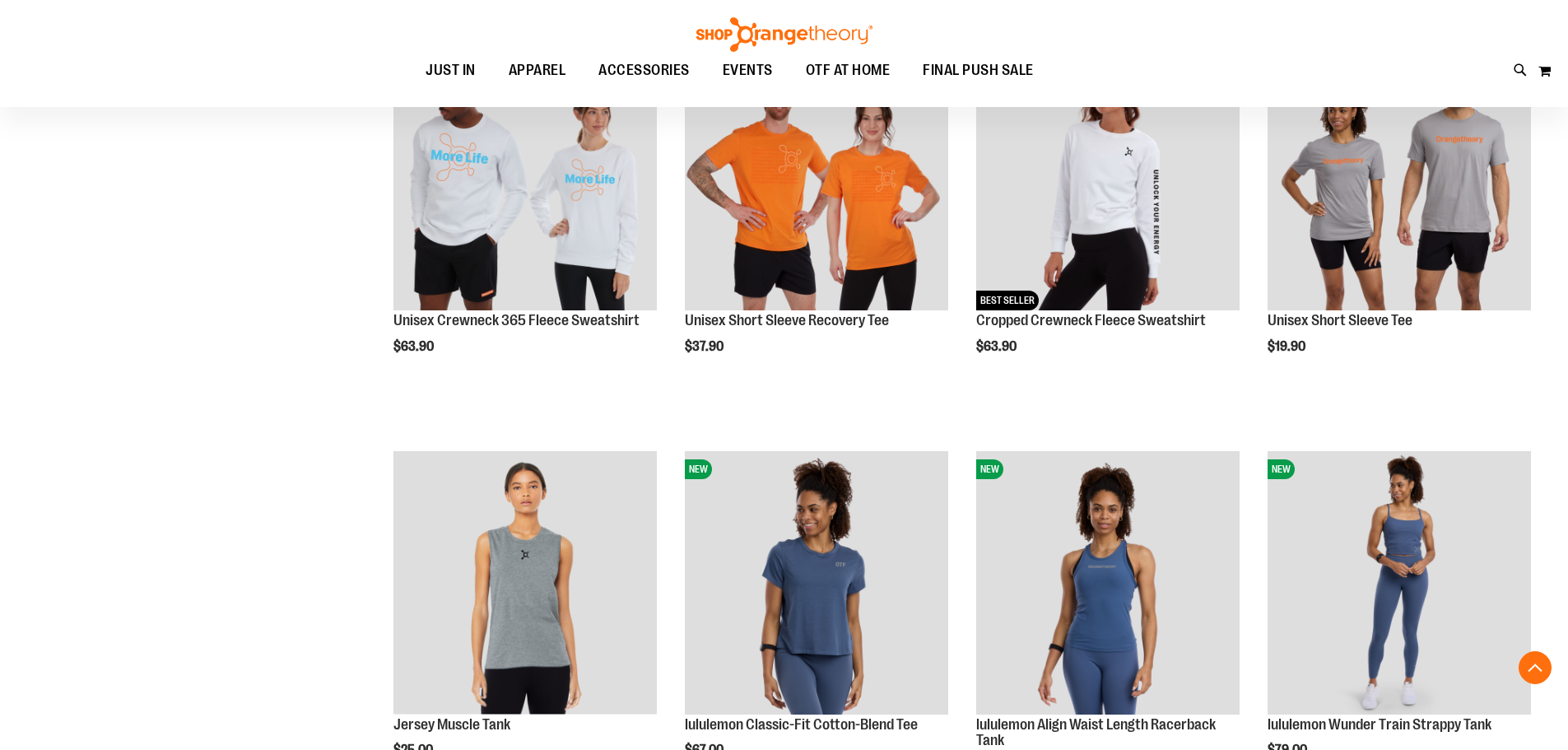
scroll to position [4381, 0]
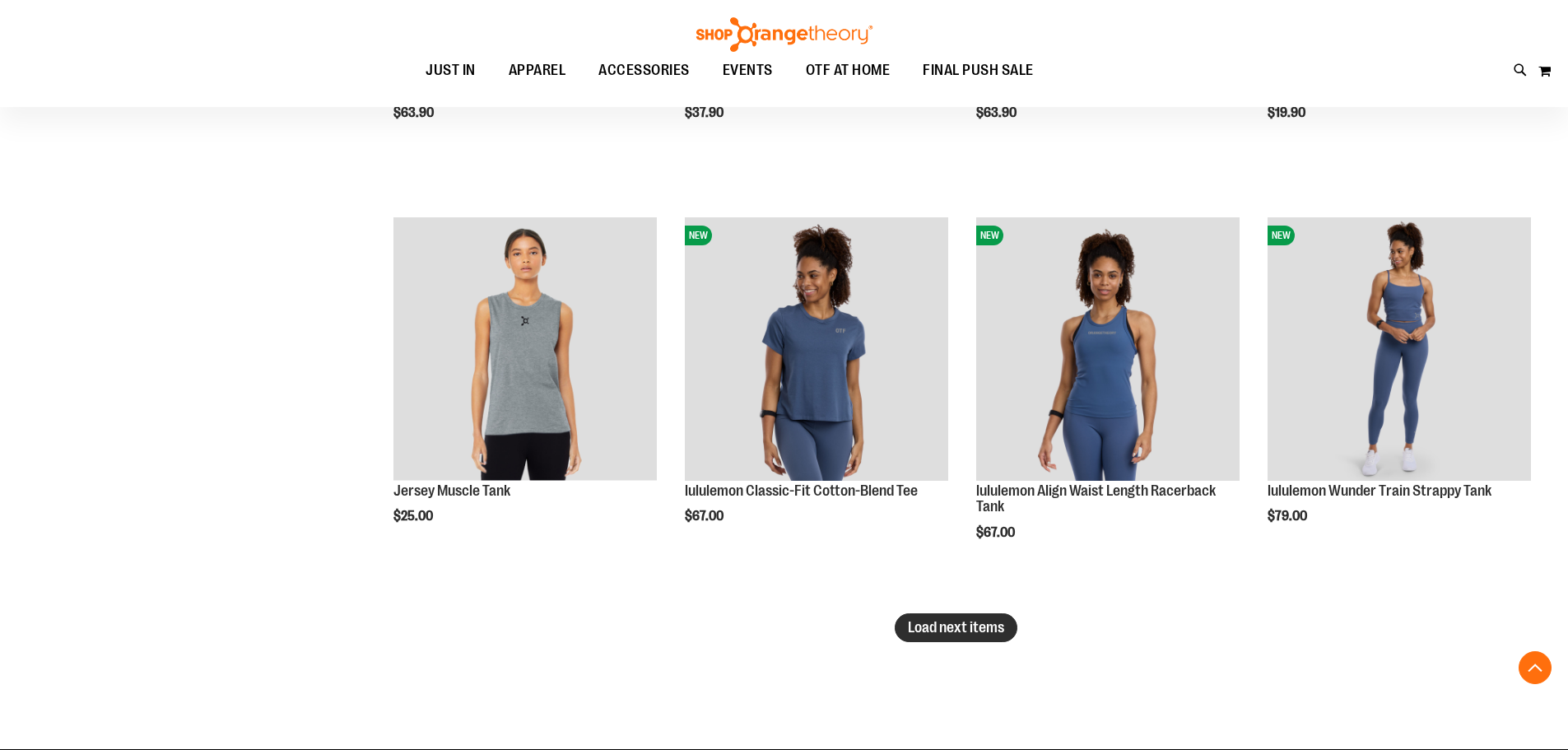
click at [980, 623] on span "Load next items" at bounding box center [956, 627] width 96 height 16
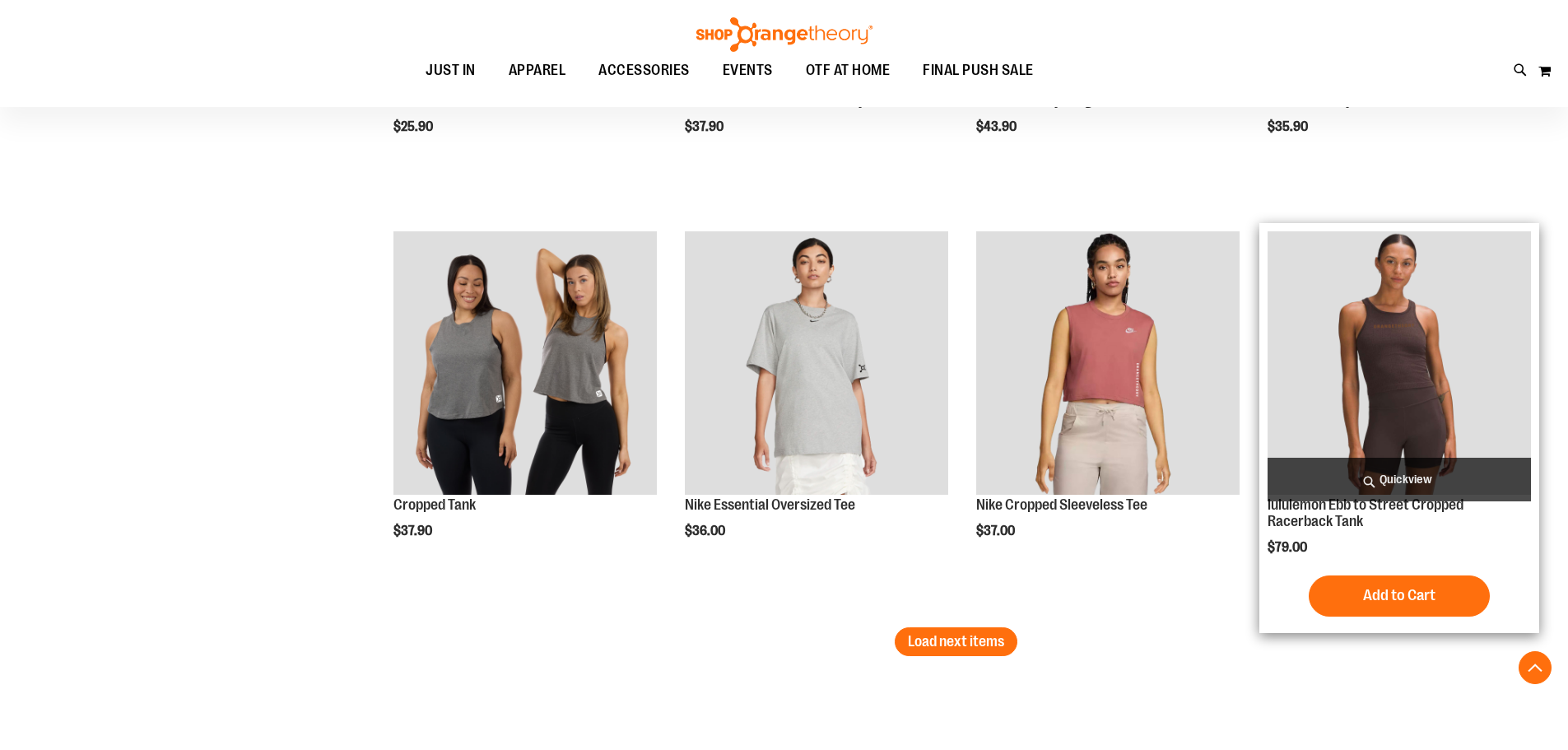
scroll to position [5615, 0]
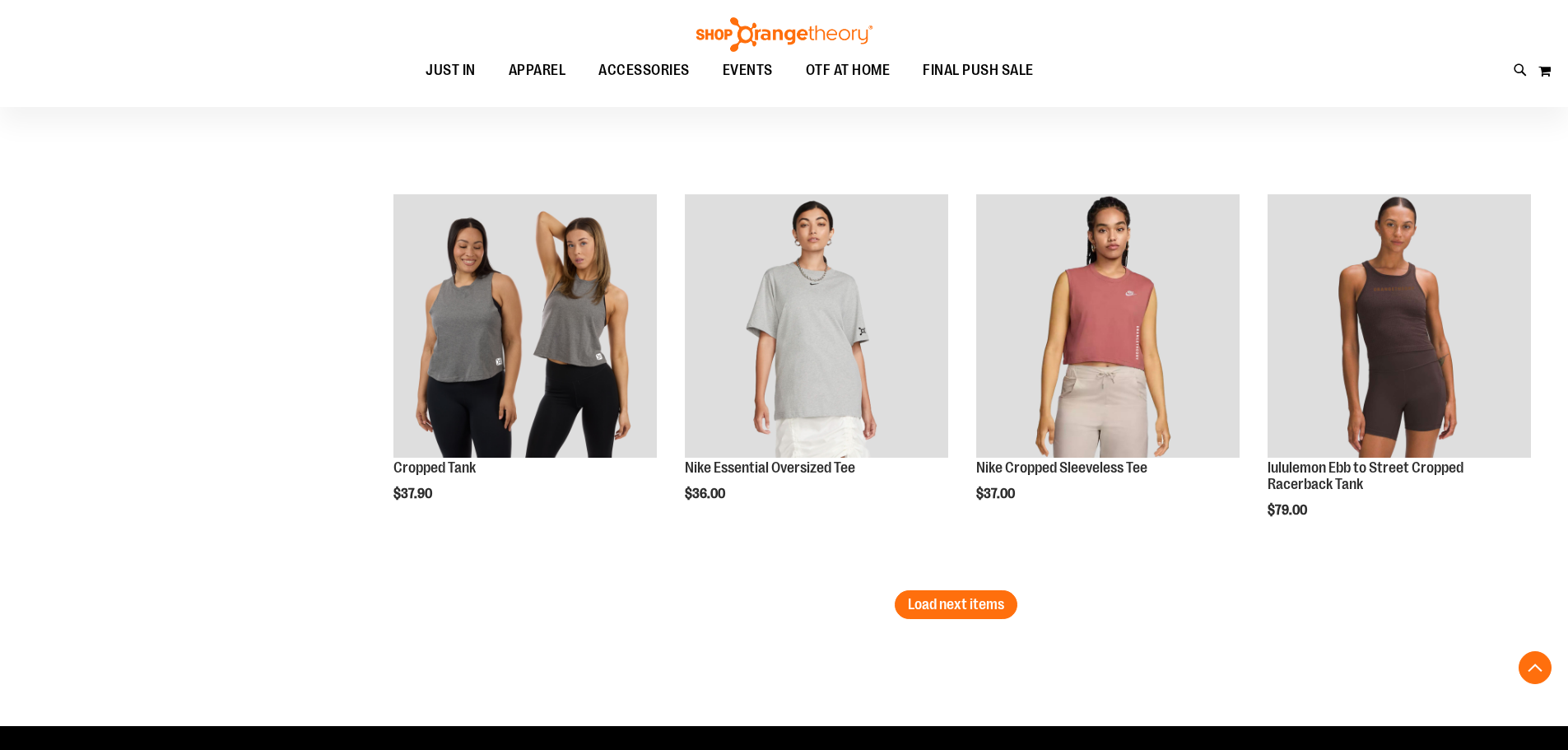
click at [957, 600] on span "Load next items" at bounding box center [956, 605] width 96 height 16
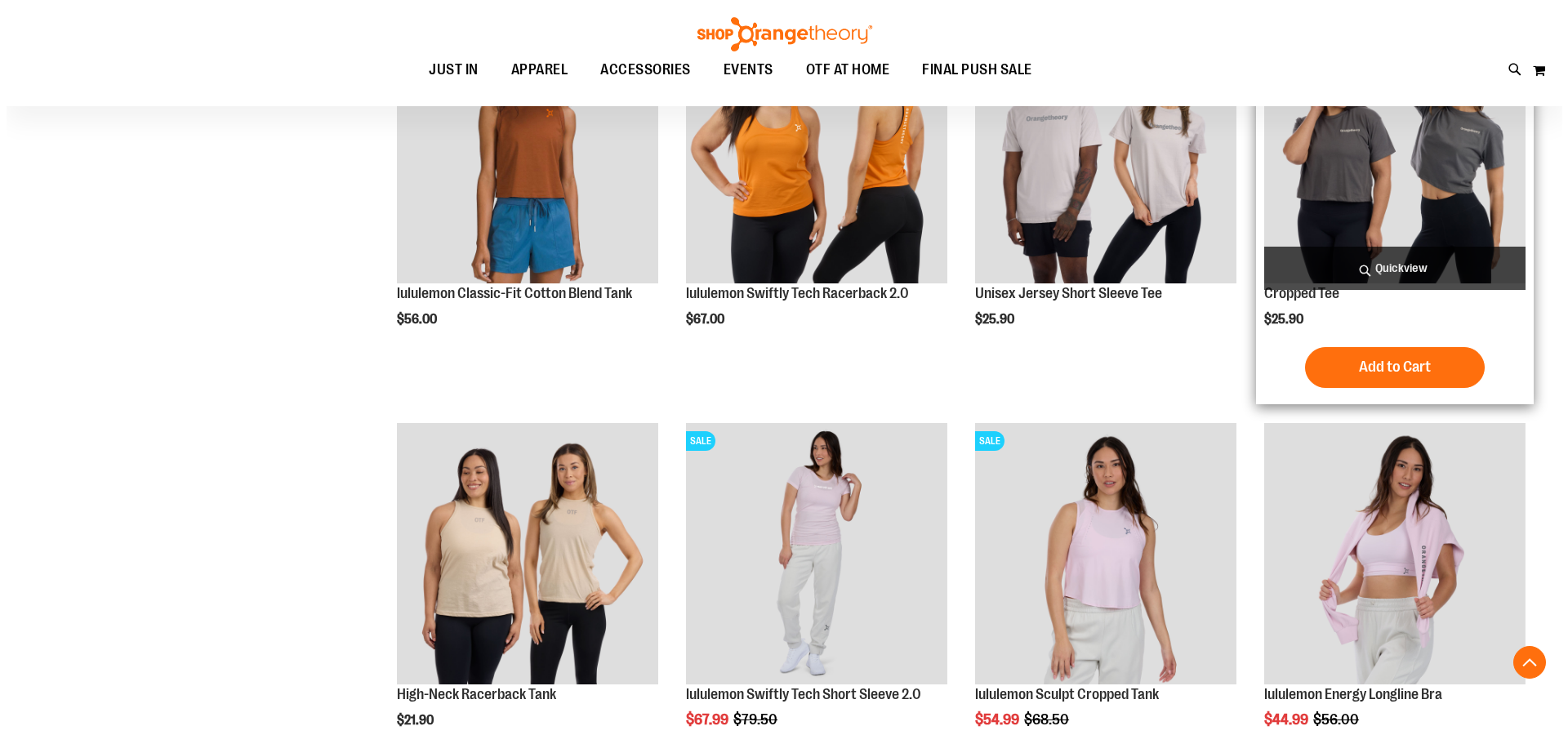
scroll to position [5898, 0]
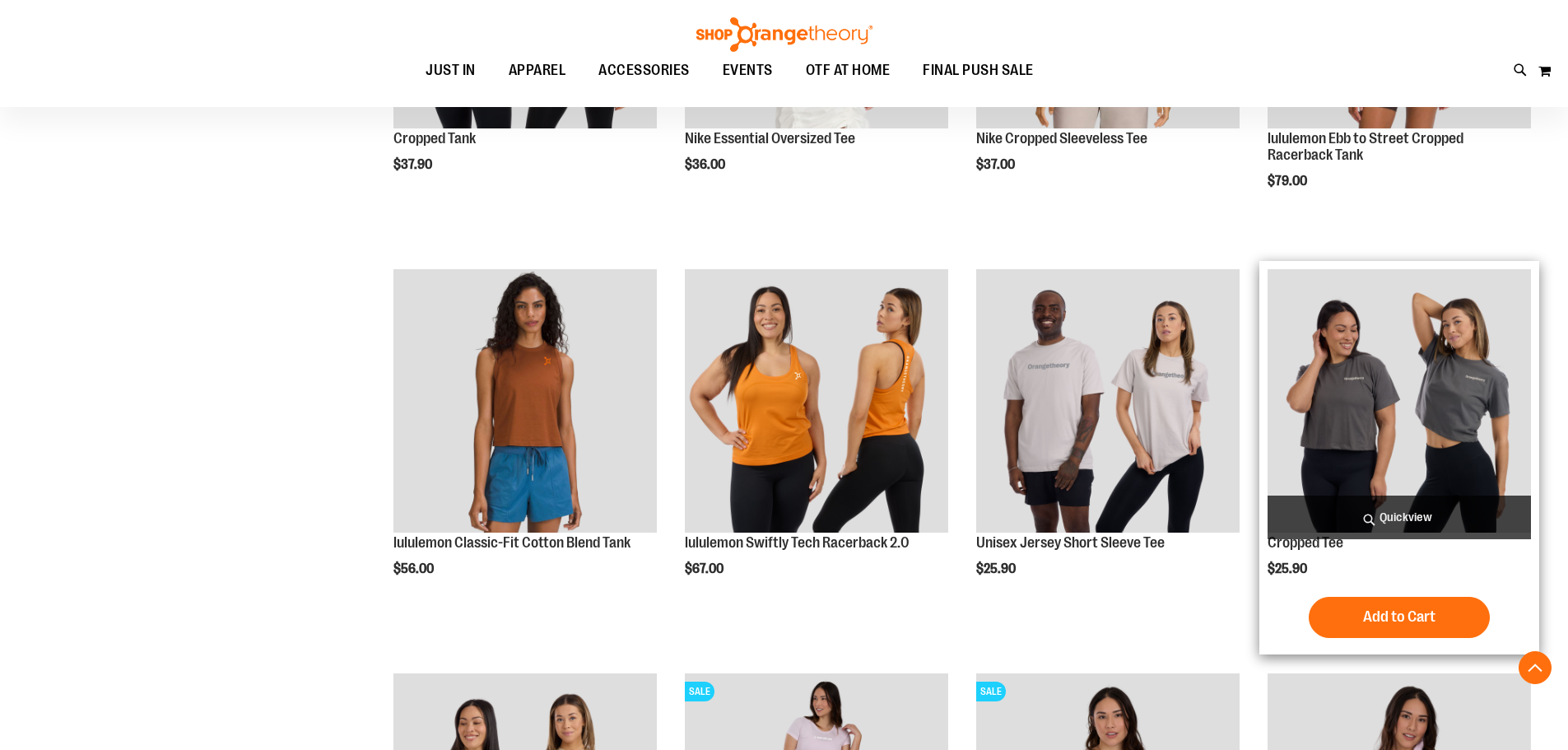
click at [1384, 512] on span "Quickview" at bounding box center [1399, 517] width 264 height 44
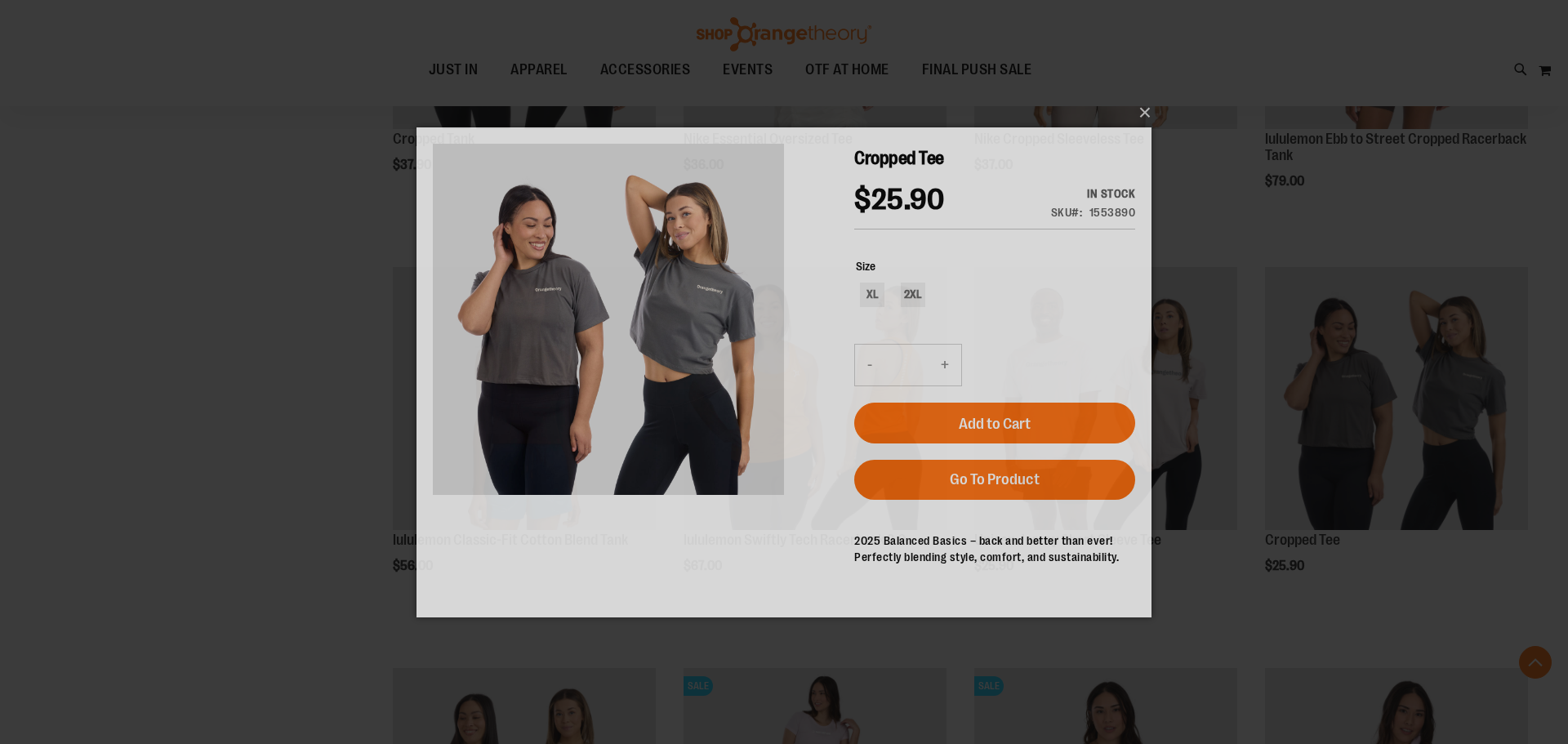
scroll to position [0, 0]
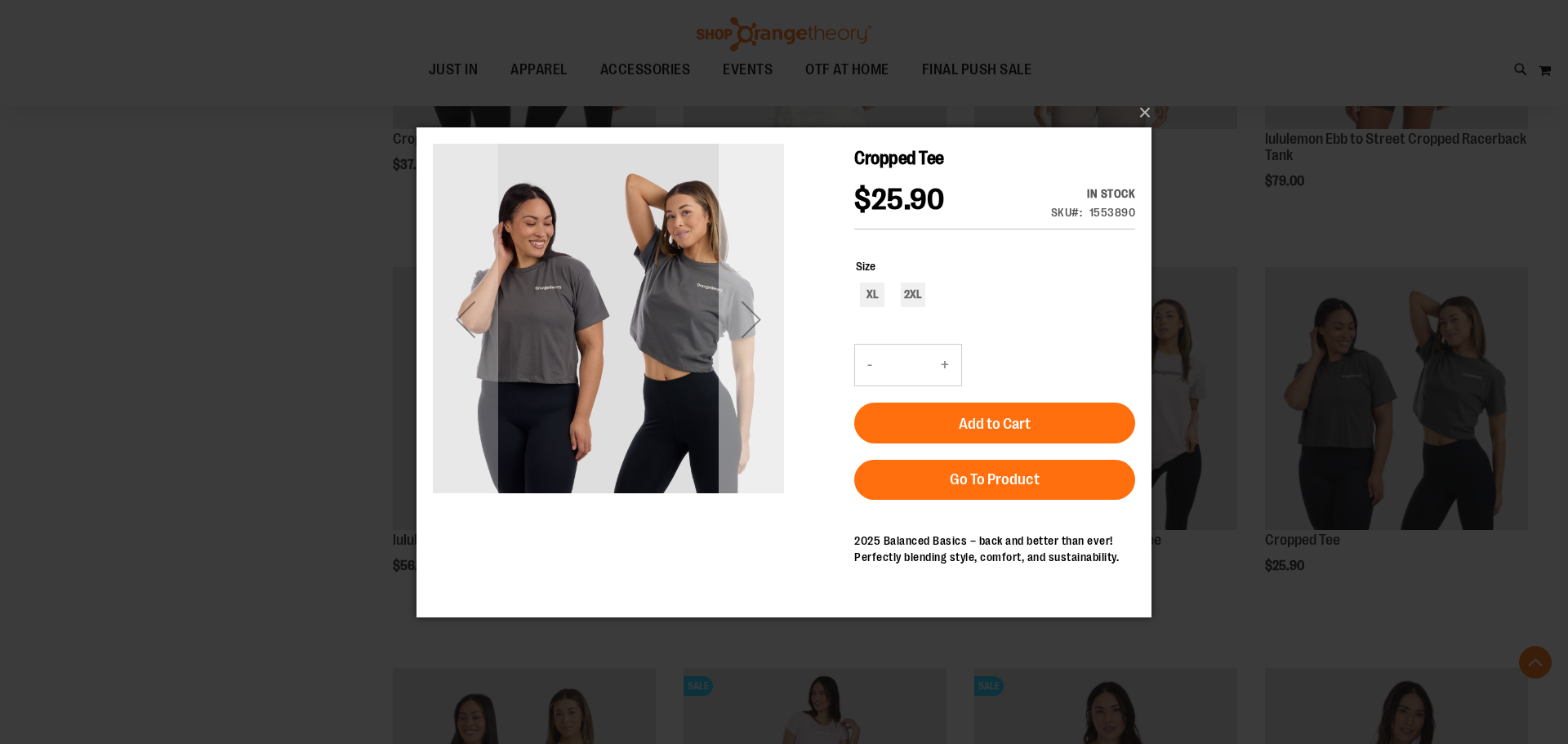
click at [740, 280] on div "Next" at bounding box center [751, 317] width 65 height 351
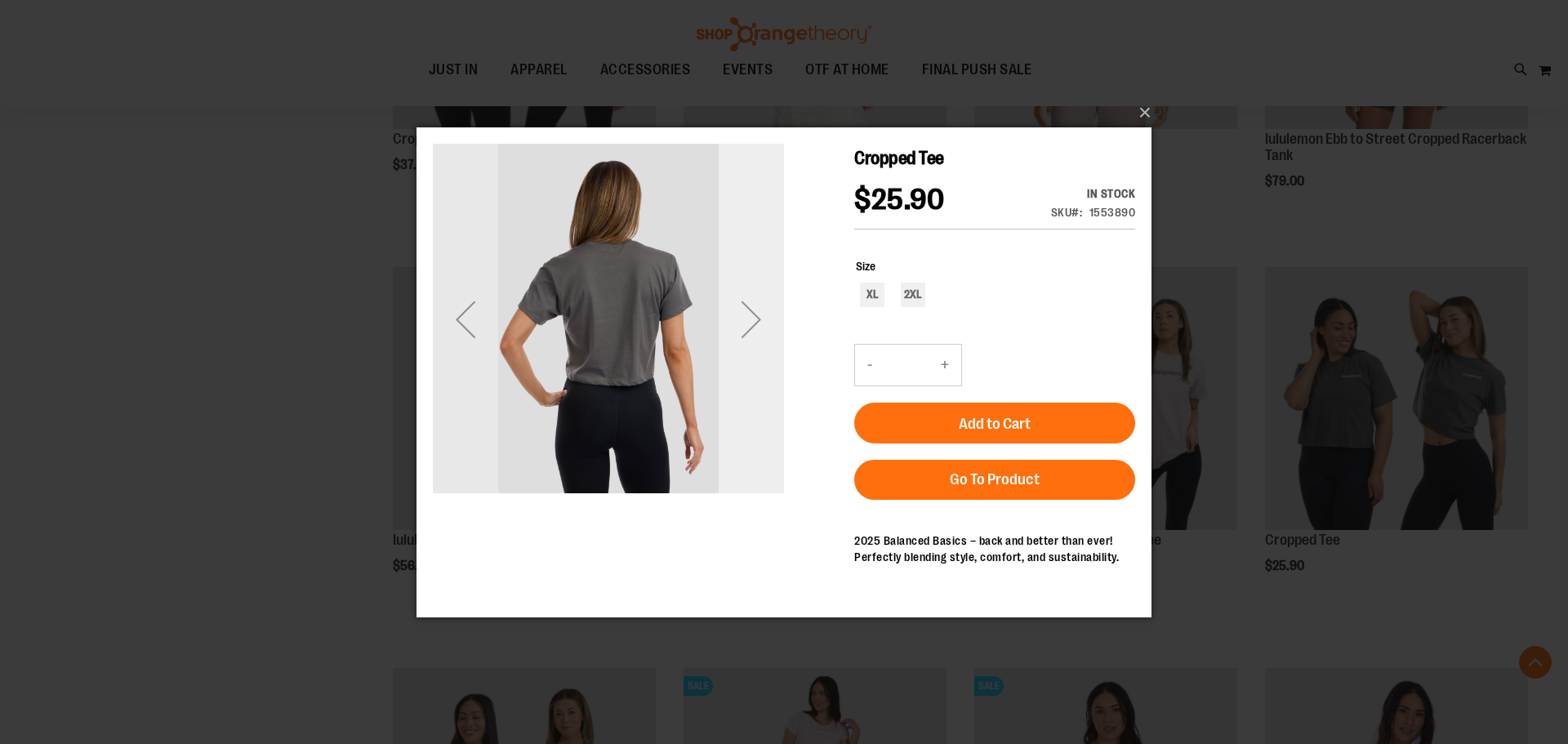
click at [740, 280] on div "Next" at bounding box center [751, 317] width 65 height 351
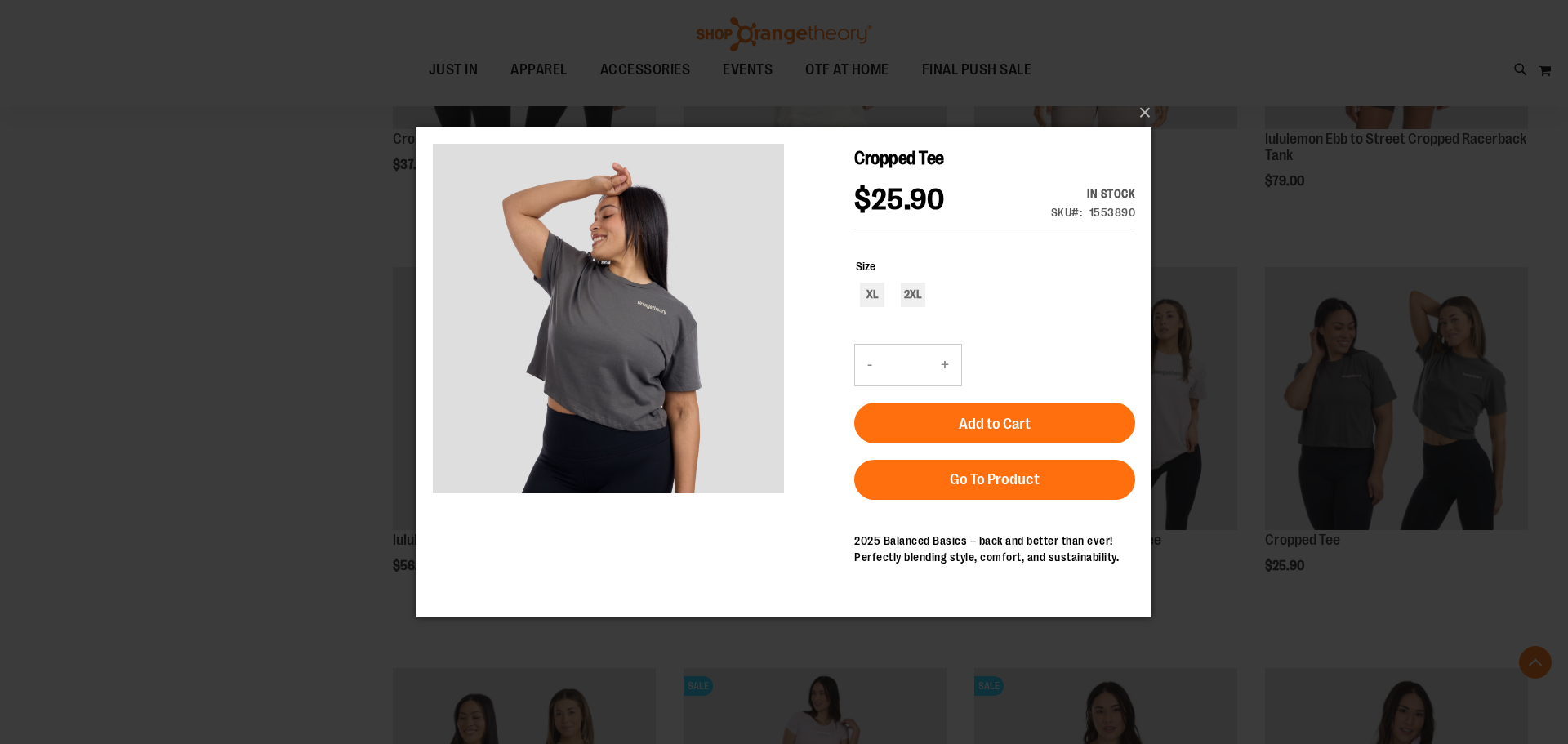
click at [1169, 106] on div "×" at bounding box center [784, 372] width 1568 height 744
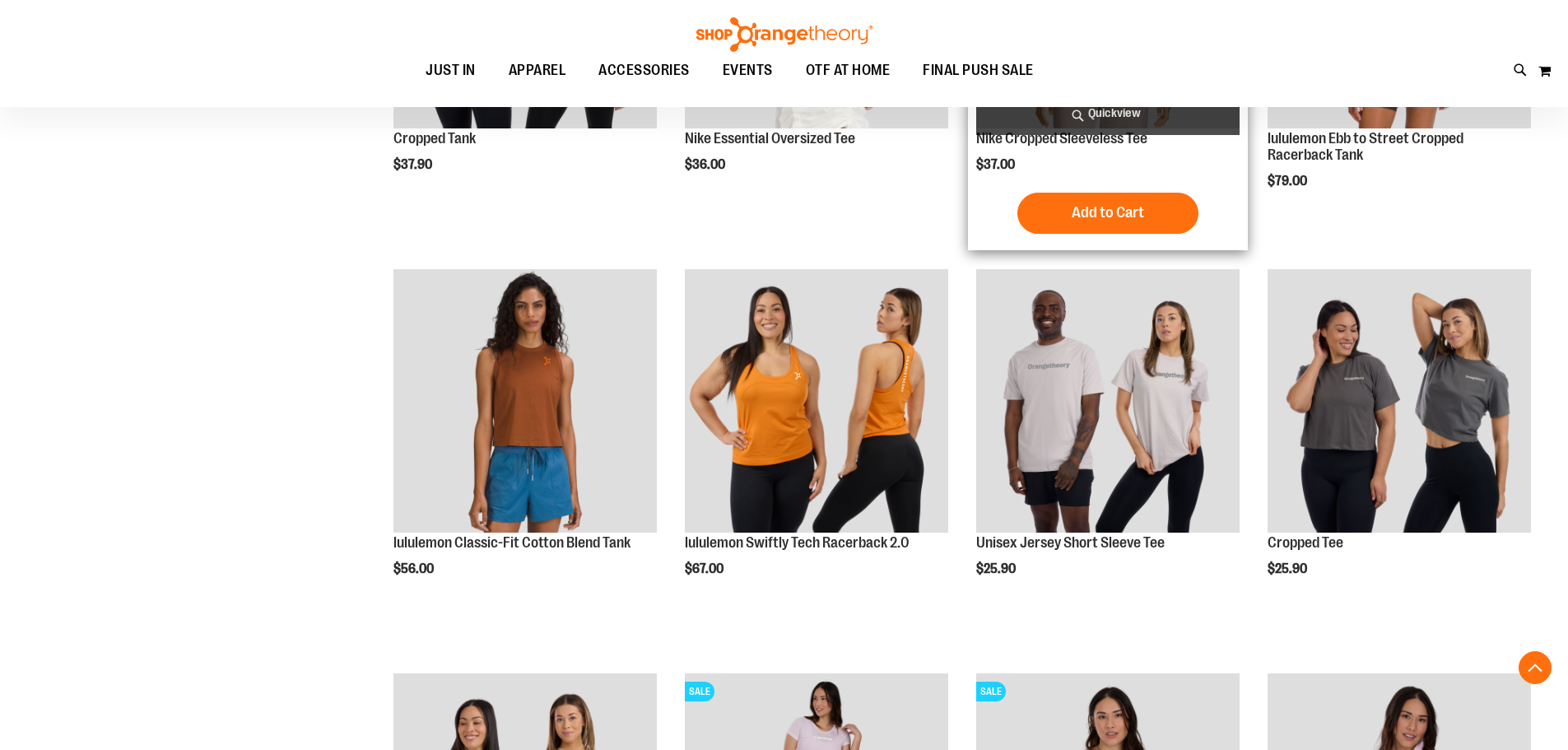
click at [1150, 113] on span "Quickview" at bounding box center [1108, 114] width 264 height 44
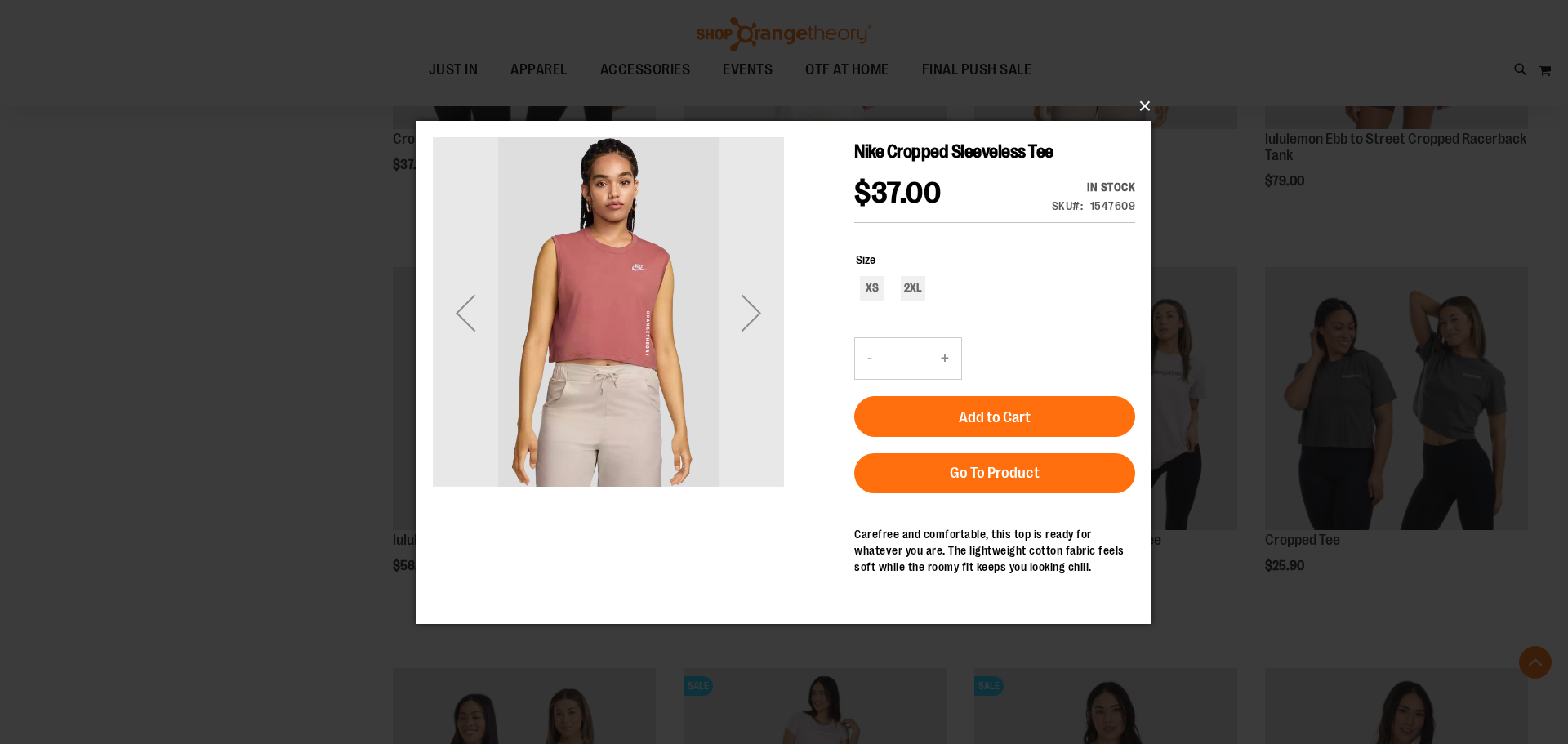
click at [1143, 98] on button "×" at bounding box center [788, 106] width 735 height 36
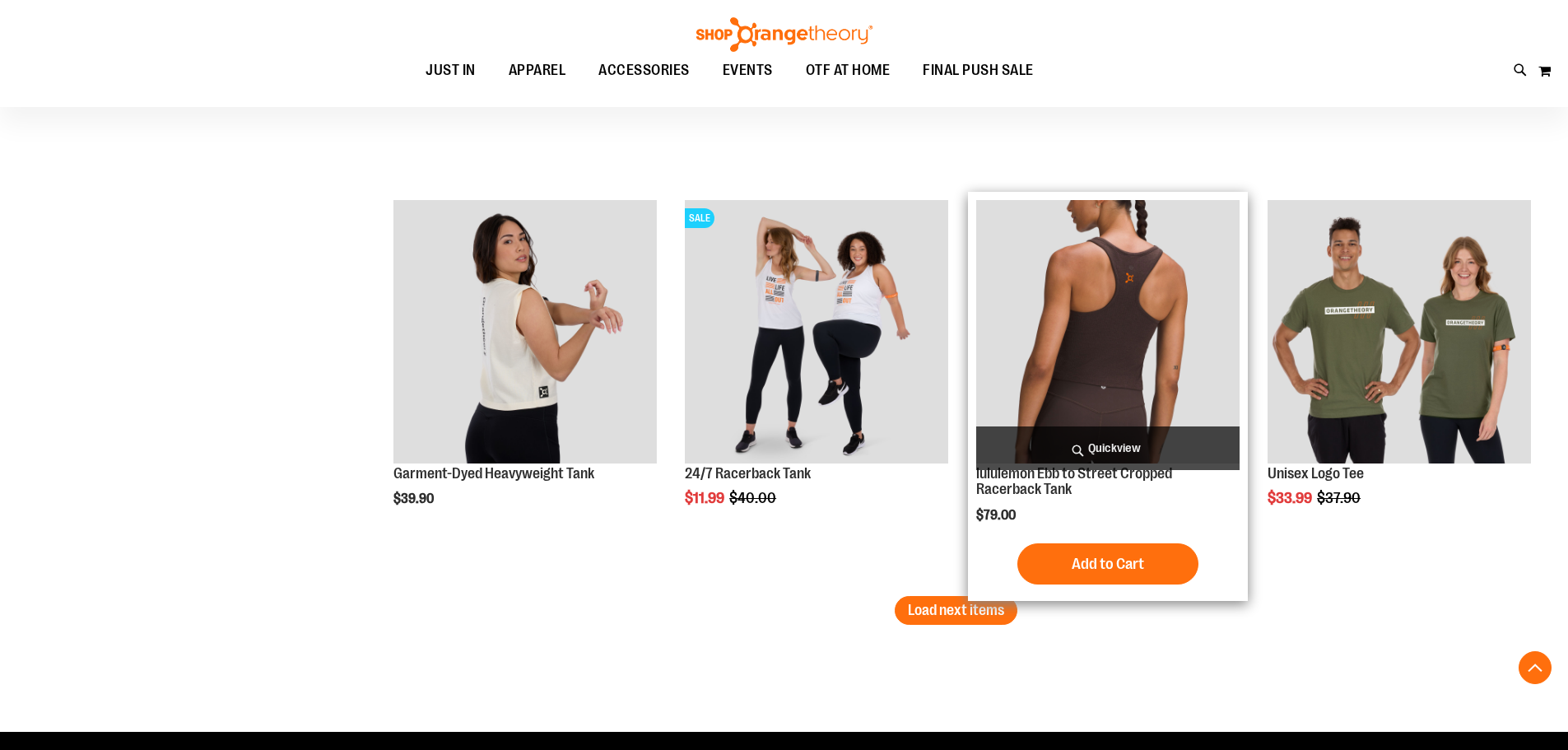
scroll to position [6851, 0]
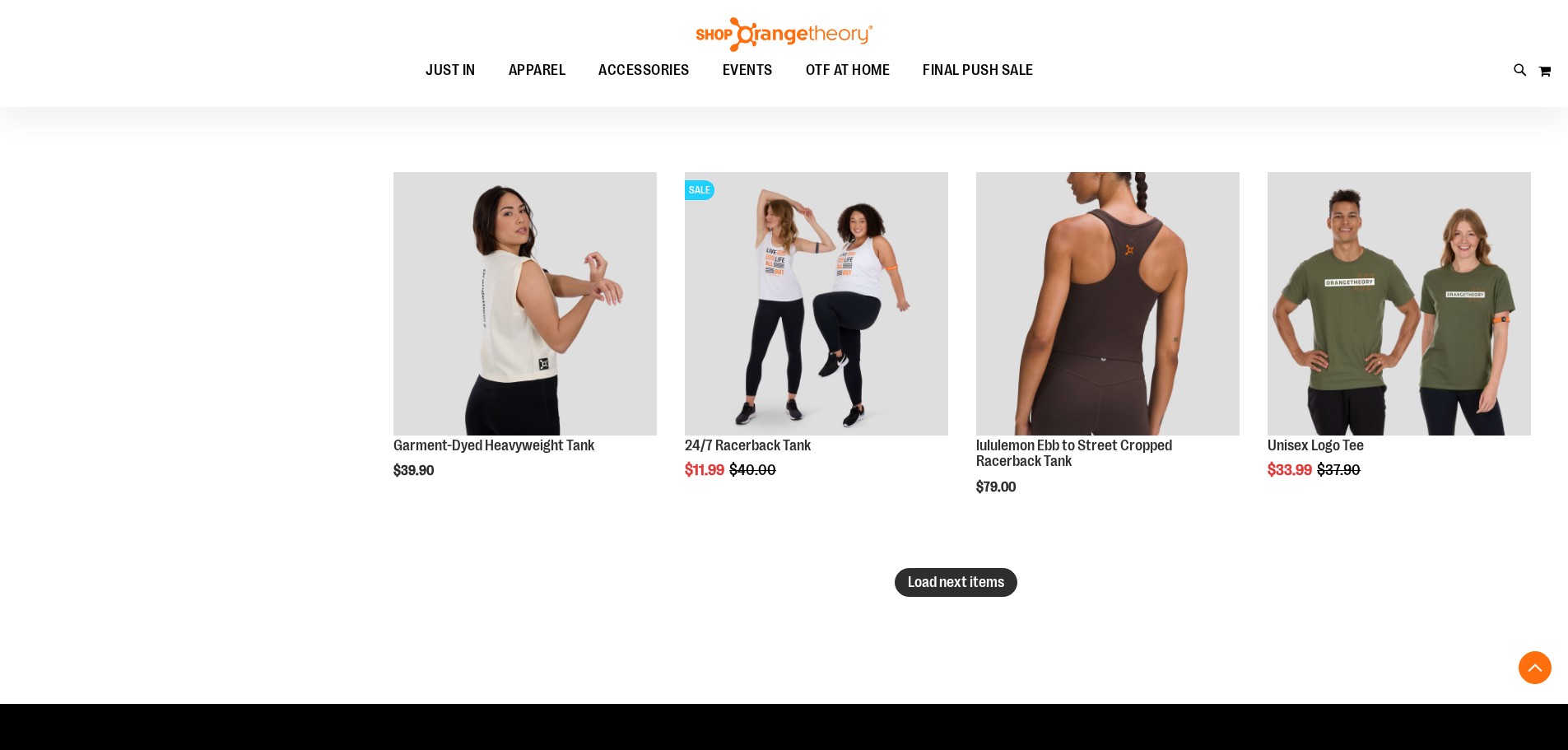
click at [960, 586] on span "Load next items" at bounding box center [956, 582] width 96 height 16
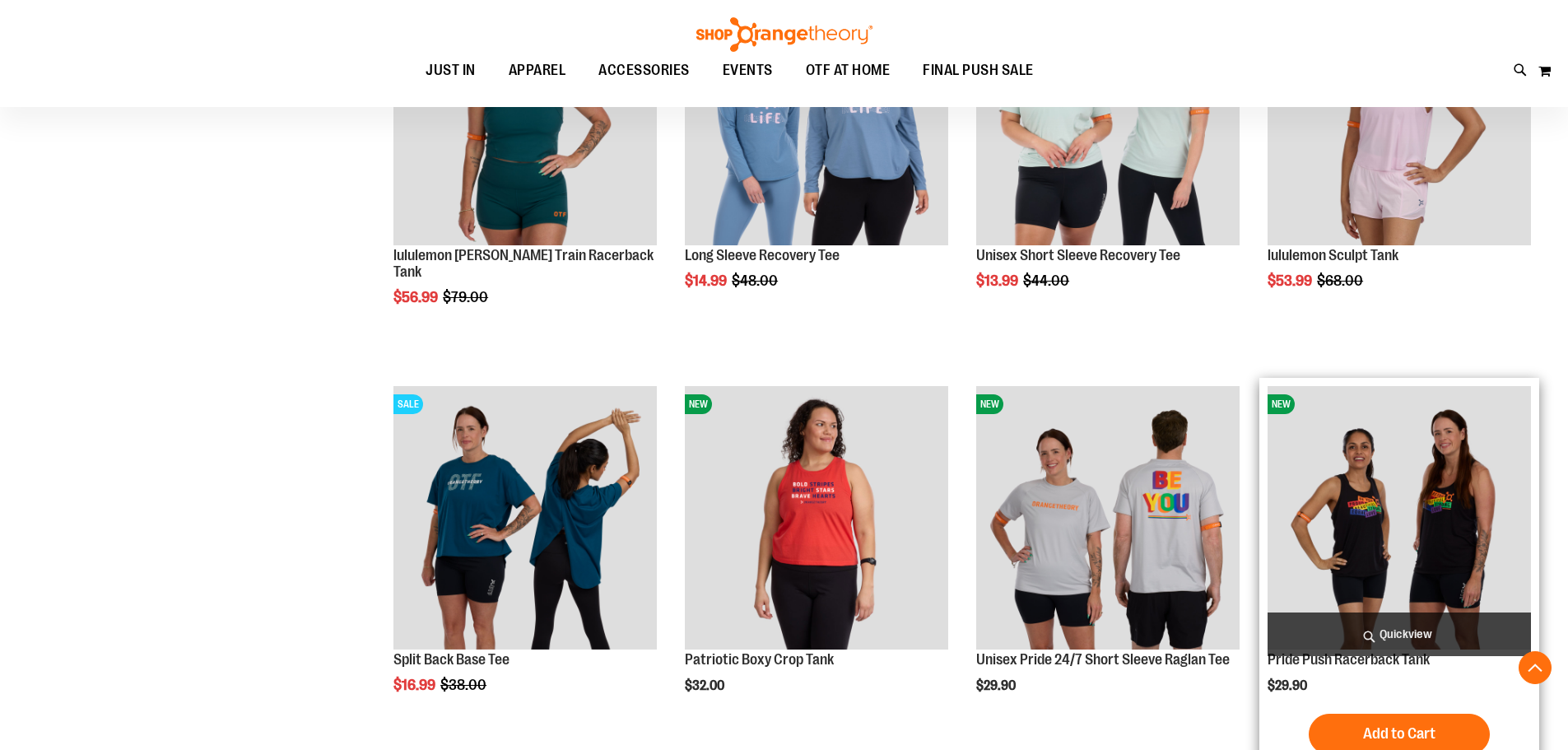
scroll to position [8167, 0]
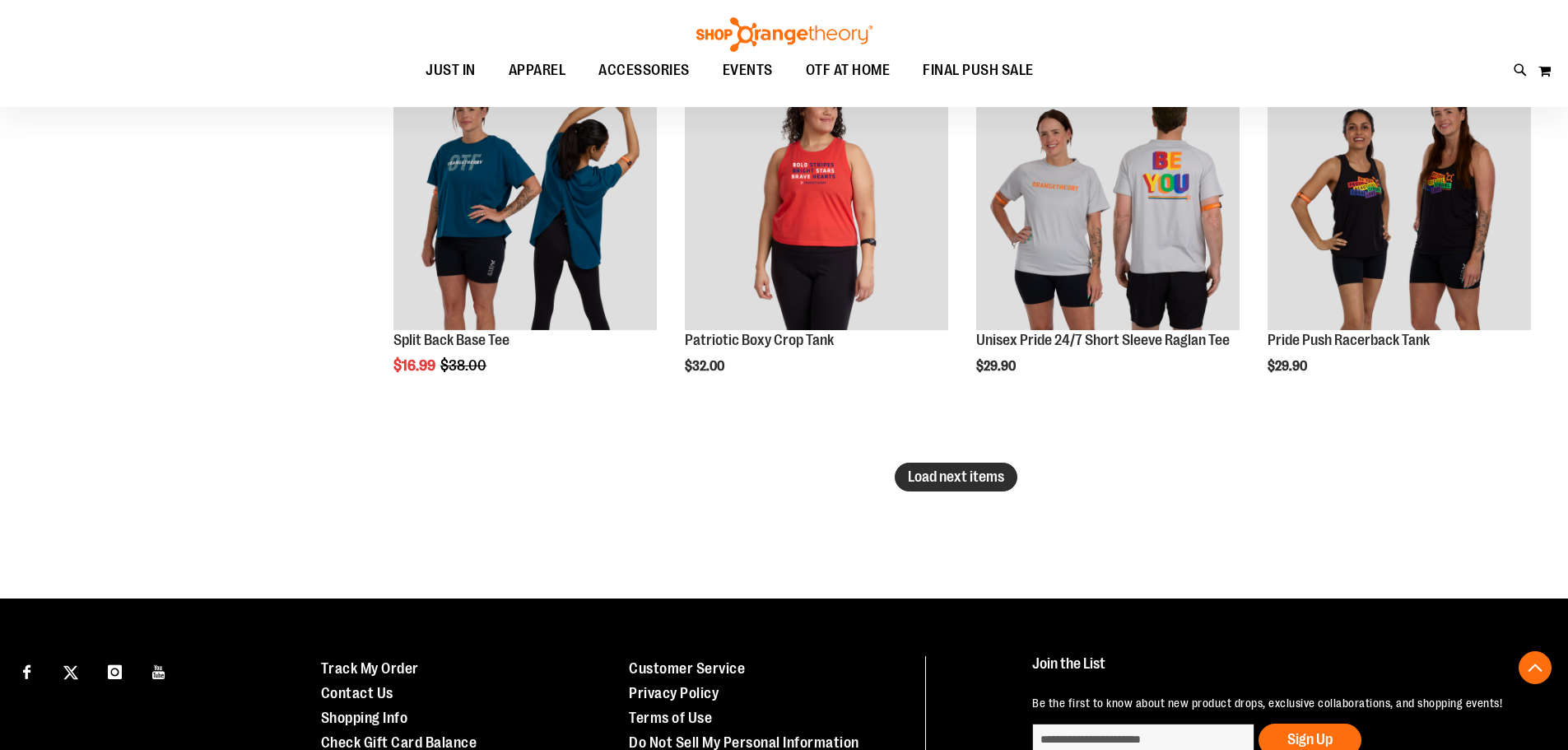
click at [962, 478] on span "Load next items" at bounding box center [956, 476] width 96 height 16
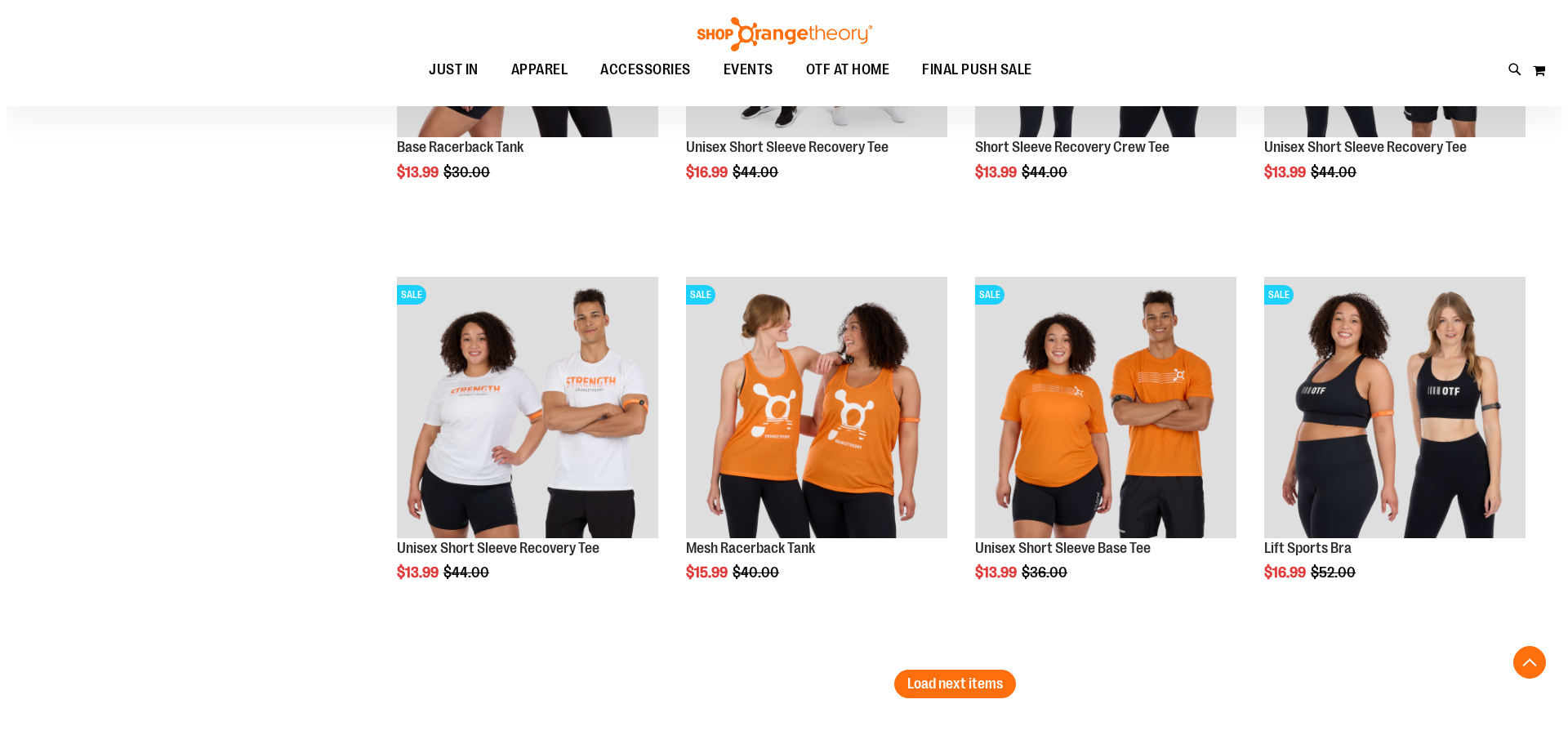
scroll to position [9164, 0]
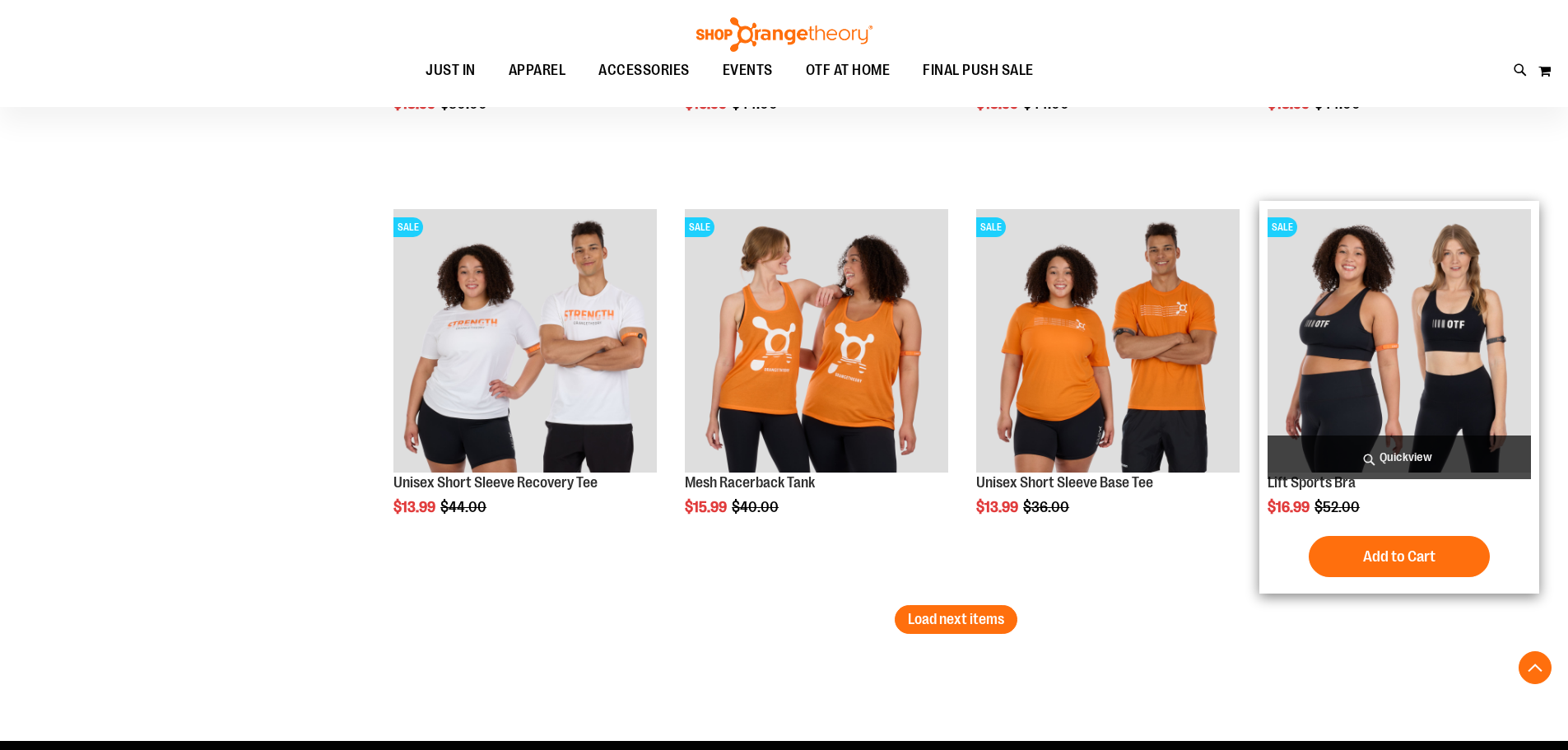
click at [1429, 447] on span "Quickview" at bounding box center [1399, 457] width 264 height 44
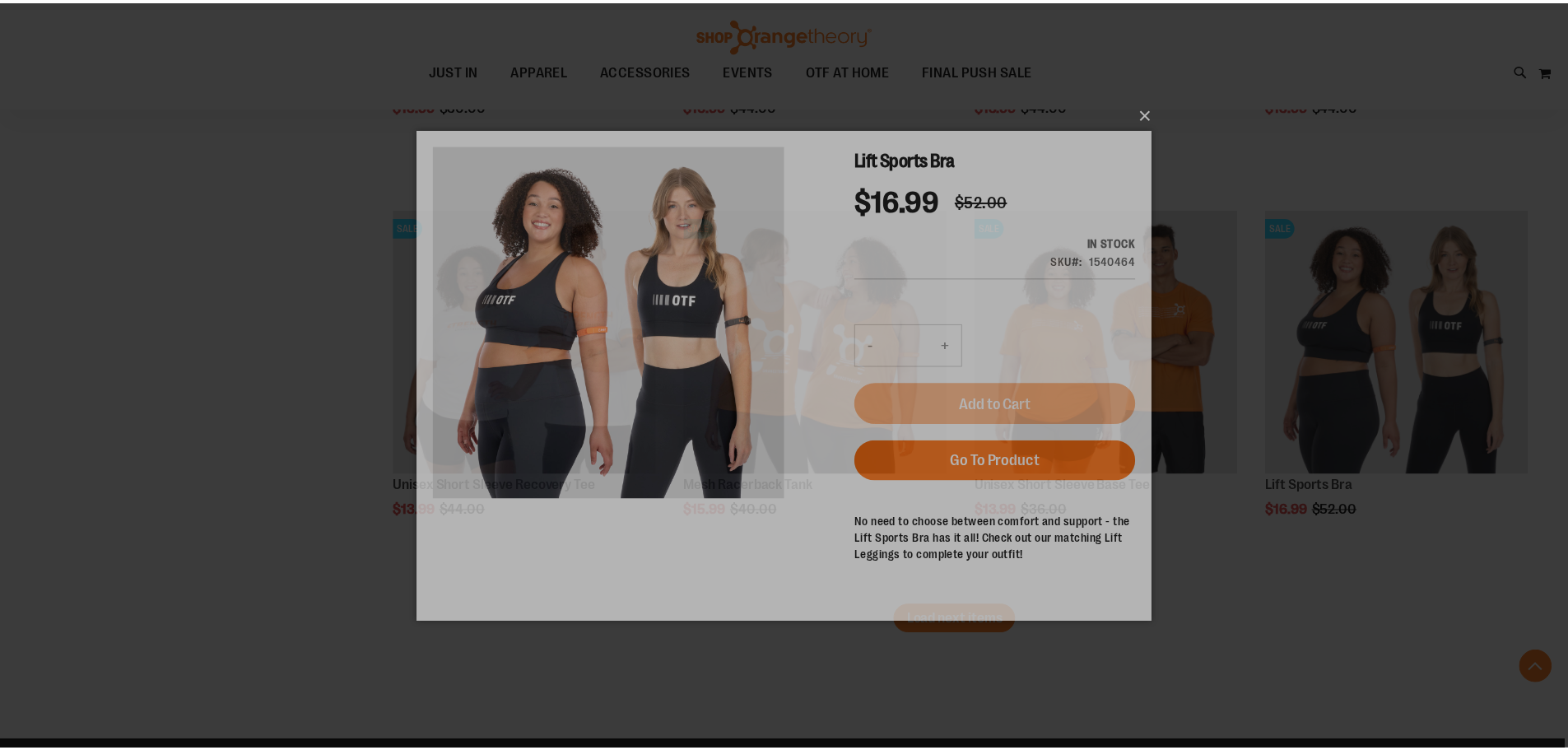
scroll to position [0, 0]
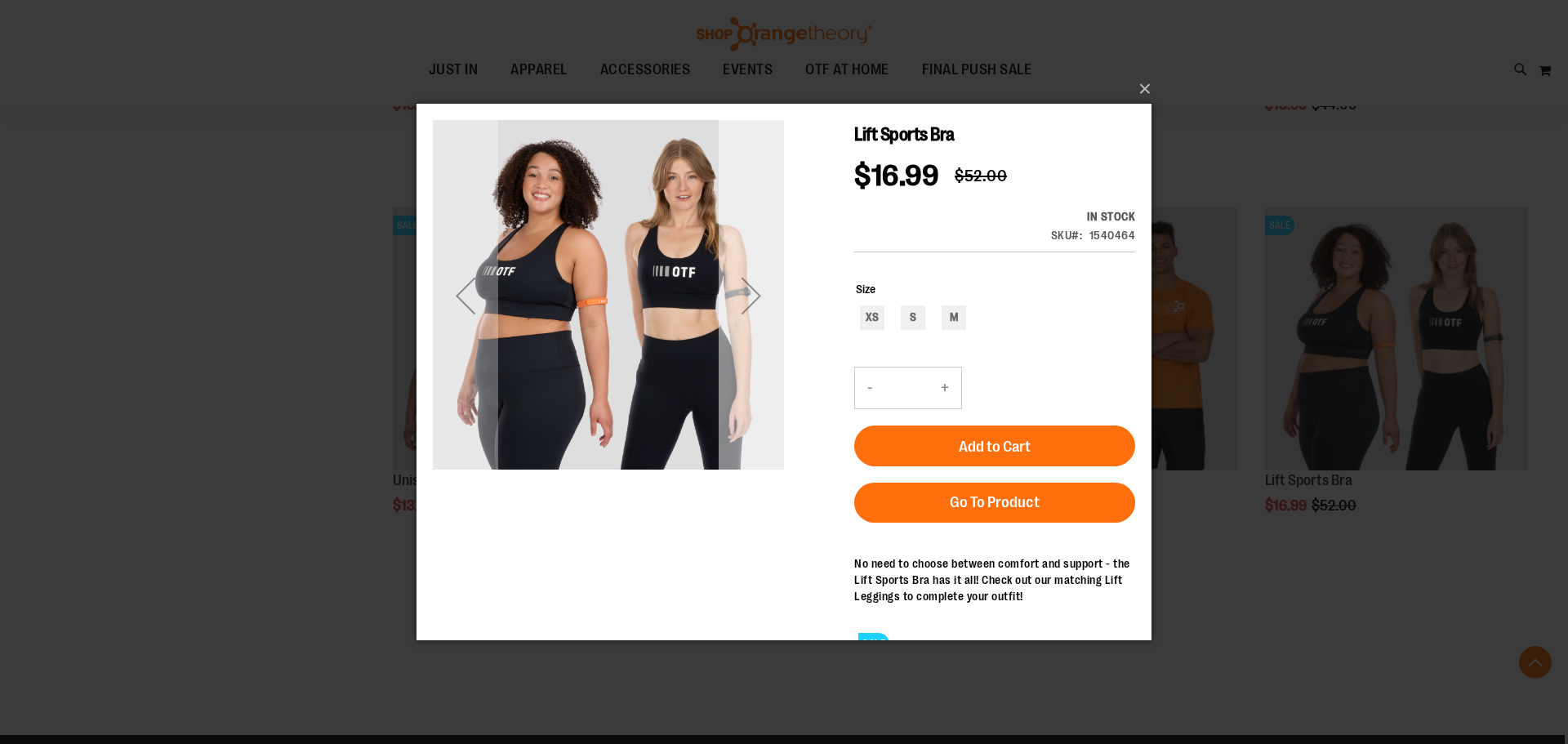
click at [778, 301] on div "Next" at bounding box center [751, 295] width 65 height 65
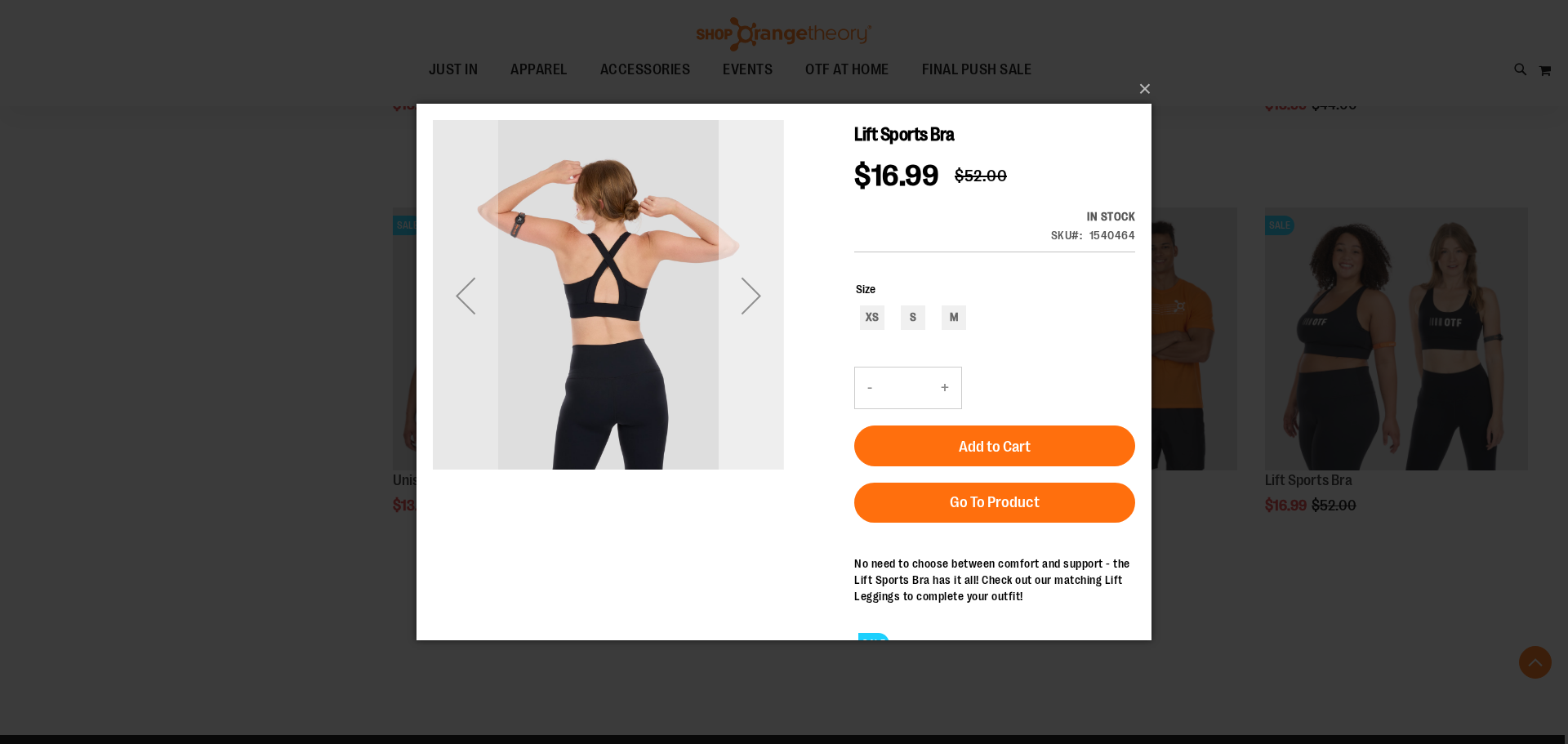
click at [770, 297] on div "Next" at bounding box center [751, 295] width 65 height 65
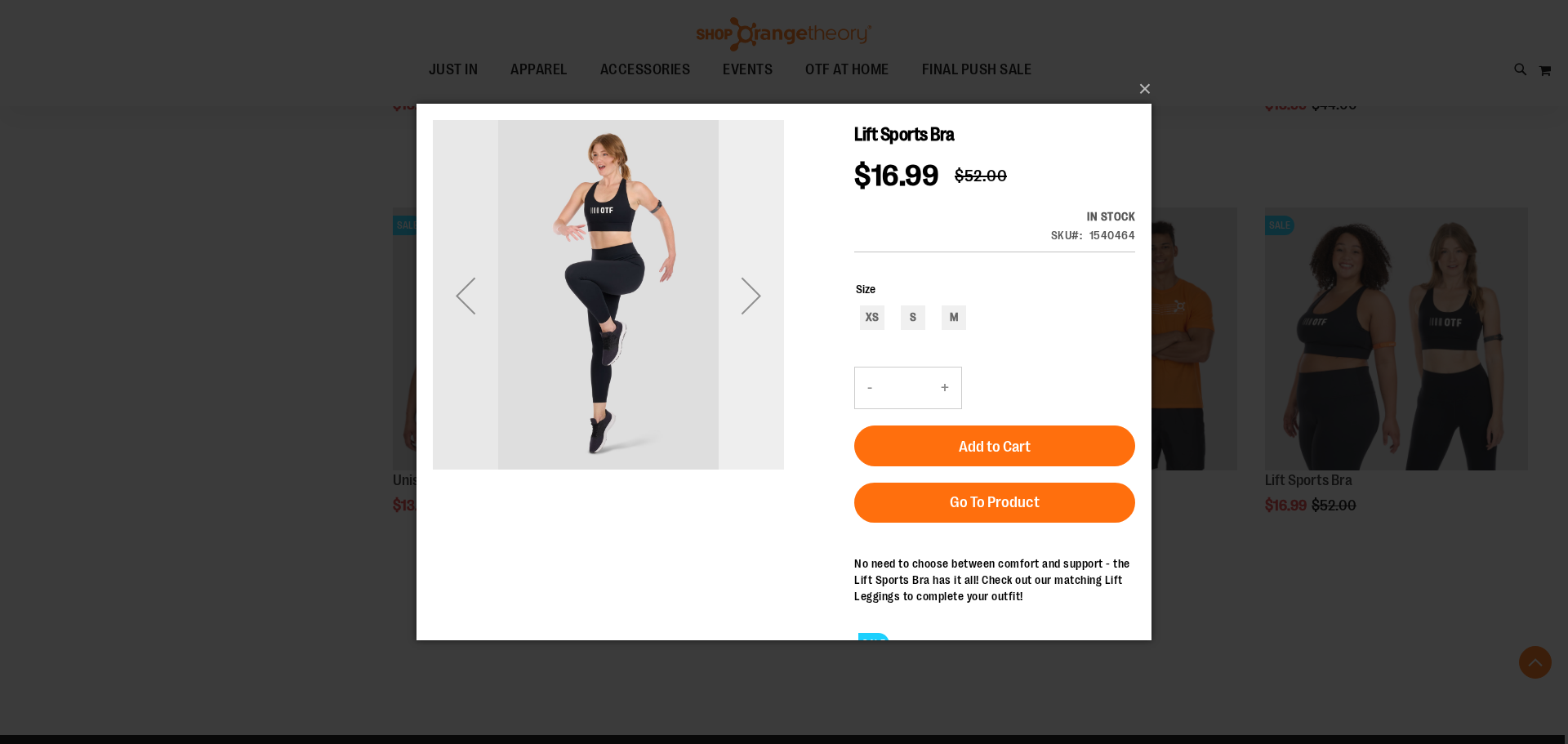
click at [770, 297] on div "Next" at bounding box center [751, 295] width 65 height 65
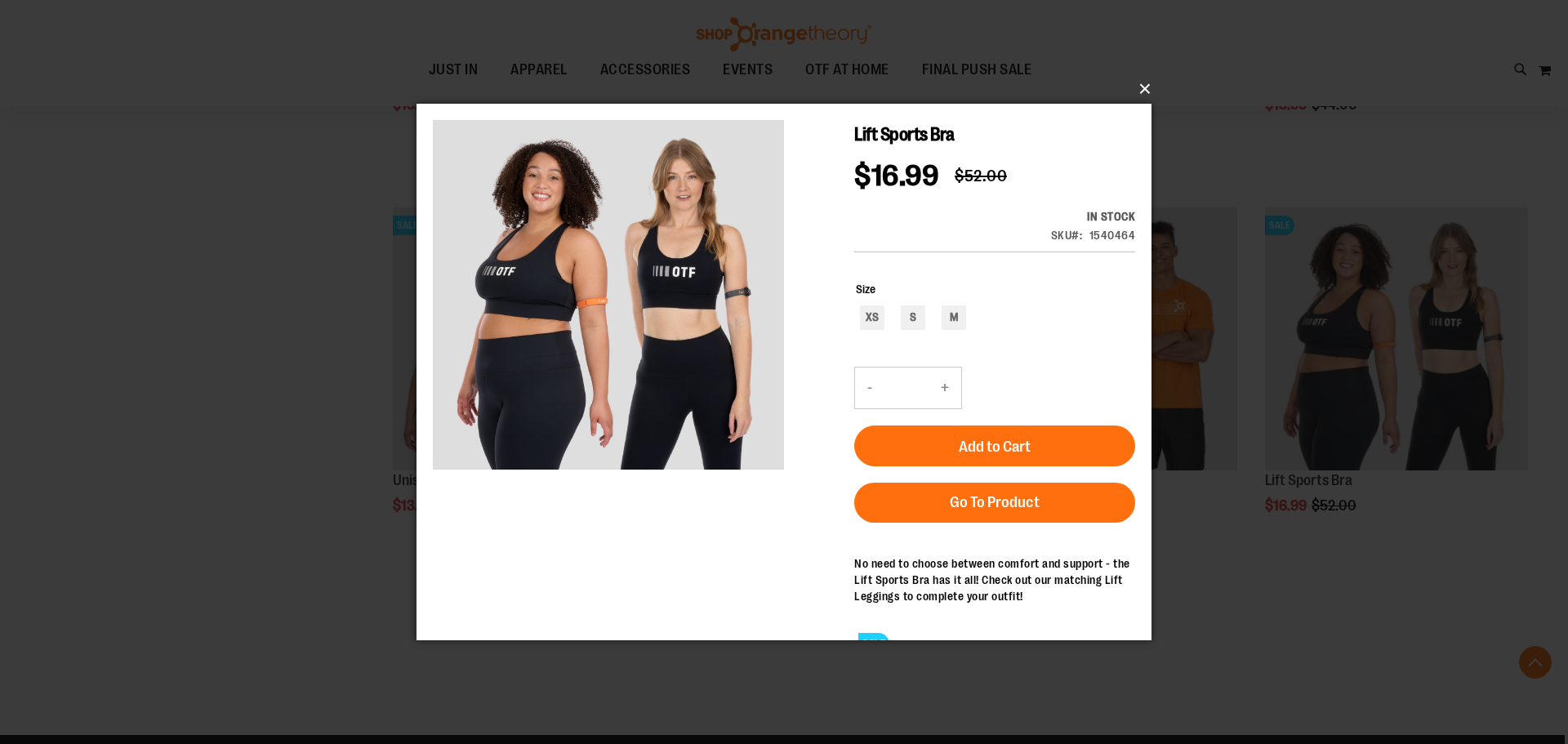
click at [1151, 83] on button "×" at bounding box center [788, 89] width 735 height 36
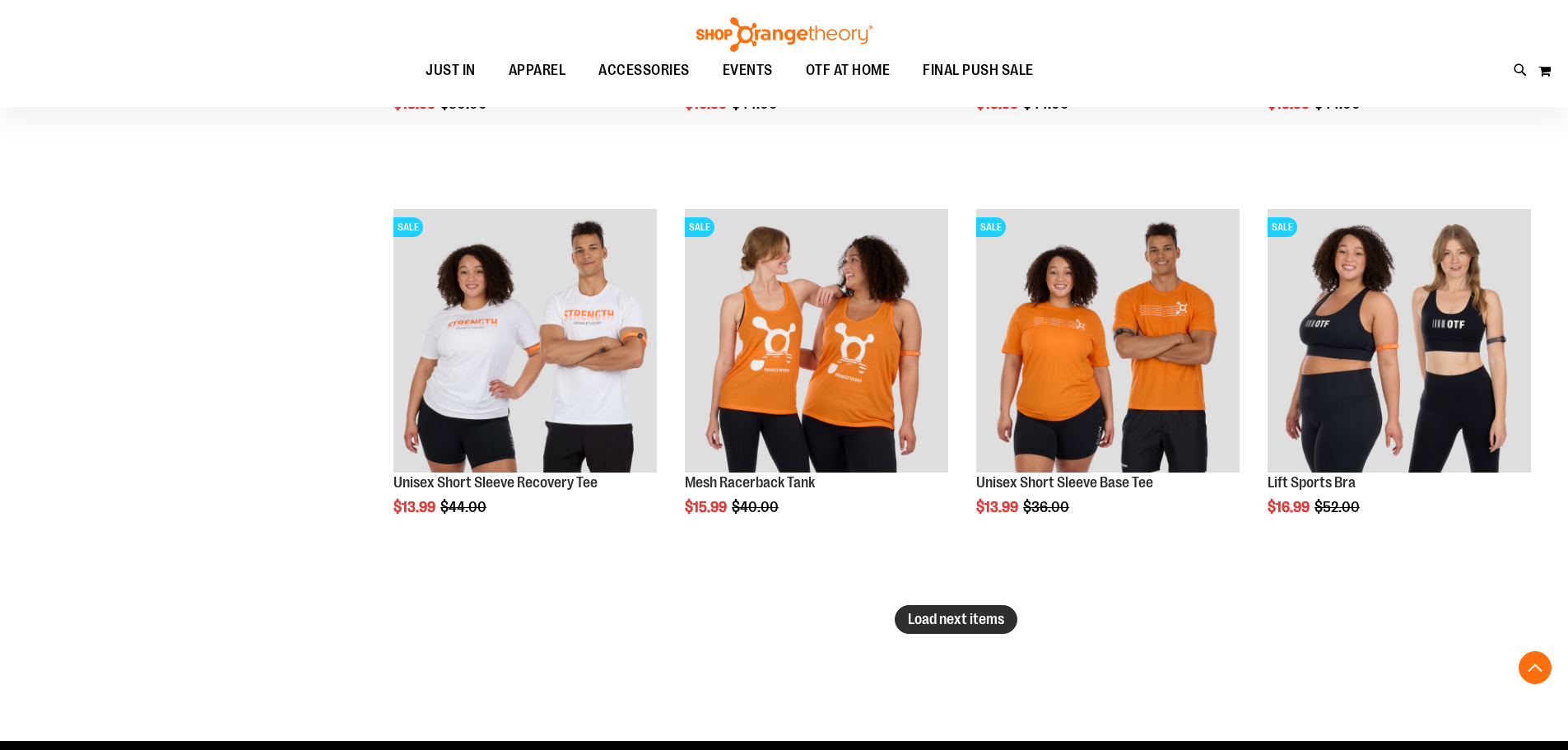
click at [990, 615] on span "Load next items" at bounding box center [956, 619] width 96 height 16
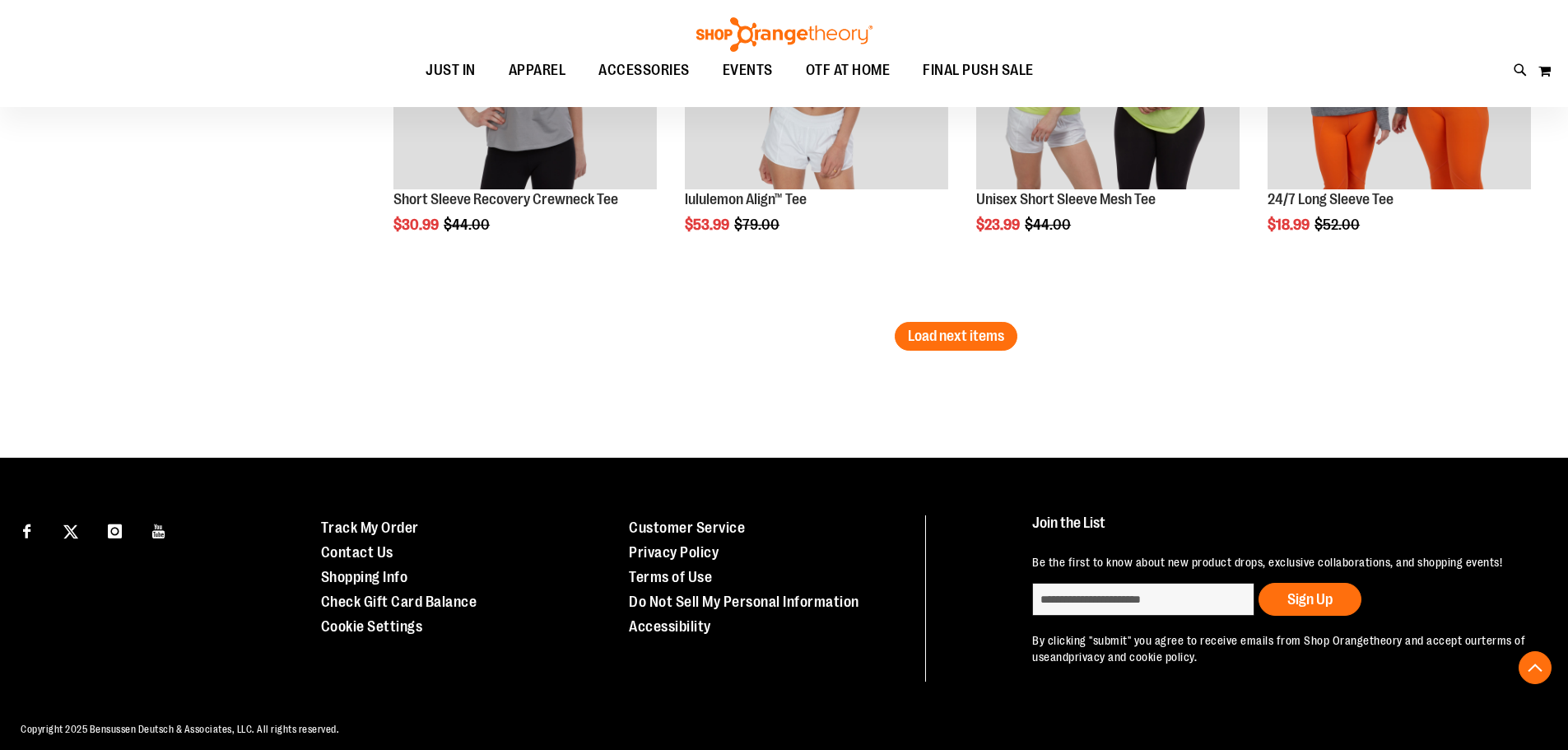
scroll to position [10748, 0]
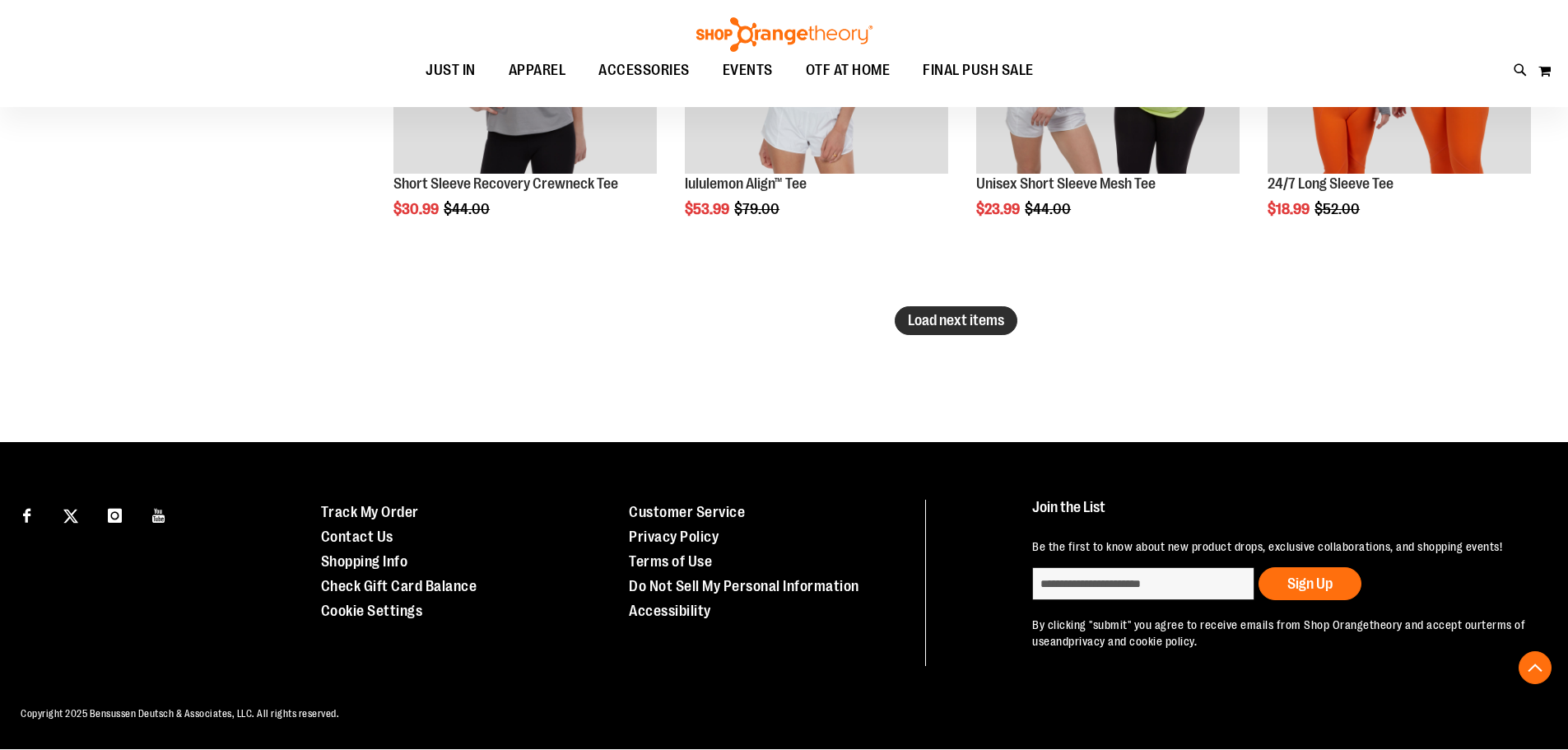
click at [926, 318] on span "Load next items" at bounding box center [956, 320] width 96 height 16
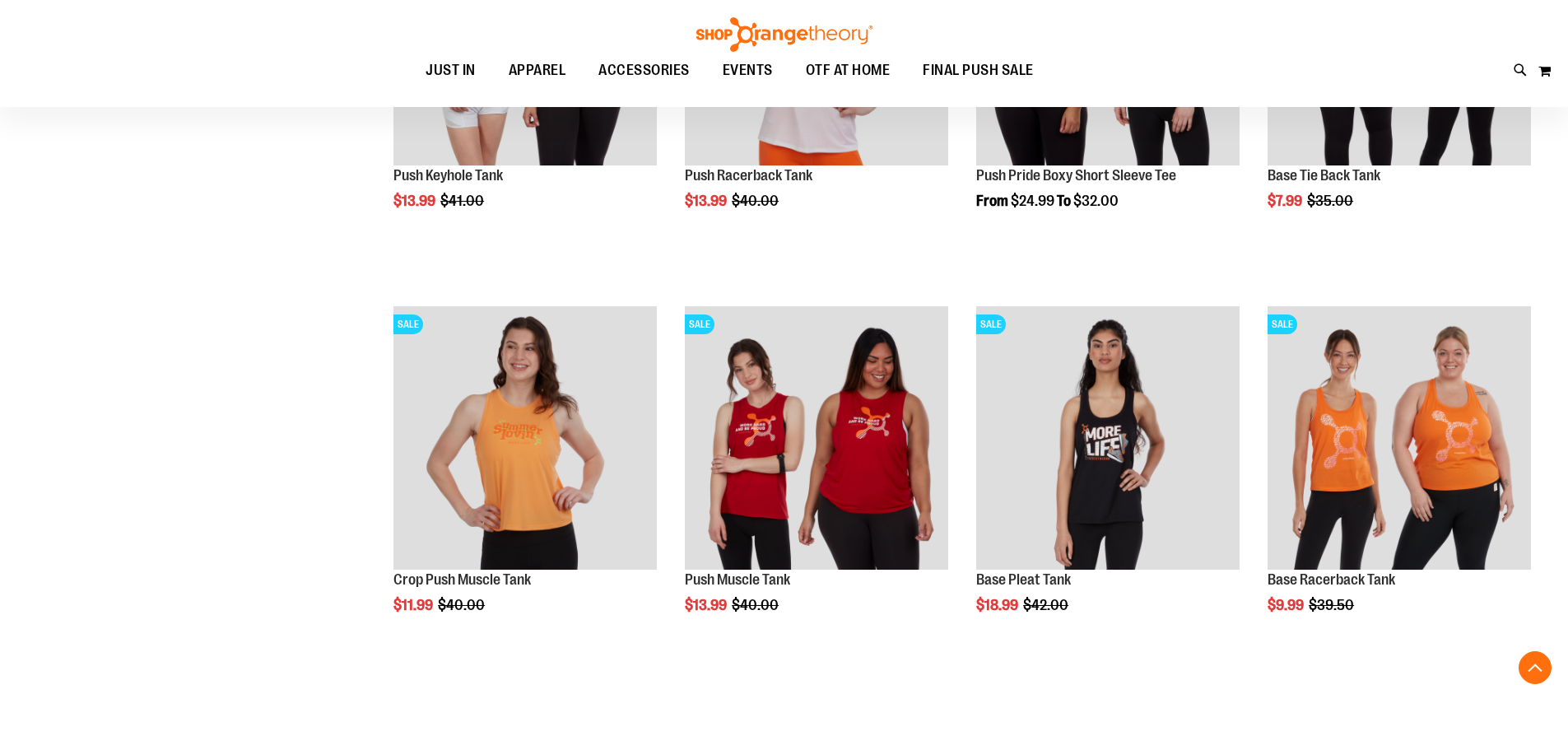
scroll to position [11572, 0]
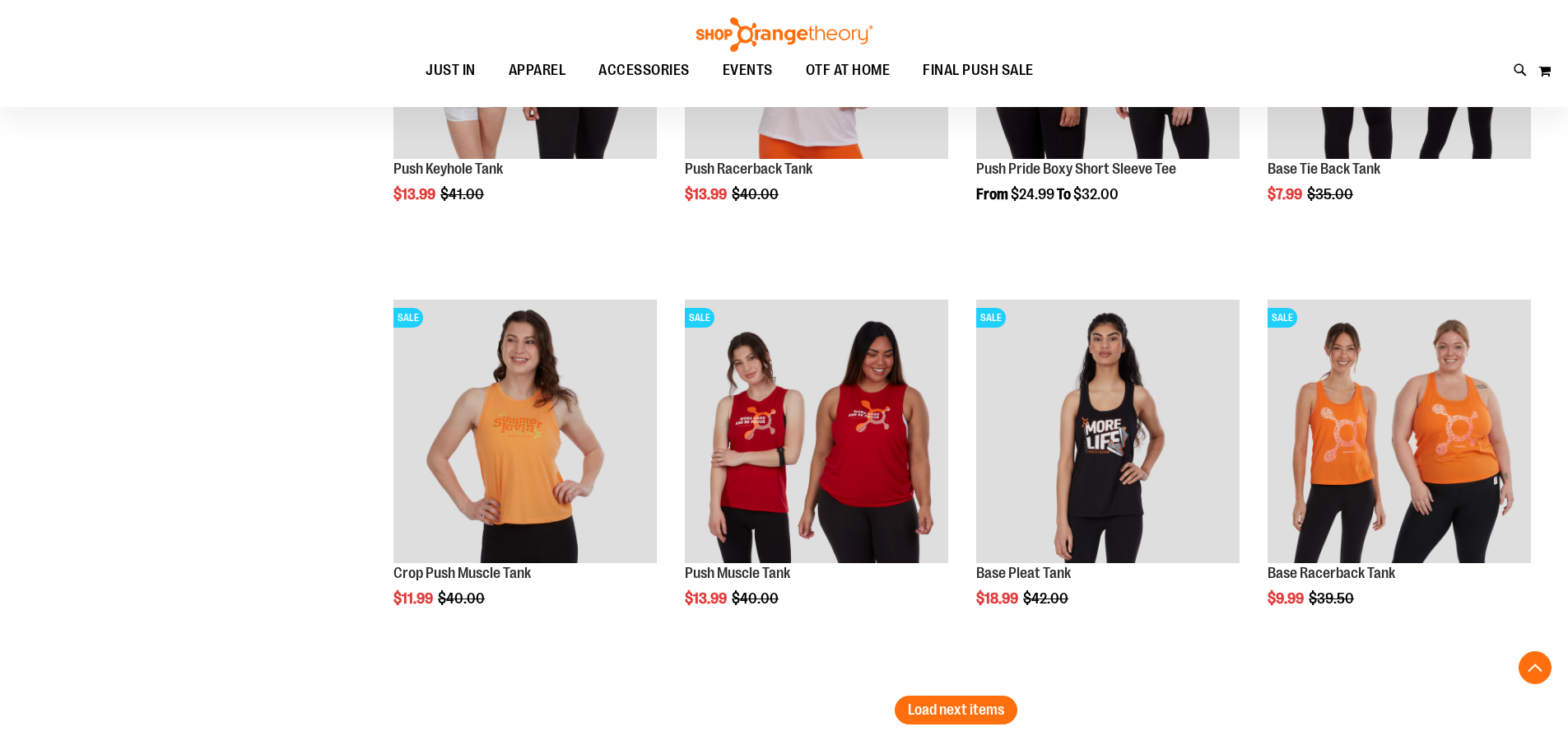
click at [994, 712] on span "Load next items" at bounding box center [956, 709] width 96 height 16
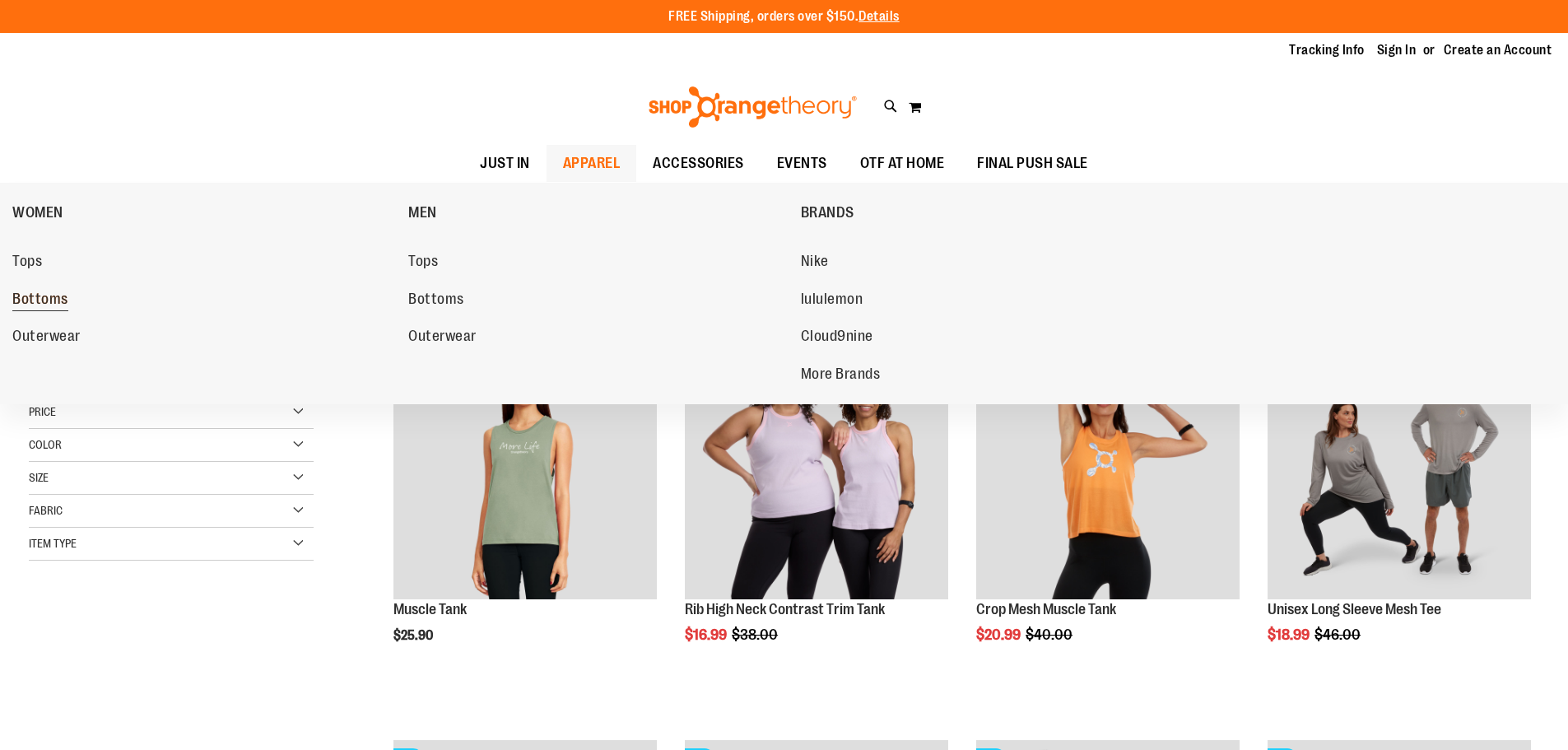
click at [39, 300] on span "Bottoms" at bounding box center [41, 301] width 56 height 21
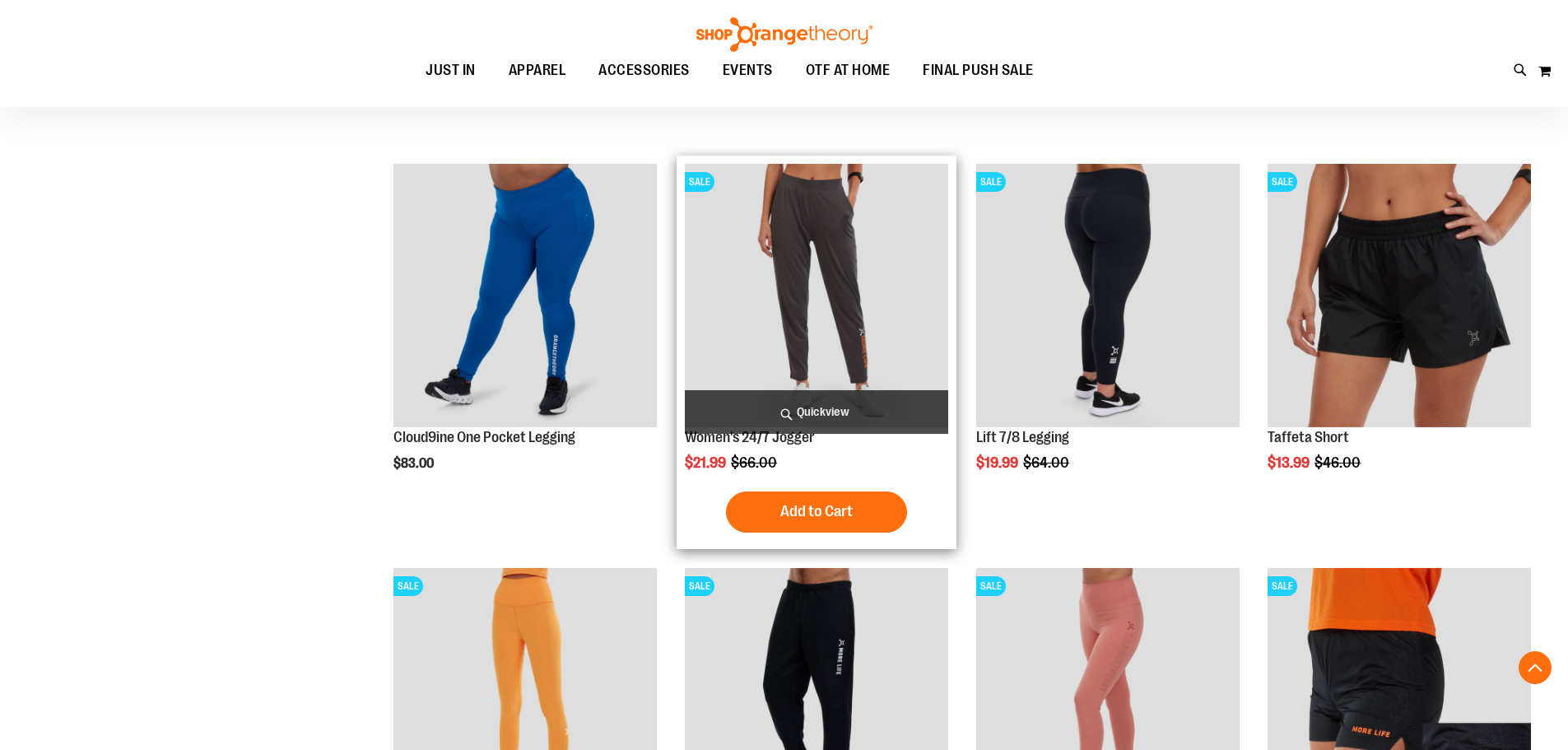
scroll to position [575, 0]
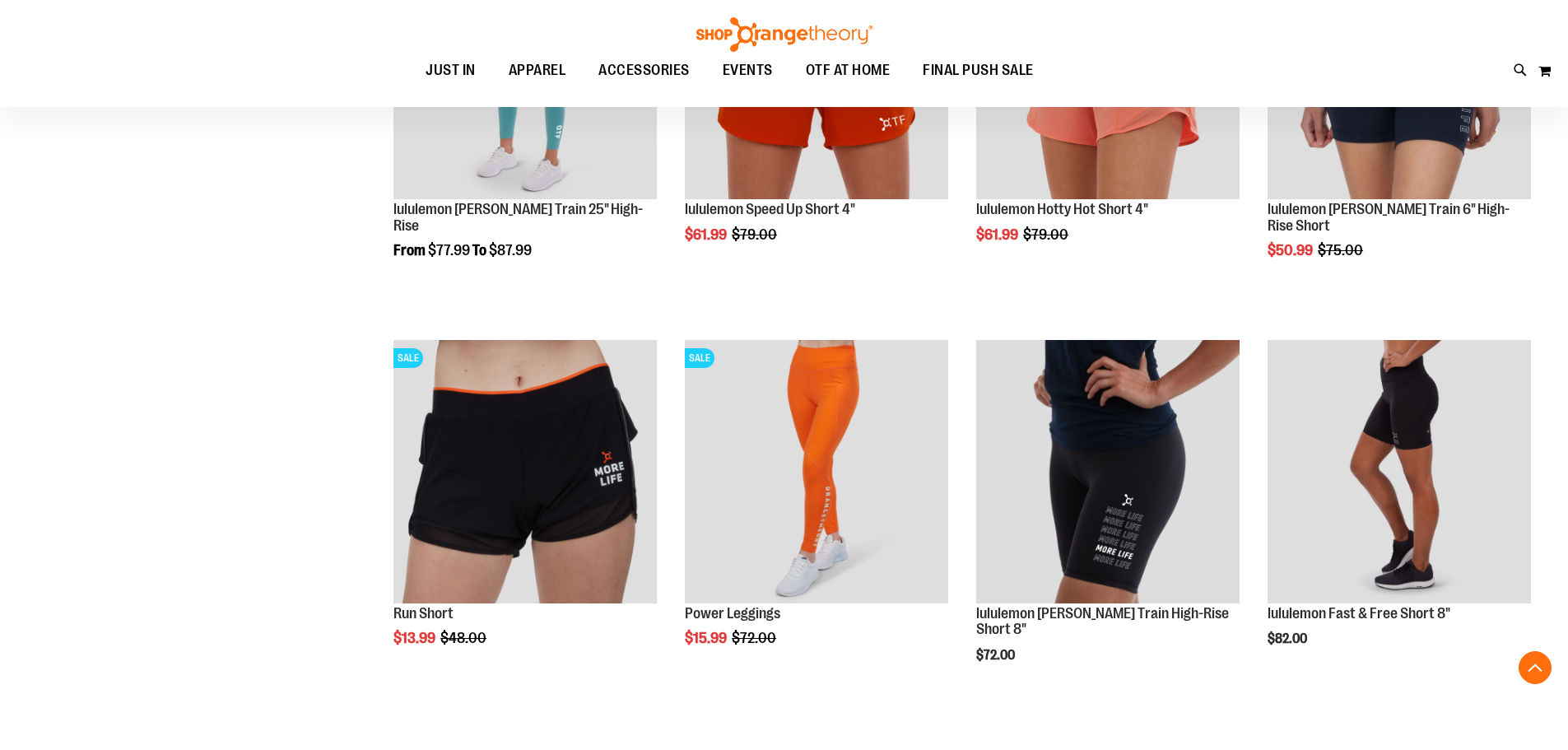
scroll to position [1810, 0]
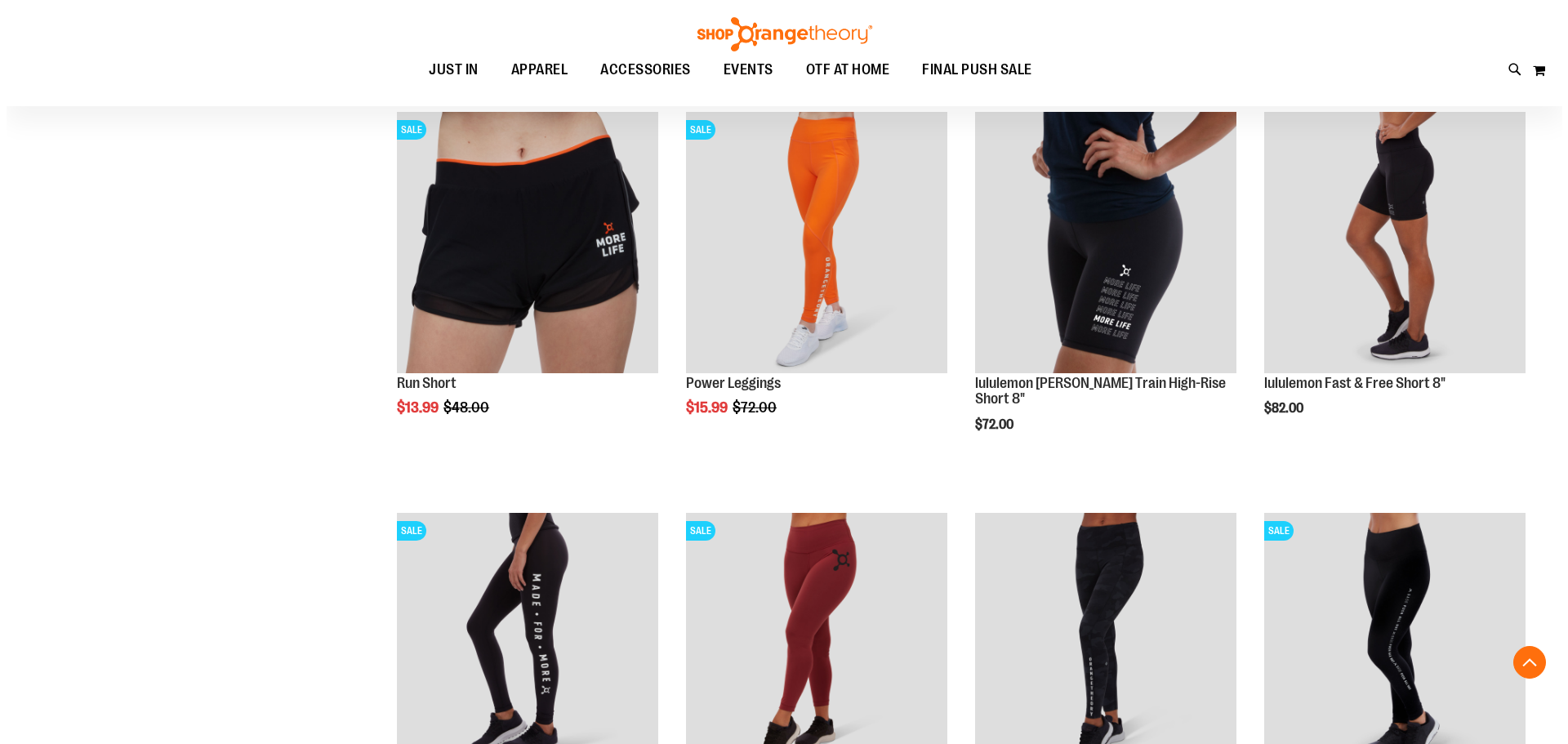
scroll to position [1796, 0]
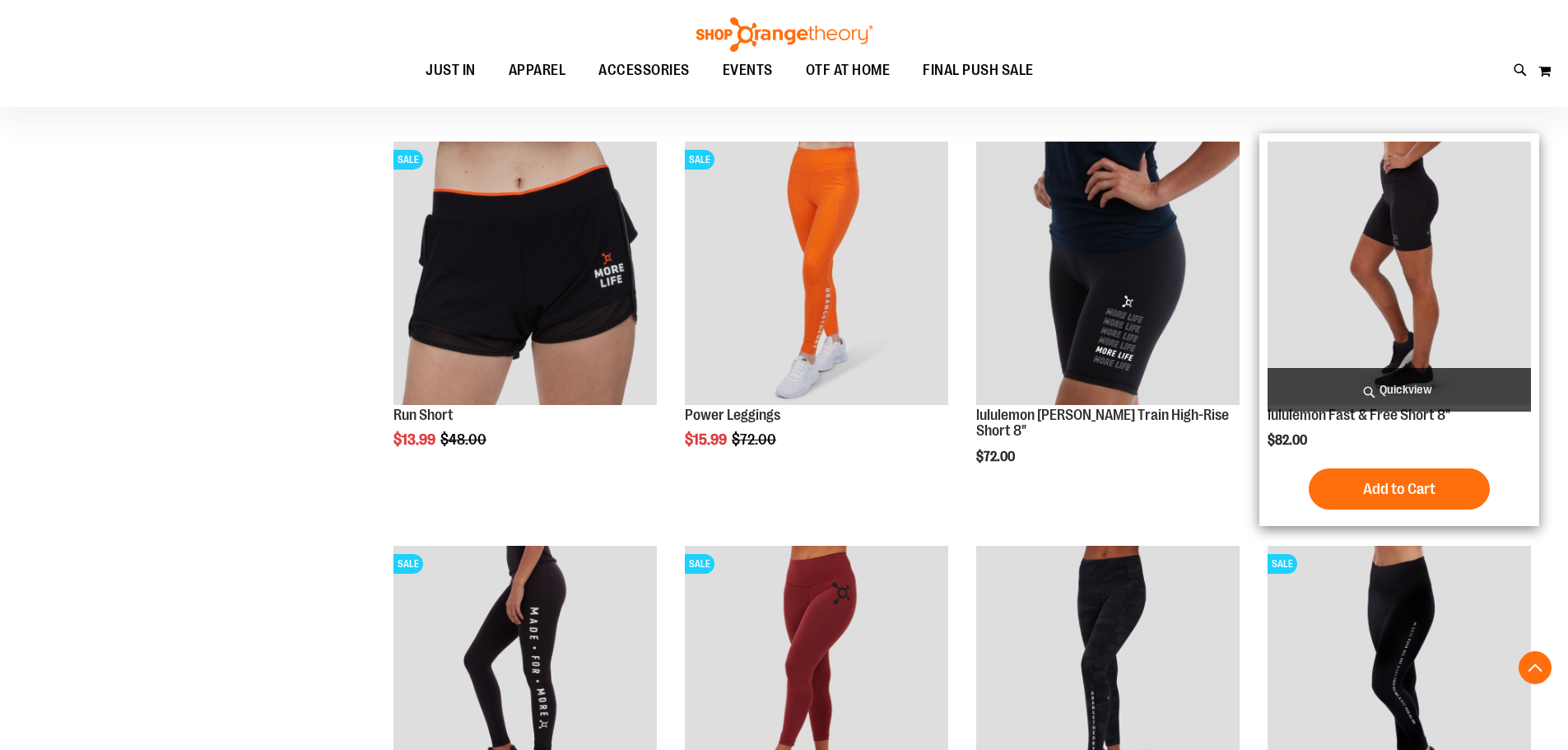
type input "**********"
click at [1317, 390] on span "Quickview" at bounding box center [1399, 390] width 264 height 44
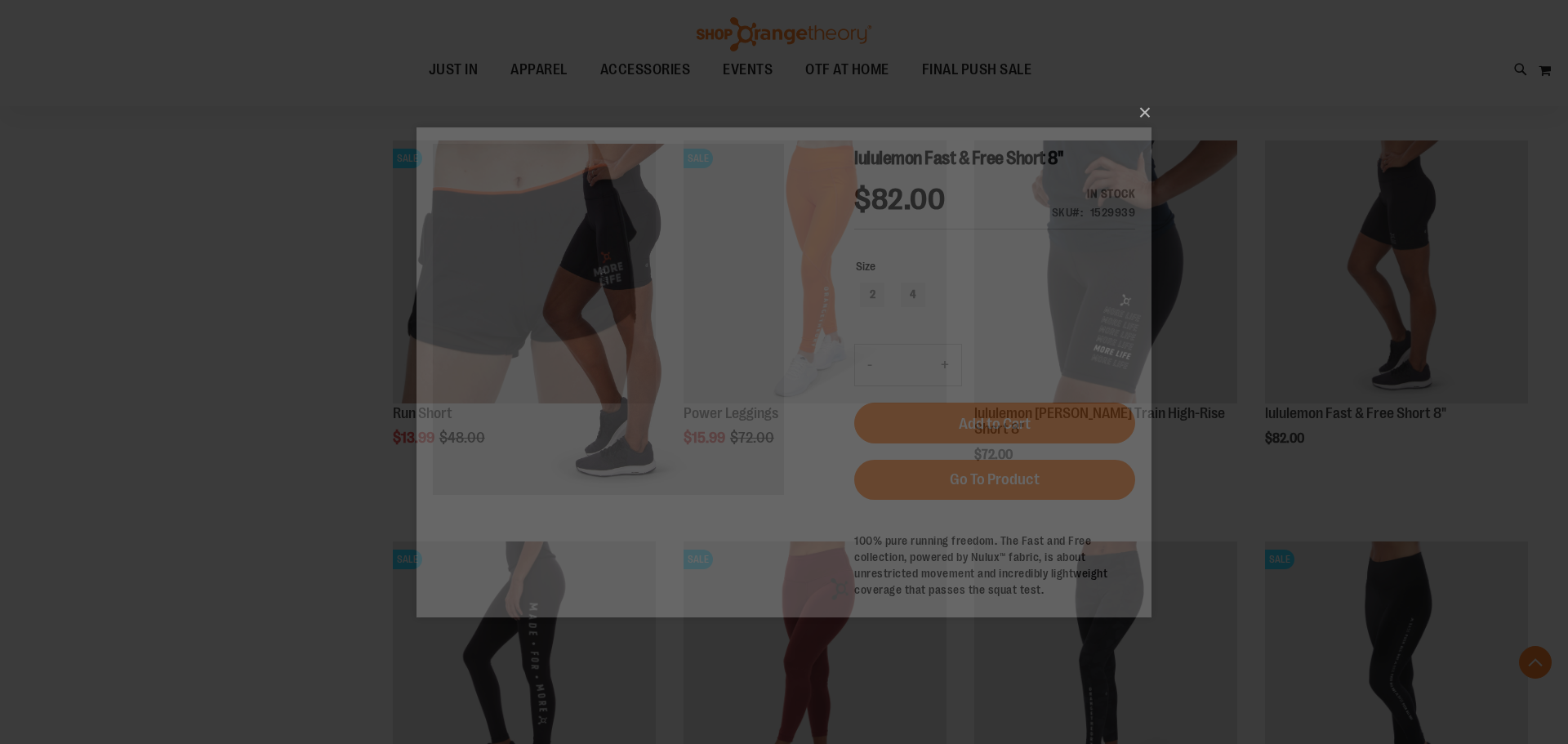
scroll to position [0, 0]
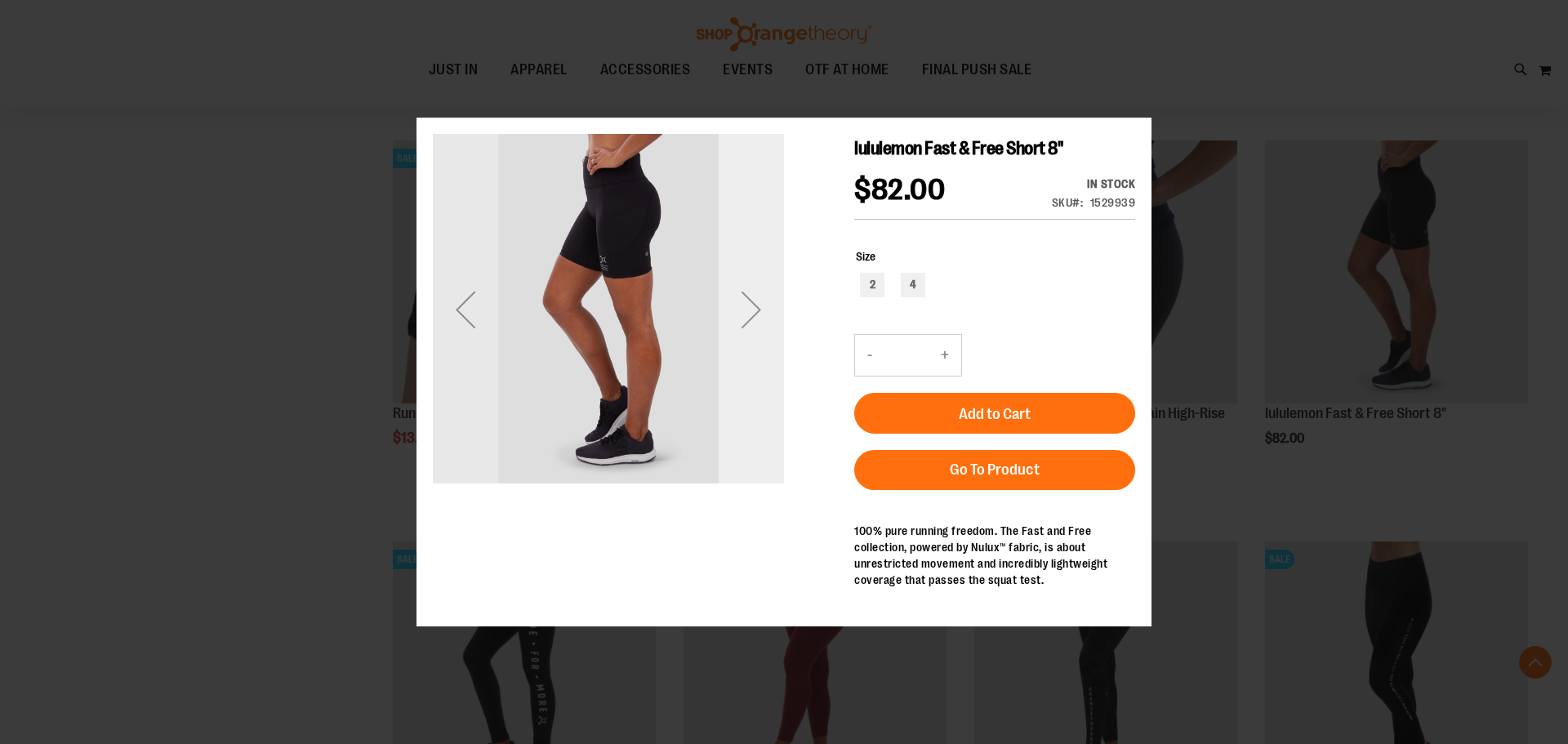
click at [782, 354] on div "Next" at bounding box center [751, 308] width 65 height 351
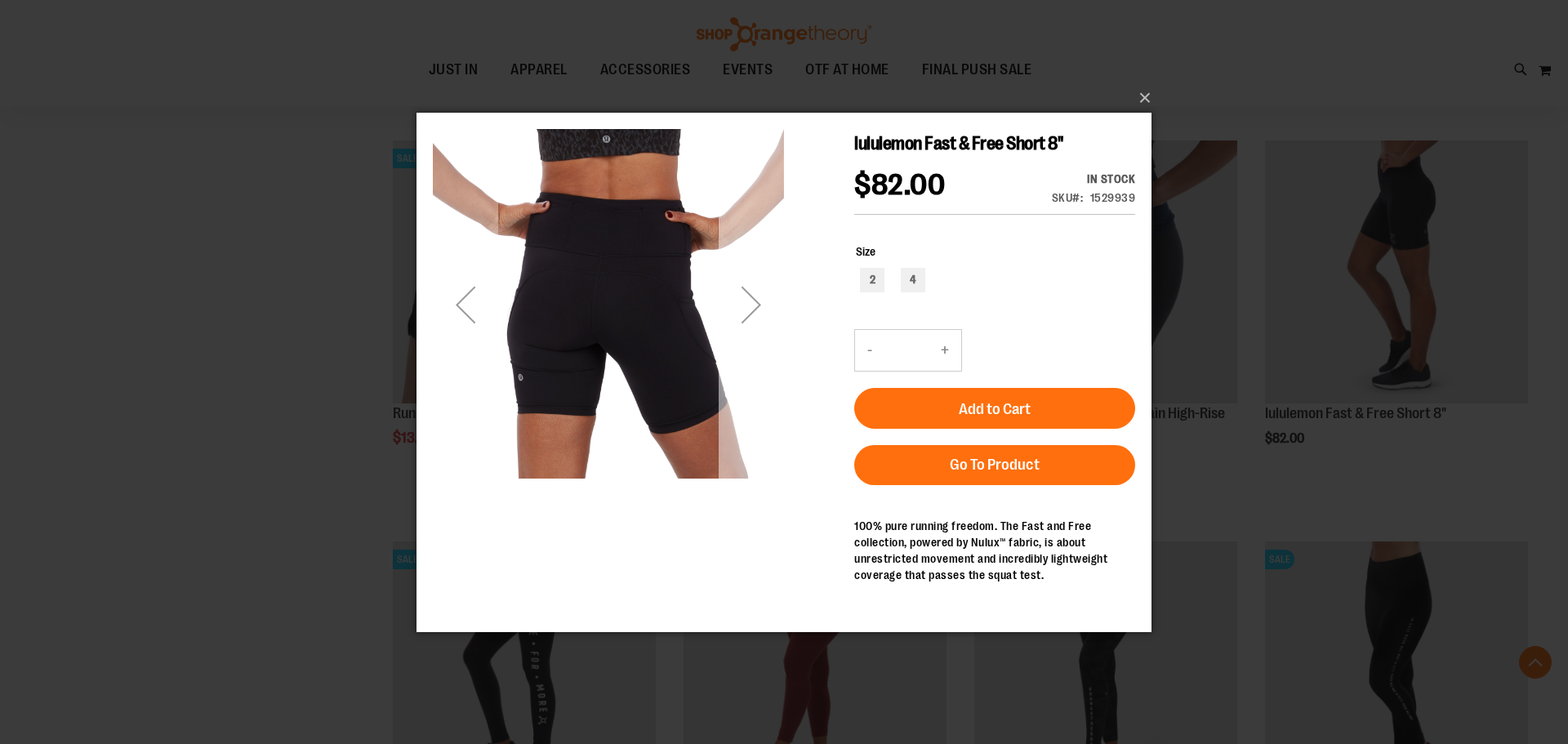
click at [768, 342] on div "Next" at bounding box center [751, 303] width 65 height 351
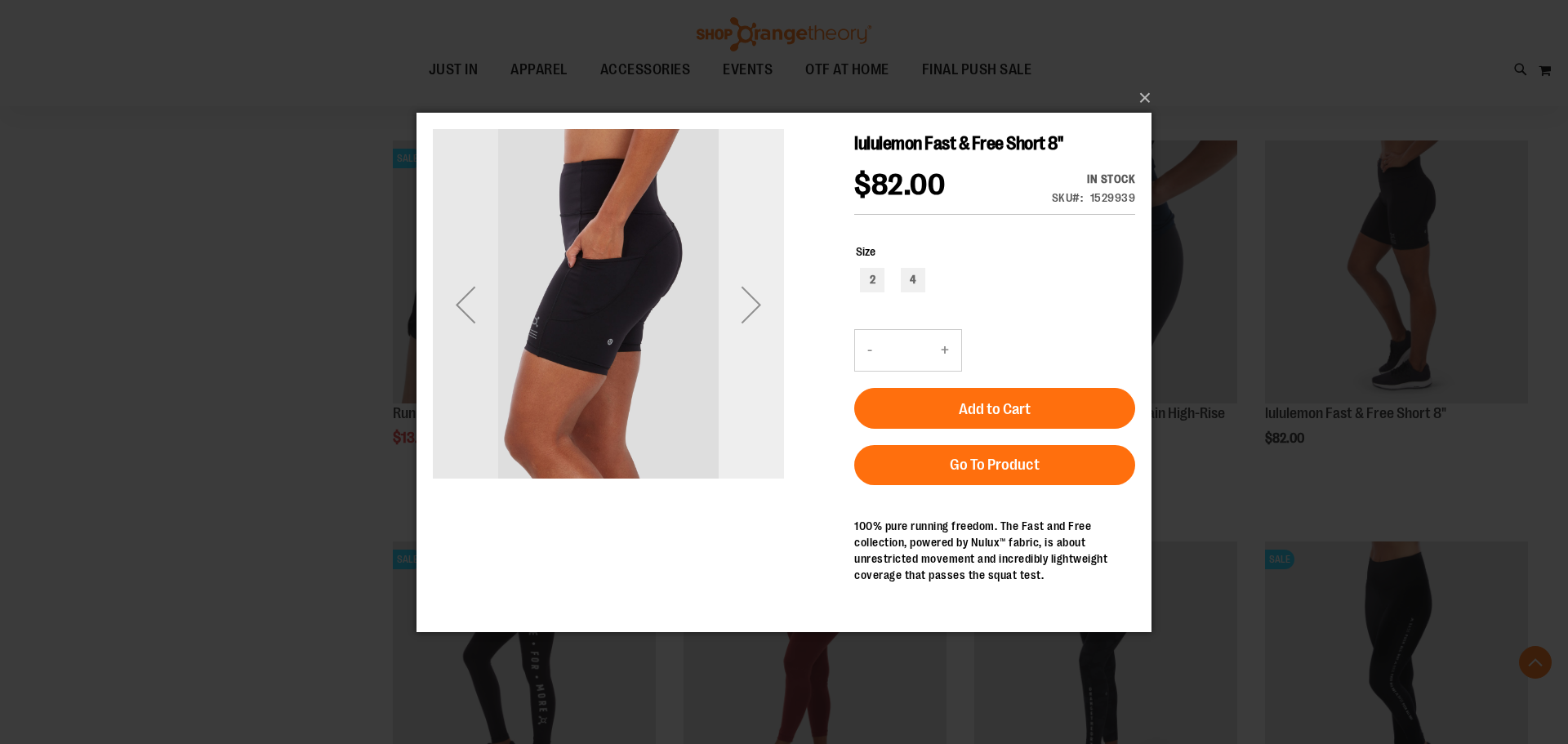
click at [770, 338] on div "Next" at bounding box center [751, 303] width 65 height 351
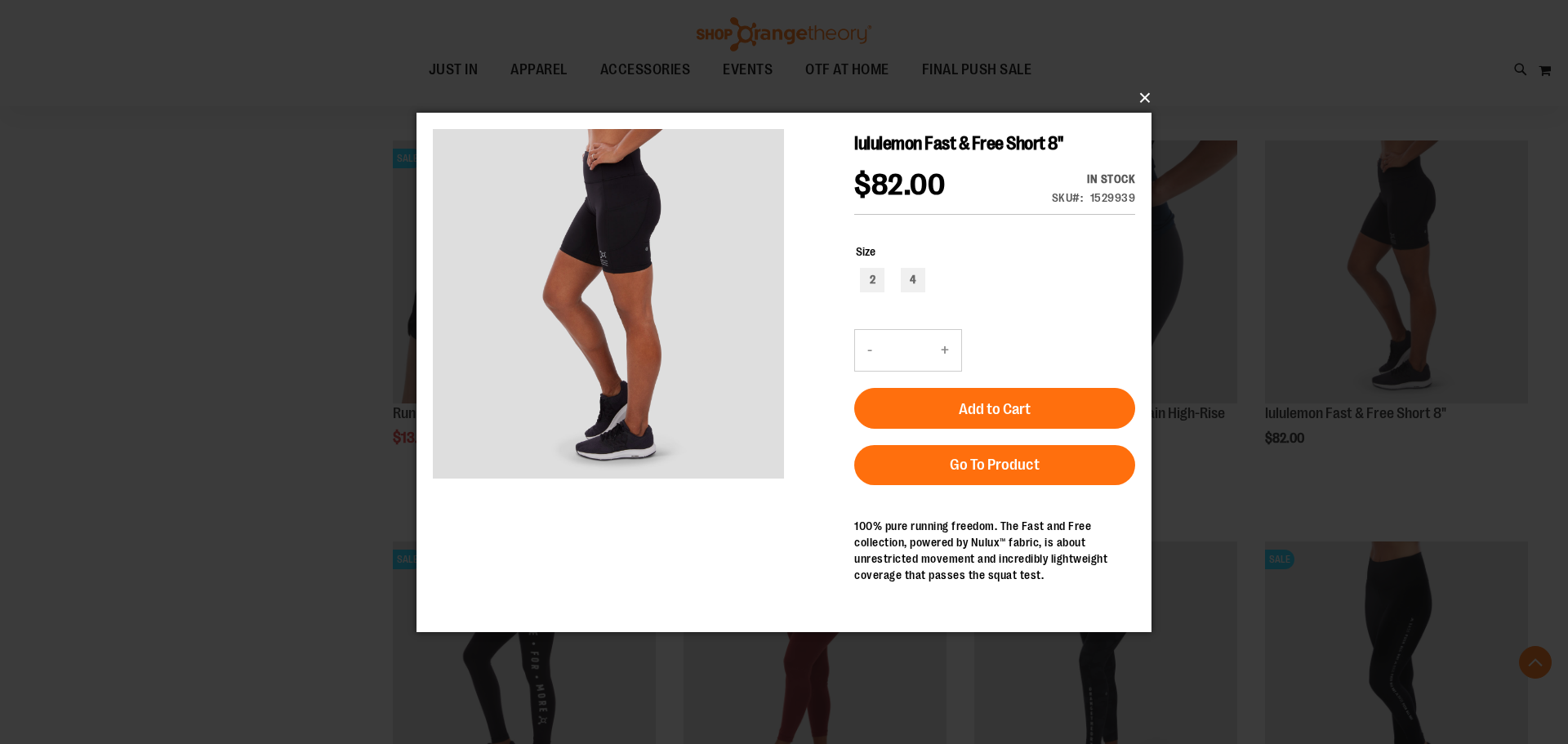
click at [1141, 97] on button "×" at bounding box center [788, 98] width 735 height 36
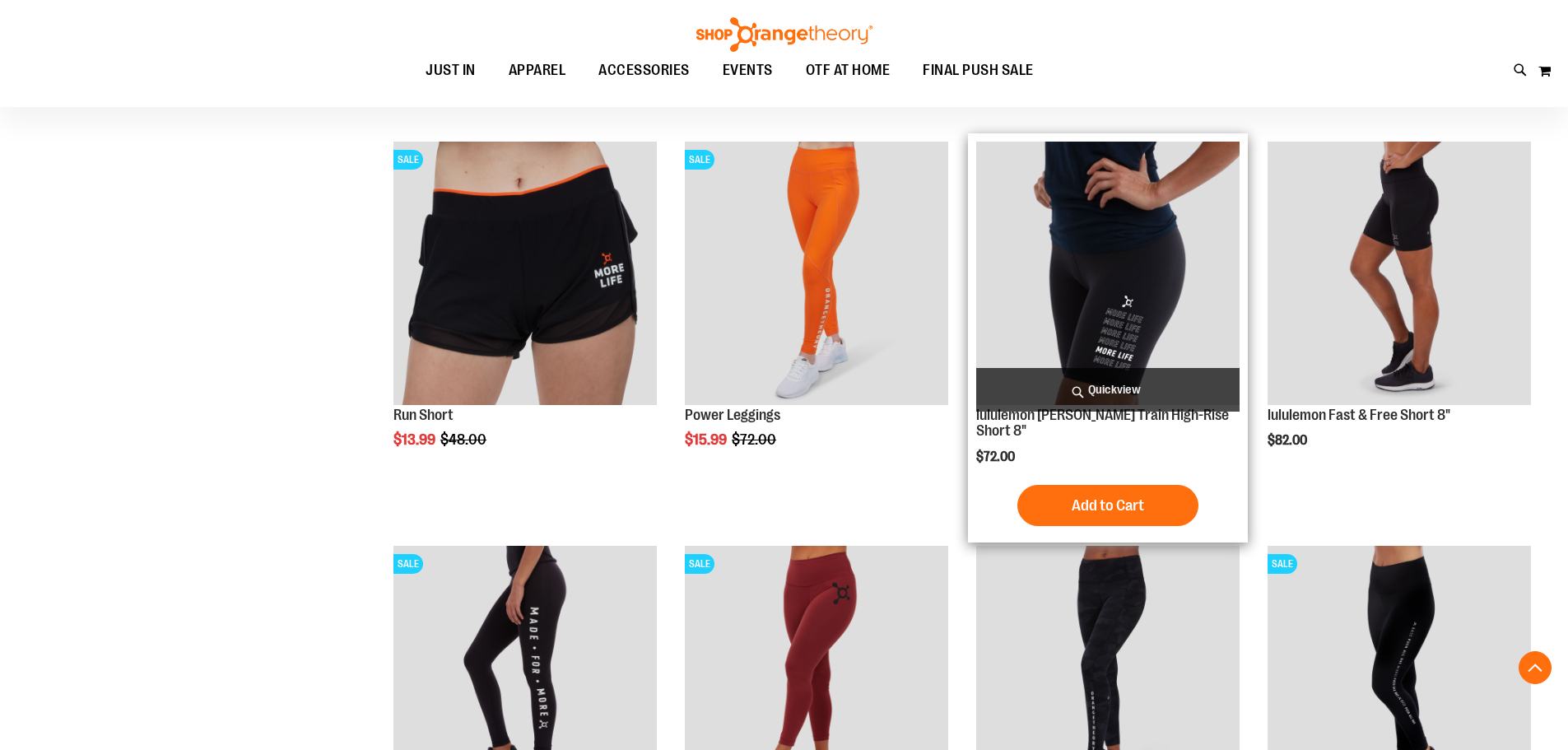
click at [1119, 385] on span "Quickview" at bounding box center [1108, 390] width 264 height 44
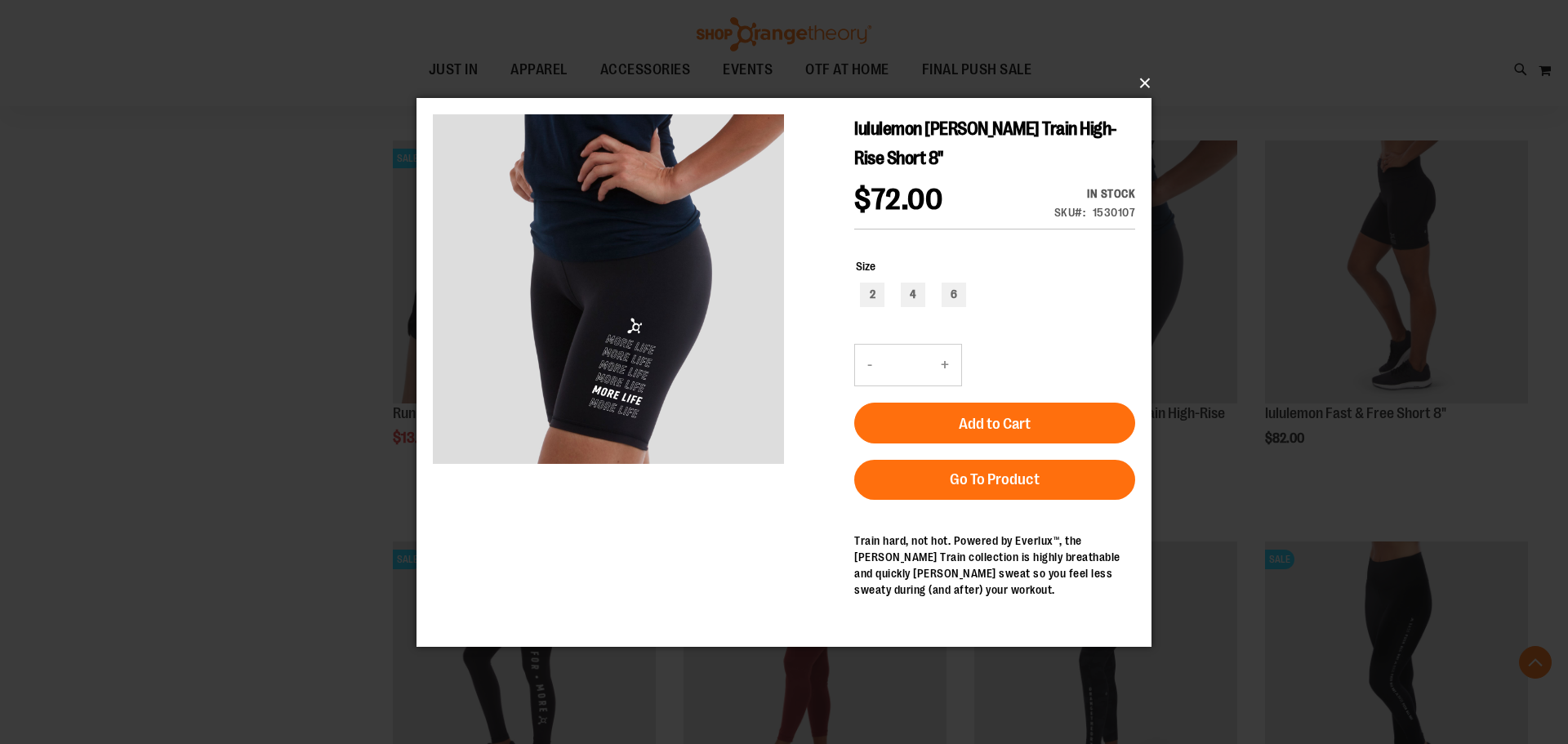
drag, startPoint x: 1142, startPoint y: 75, endPoint x: 1135, endPoint y: 67, distance: 10.6
click at [1142, 65] on div "×" at bounding box center [784, 372] width 1568 height 744
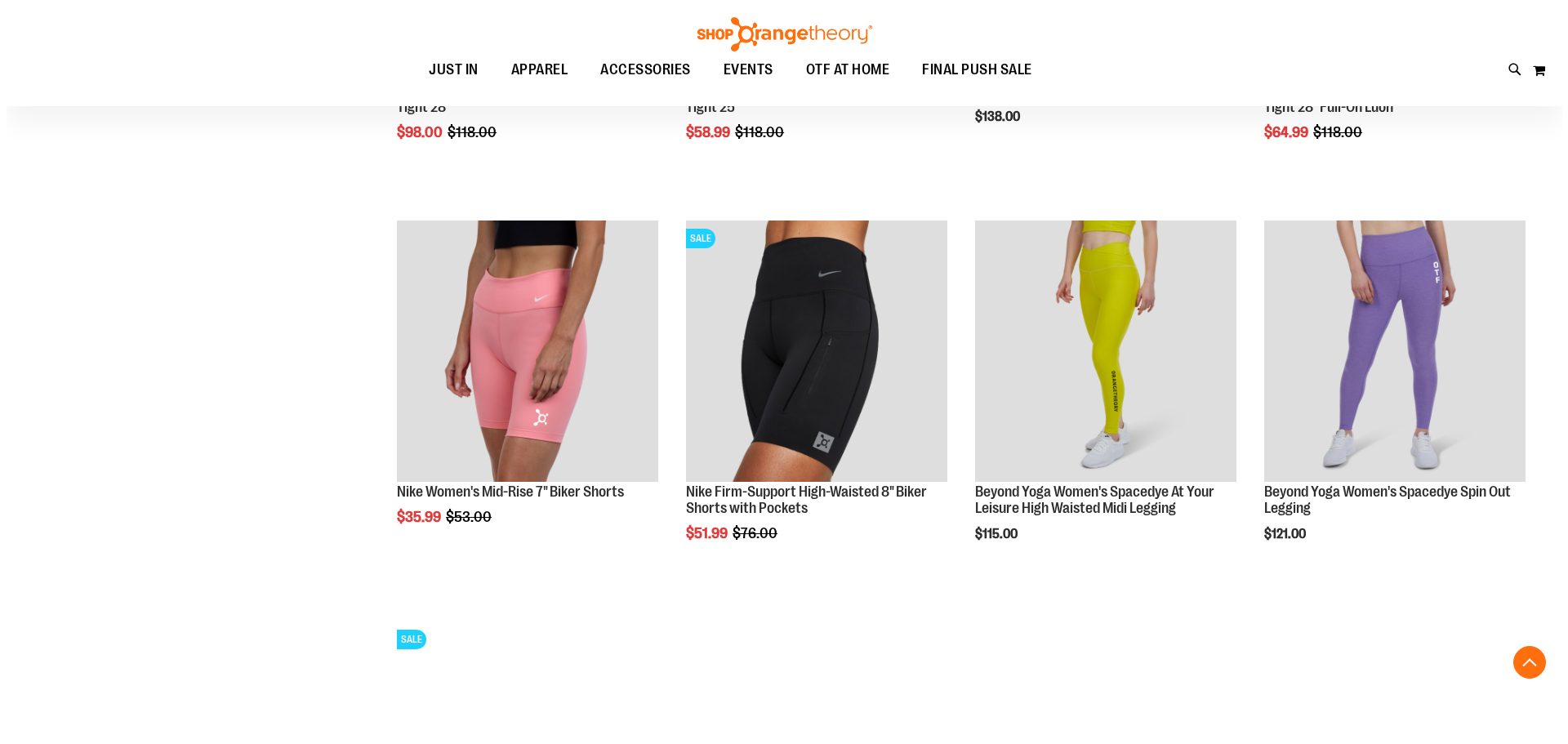
scroll to position [2531, 0]
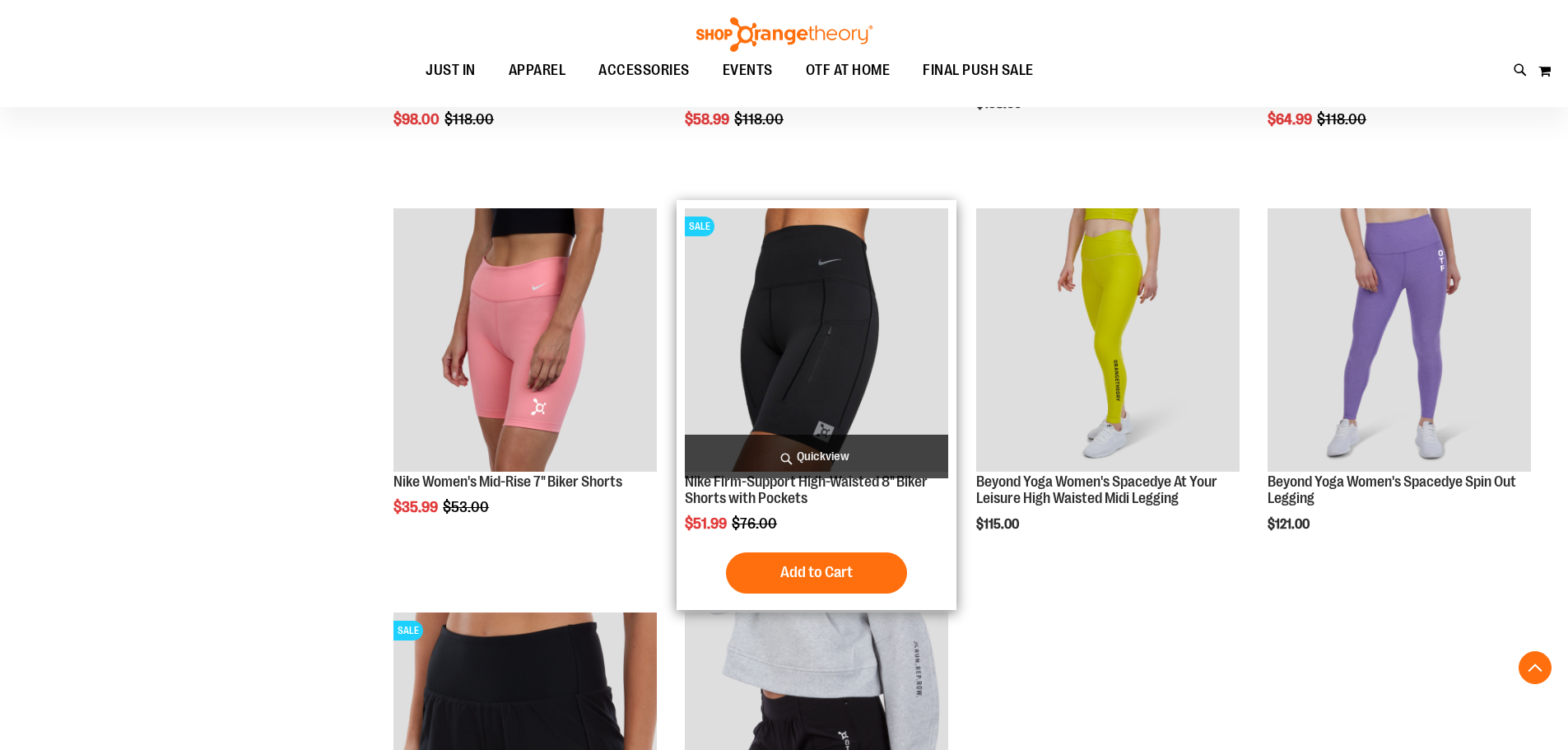
click at [817, 458] on span "Quickview" at bounding box center [816, 456] width 264 height 44
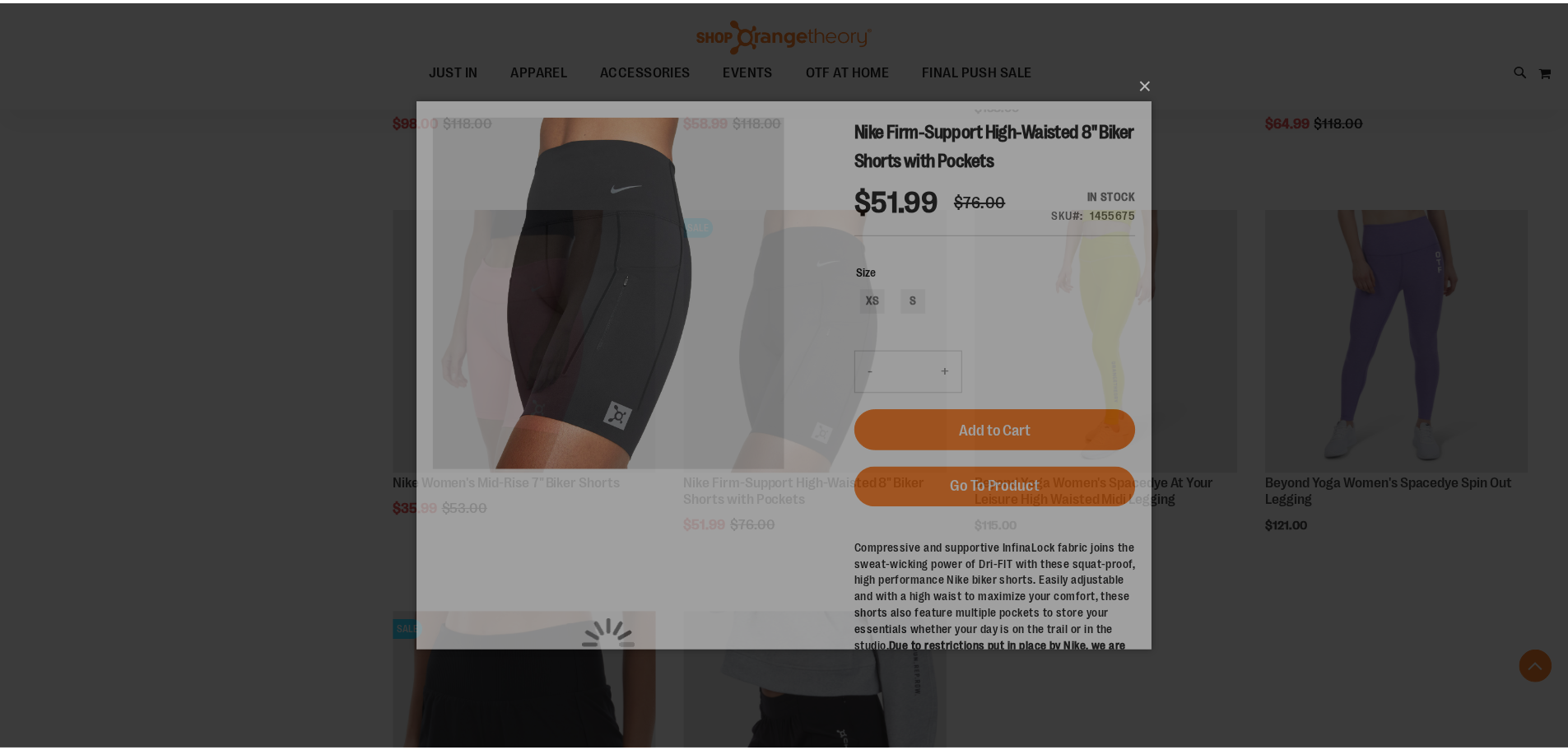
scroll to position [0, 0]
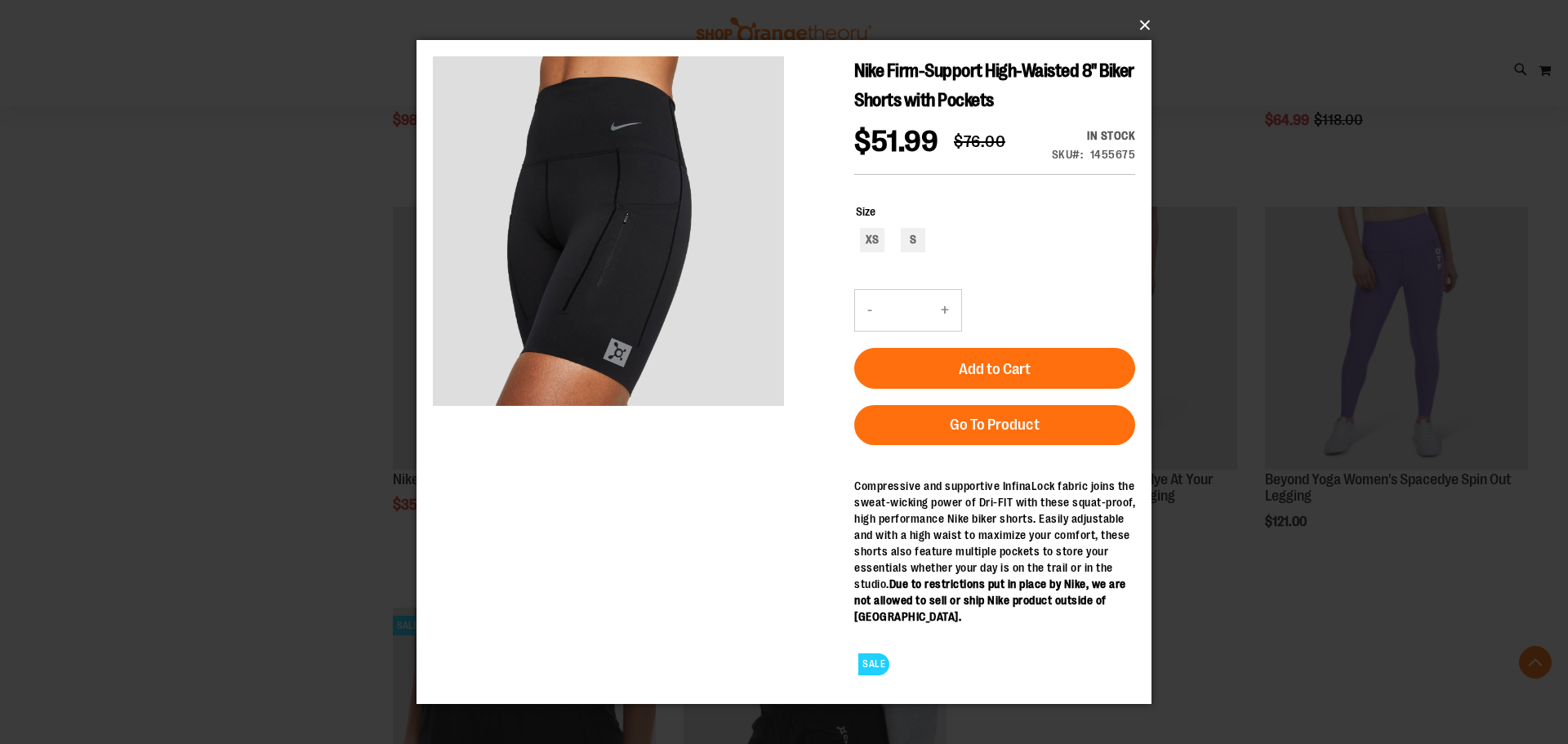
click at [1149, 20] on button "×" at bounding box center [788, 25] width 735 height 36
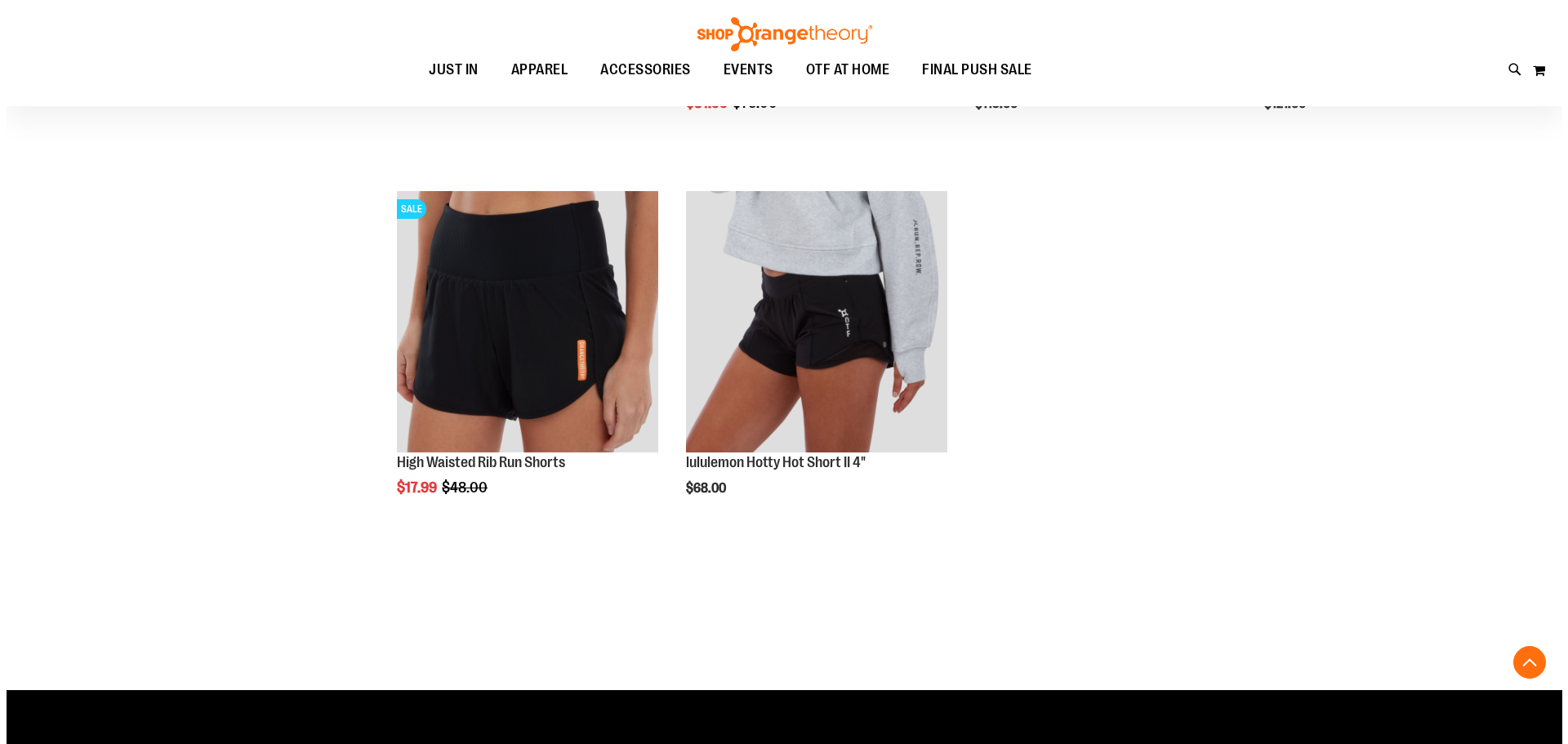
scroll to position [3020, 0]
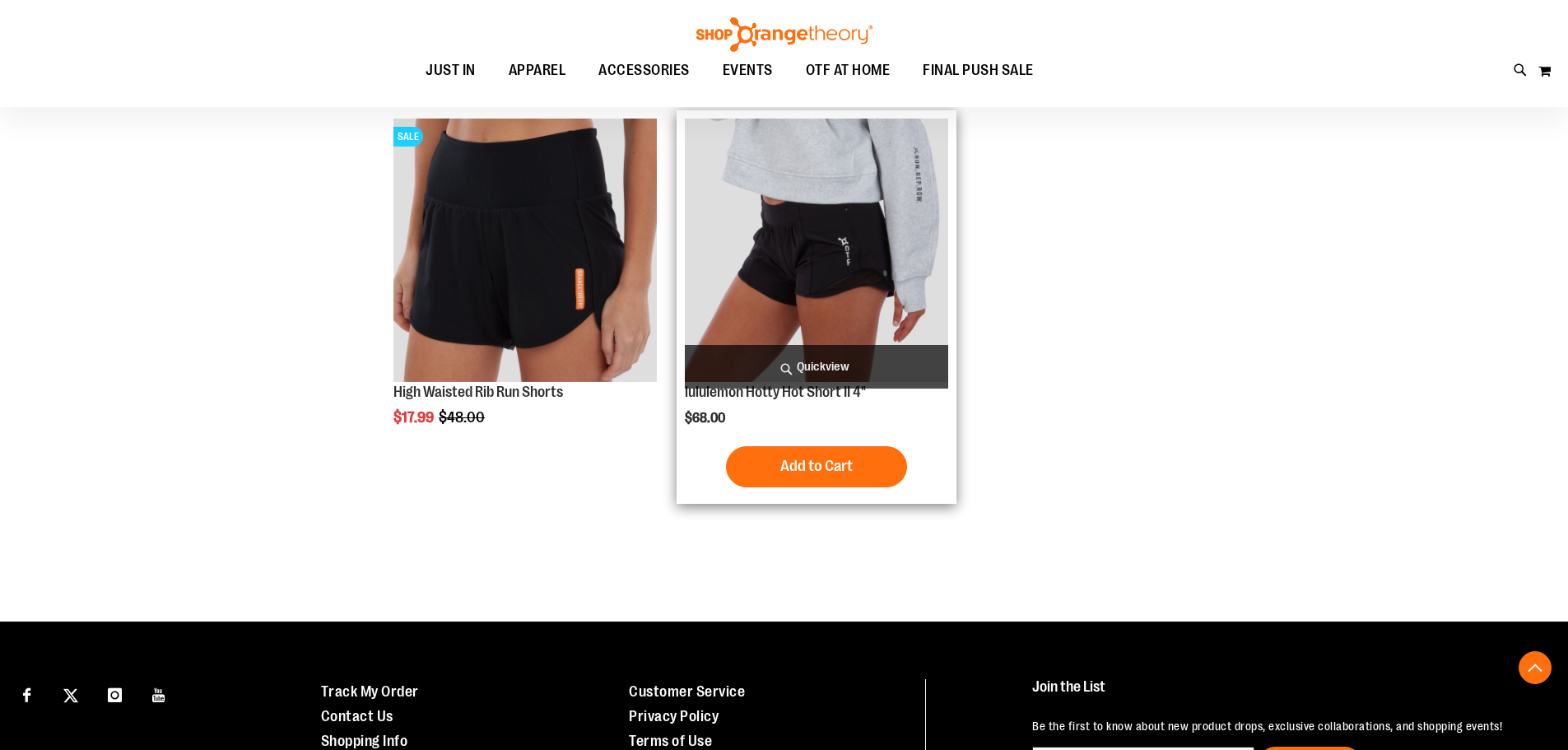
click at [894, 379] on span "Quickview" at bounding box center [816, 366] width 264 height 44
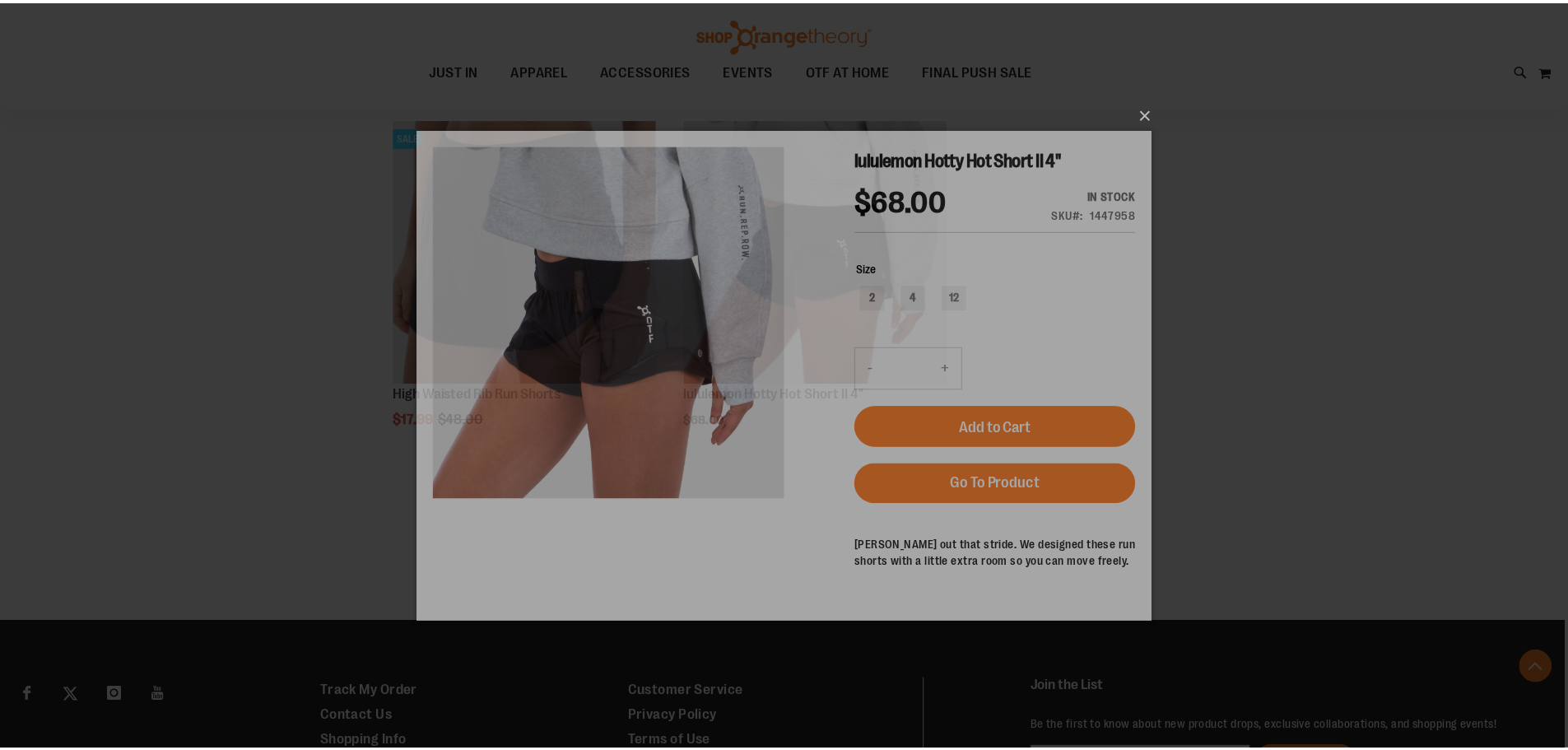
scroll to position [0, 0]
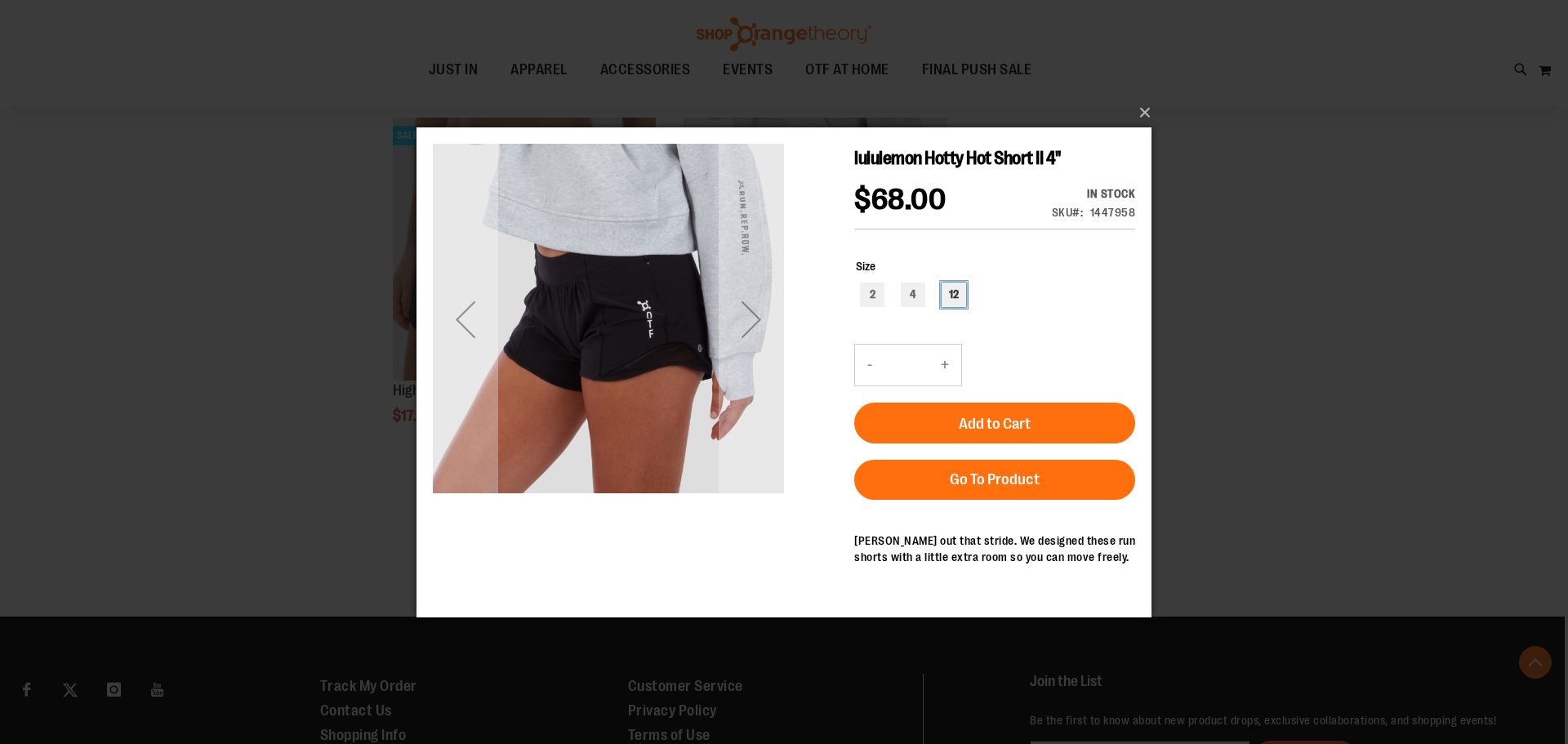
click at [958, 288] on div "12" at bounding box center [953, 293] width 24 height 24
type input "***"
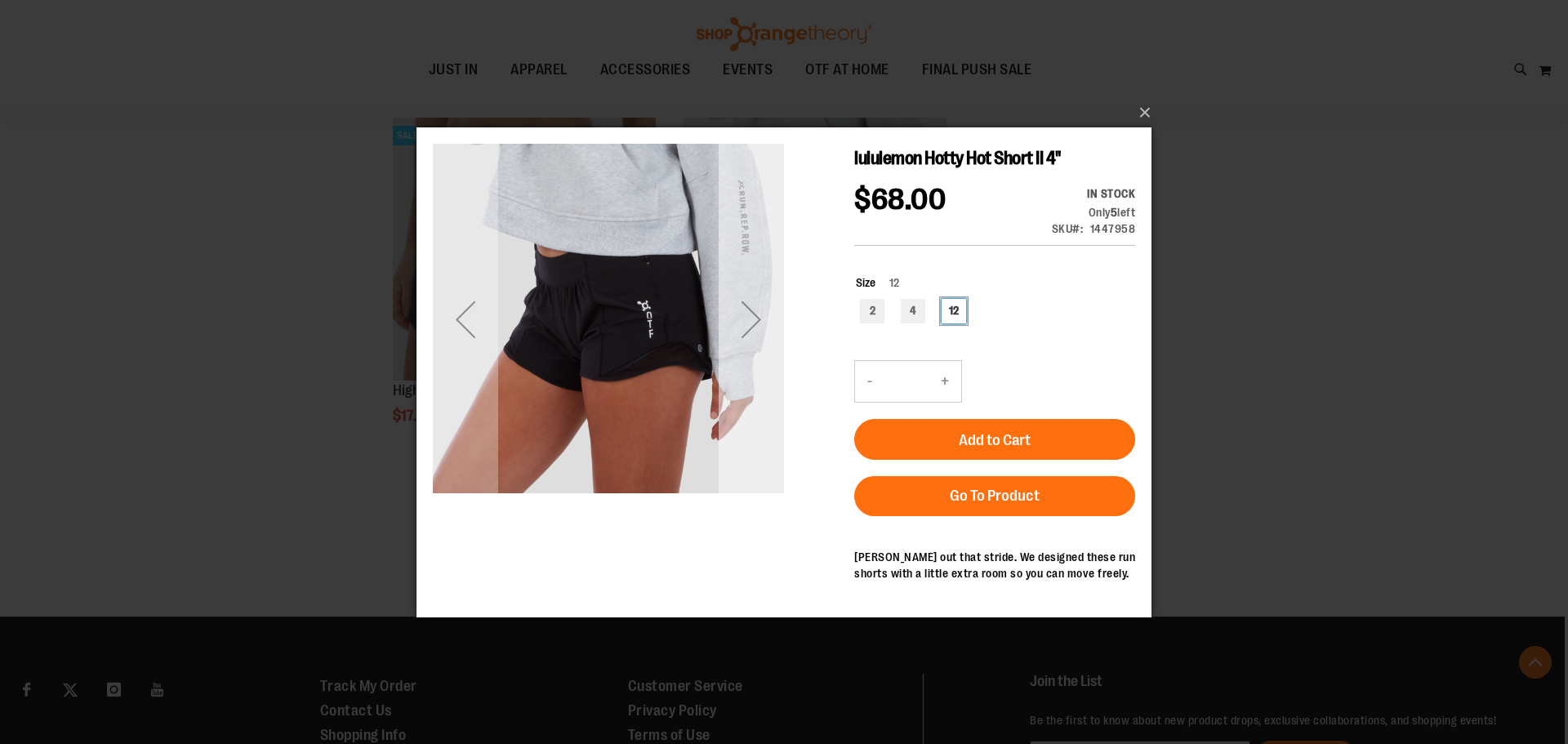
click at [746, 312] on div "Next" at bounding box center [751, 318] width 65 height 65
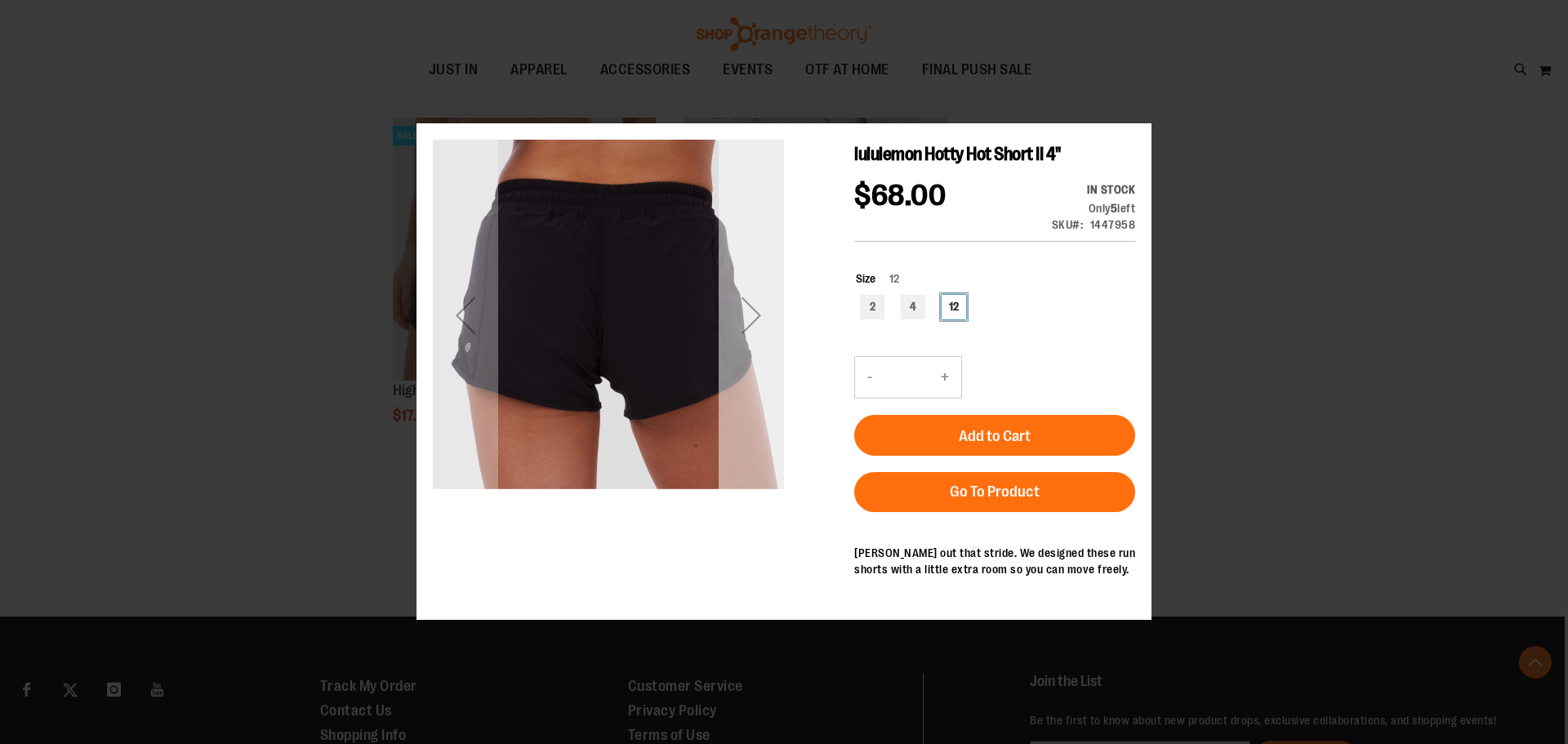
click at [747, 314] on div "Next" at bounding box center [751, 315] width 65 height 65
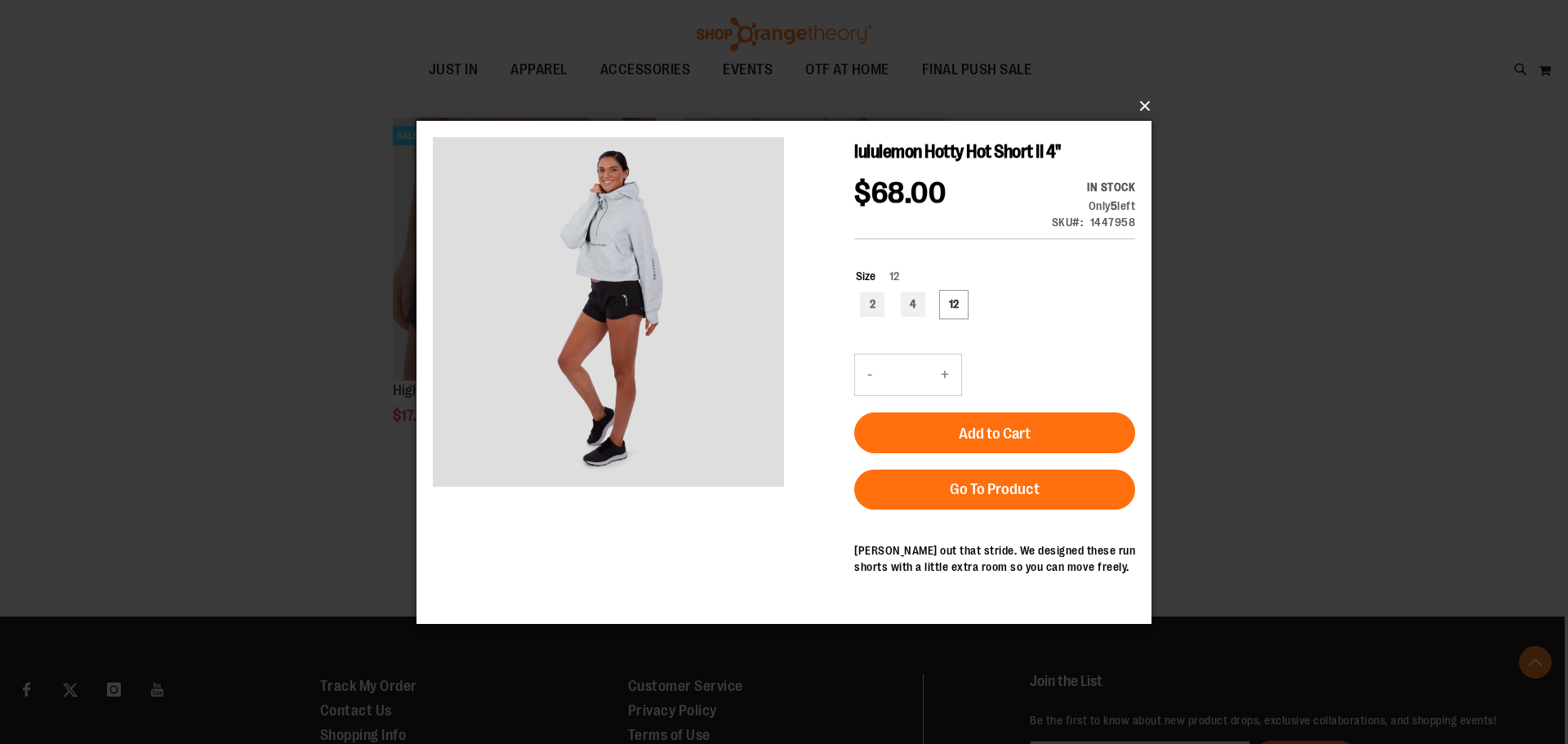
drag, startPoint x: 1153, startPoint y: 111, endPoint x: 1145, endPoint y: 104, distance: 10.6
click at [1153, 107] on button "×" at bounding box center [788, 106] width 735 height 36
